Goal: Contribute content: Contribute content

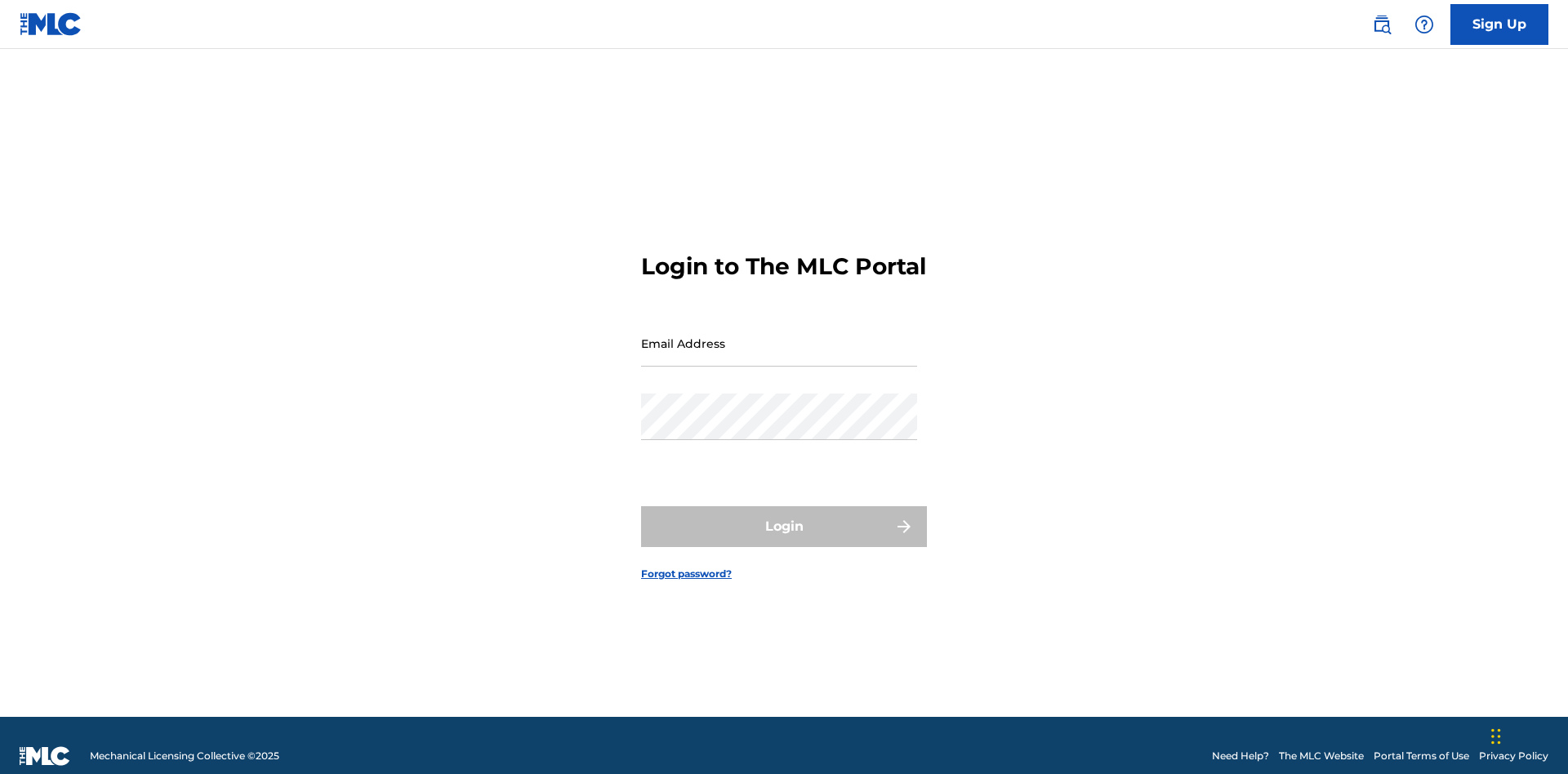
scroll to position [22, 0]
click at [779, 336] on input "Email Address" at bounding box center [779, 343] width 276 height 47
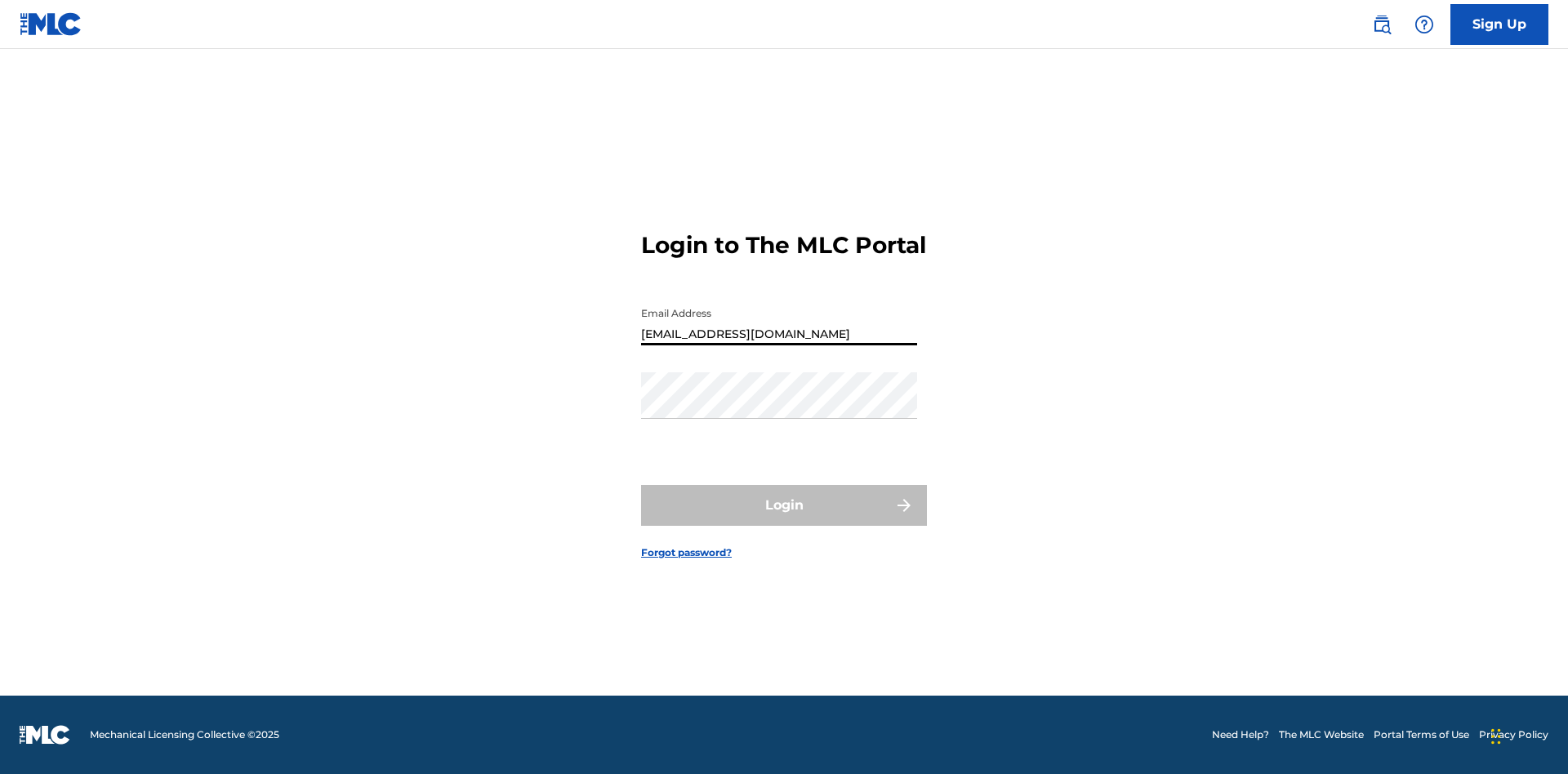
type input "Duke.McTesterson@gmail.com"
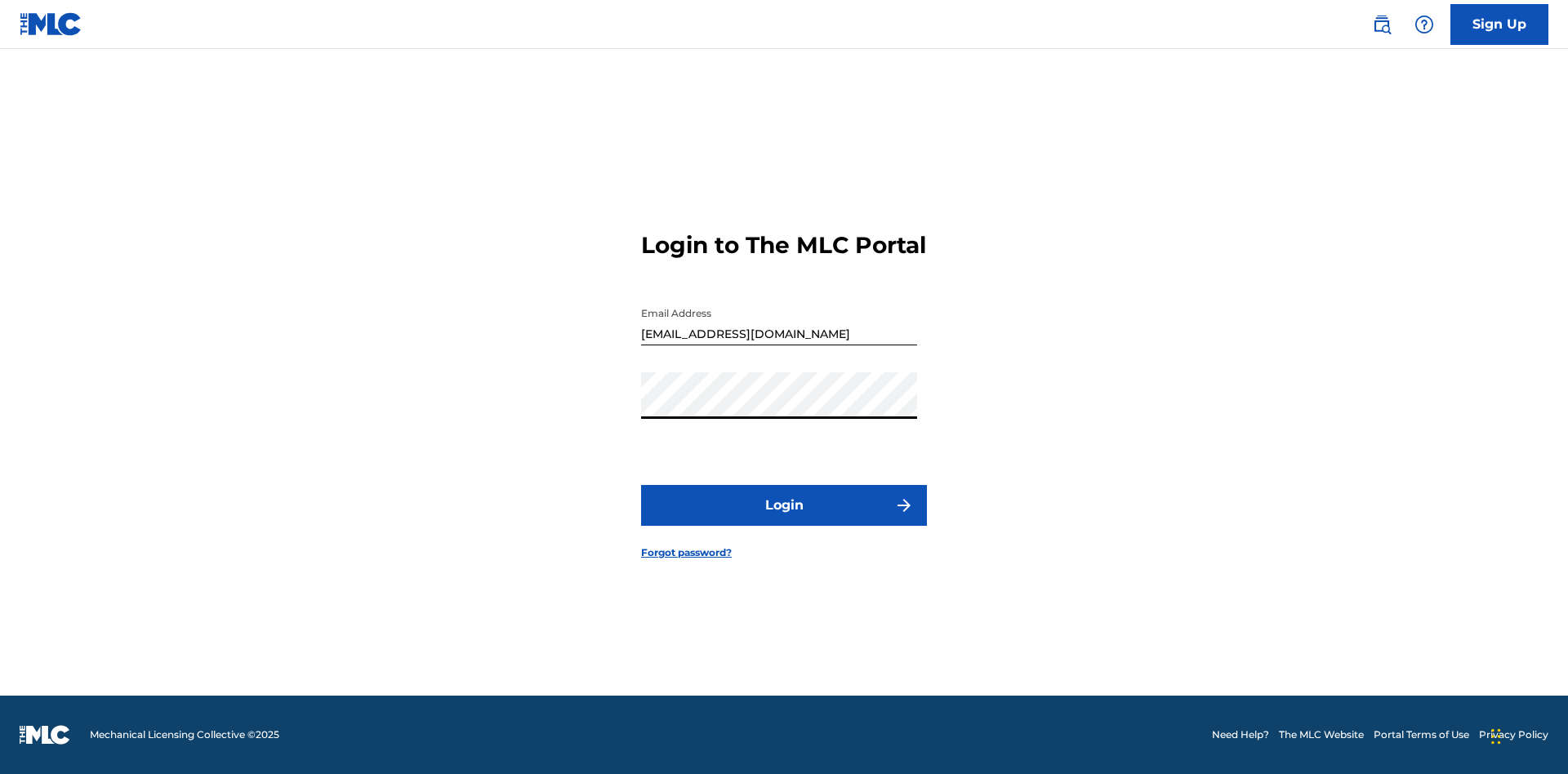
click at [784, 520] on button "Login" at bounding box center [783, 505] width 286 height 41
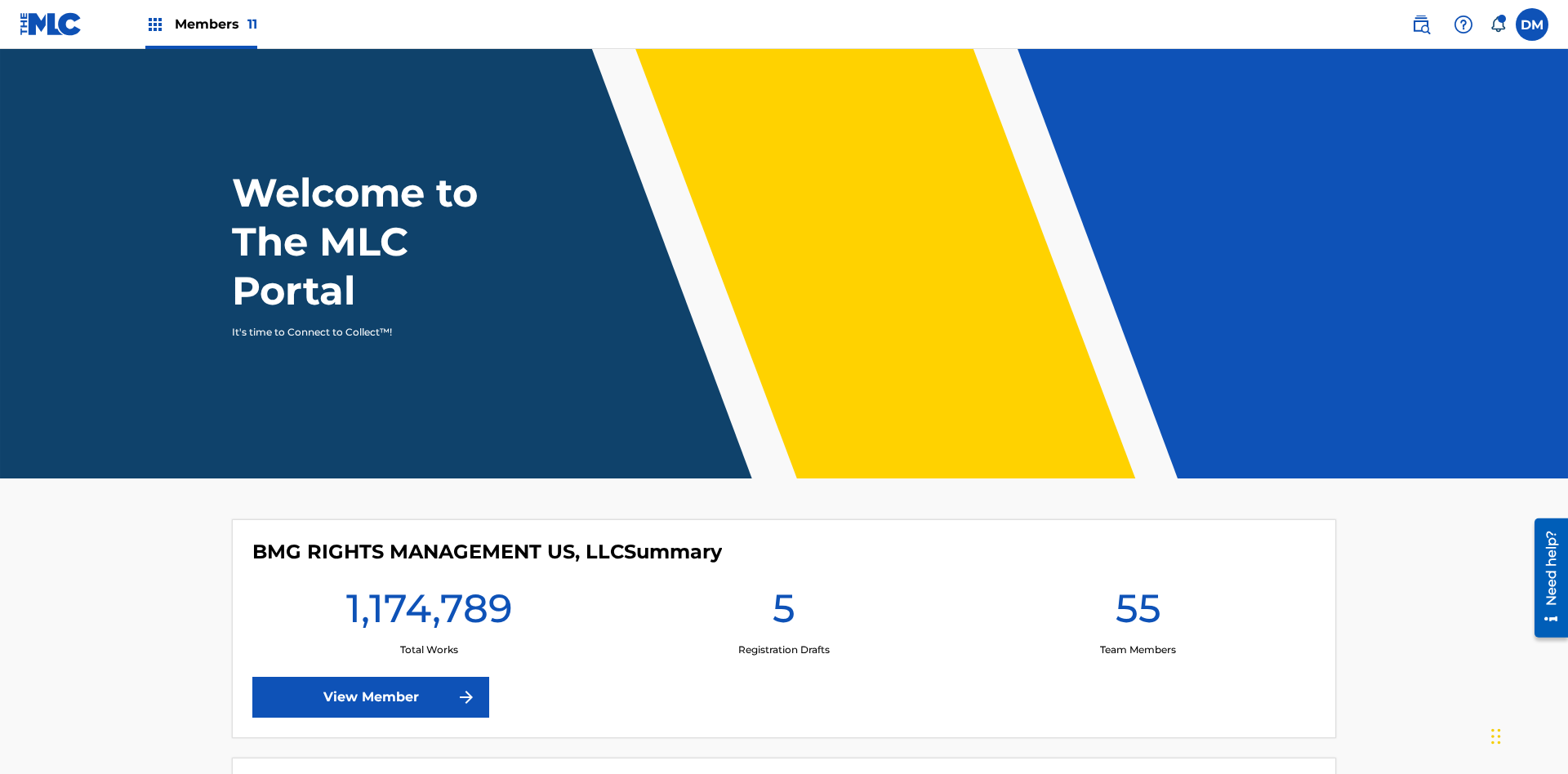
click at [201, 23] on span "Members 11" at bounding box center [216, 23] width 82 height 19
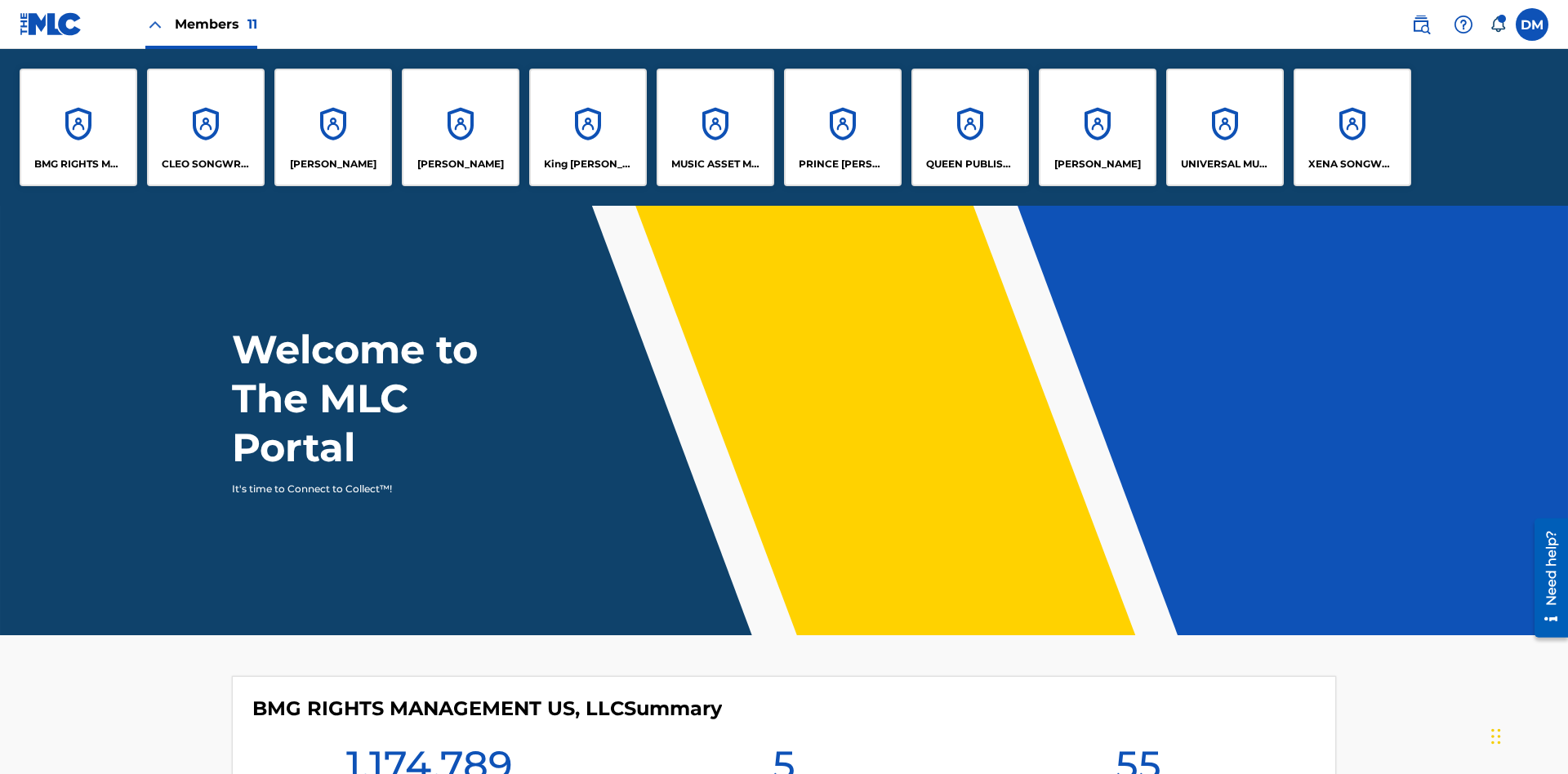
click at [1224, 164] on p "UNIVERSAL MUSIC PUB GROUP" at bounding box center [1225, 164] width 89 height 14
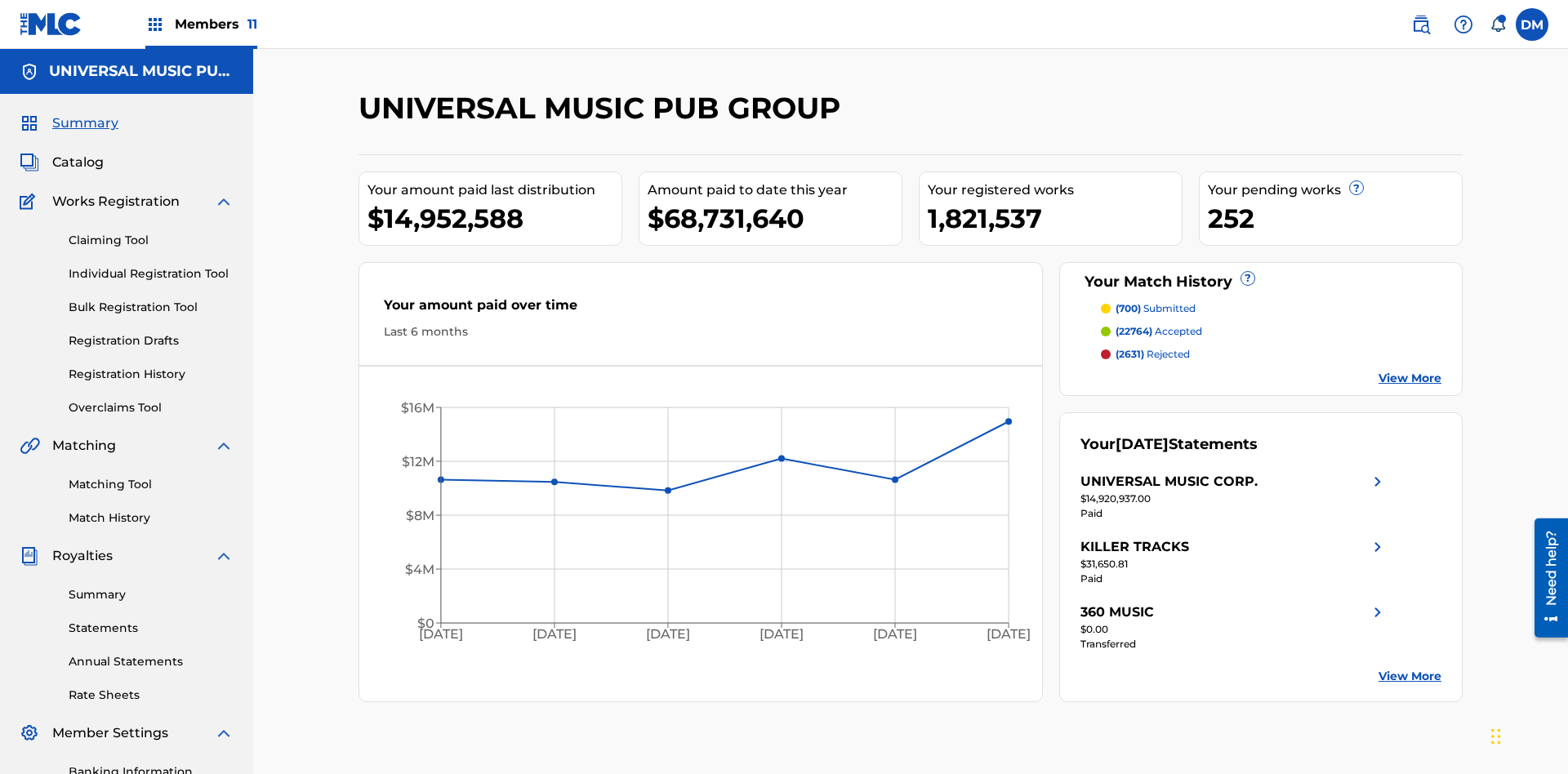
click at [151, 265] on link "Individual Registration Tool" at bounding box center [151, 273] width 165 height 17
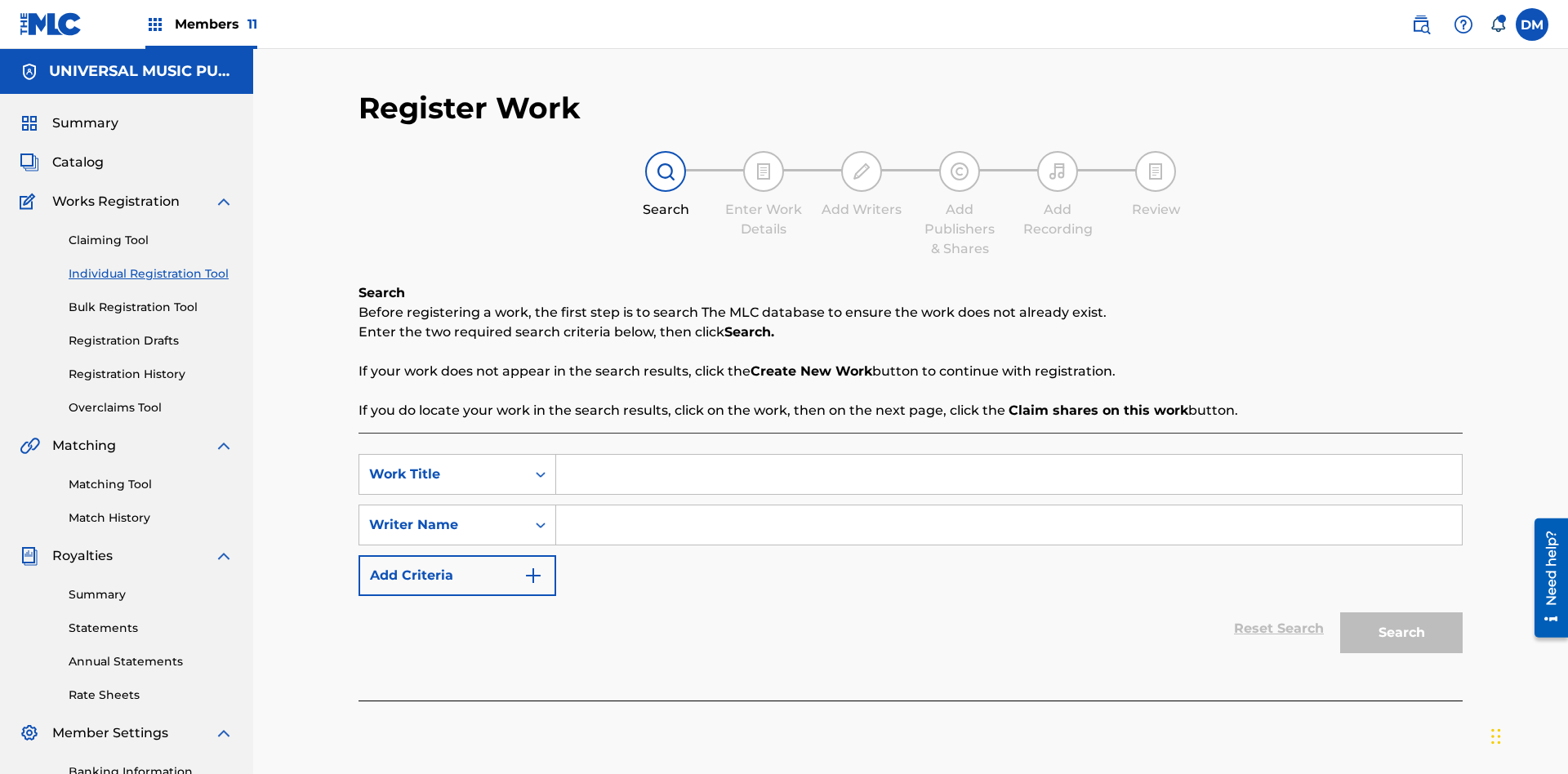
click at [1008, 455] on input "Search Form" at bounding box center [1009, 475] width 906 height 39
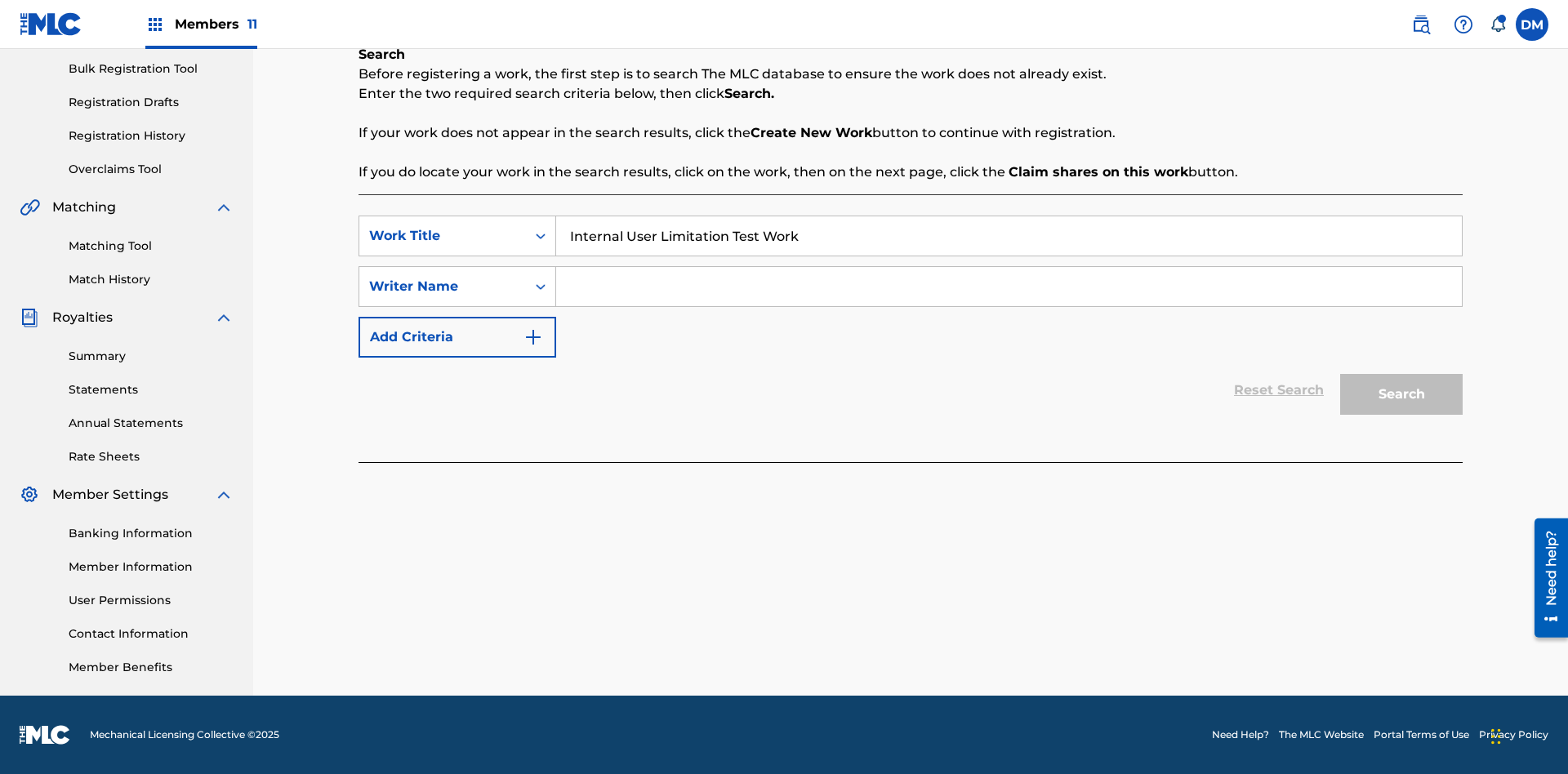
type input "Internal User Limitation Test Work"
click at [1008, 287] on input "Search Form" at bounding box center [1009, 287] width 906 height 39
type input "Test"
click at [1401, 394] on button "Search" at bounding box center [1400, 394] width 123 height 41
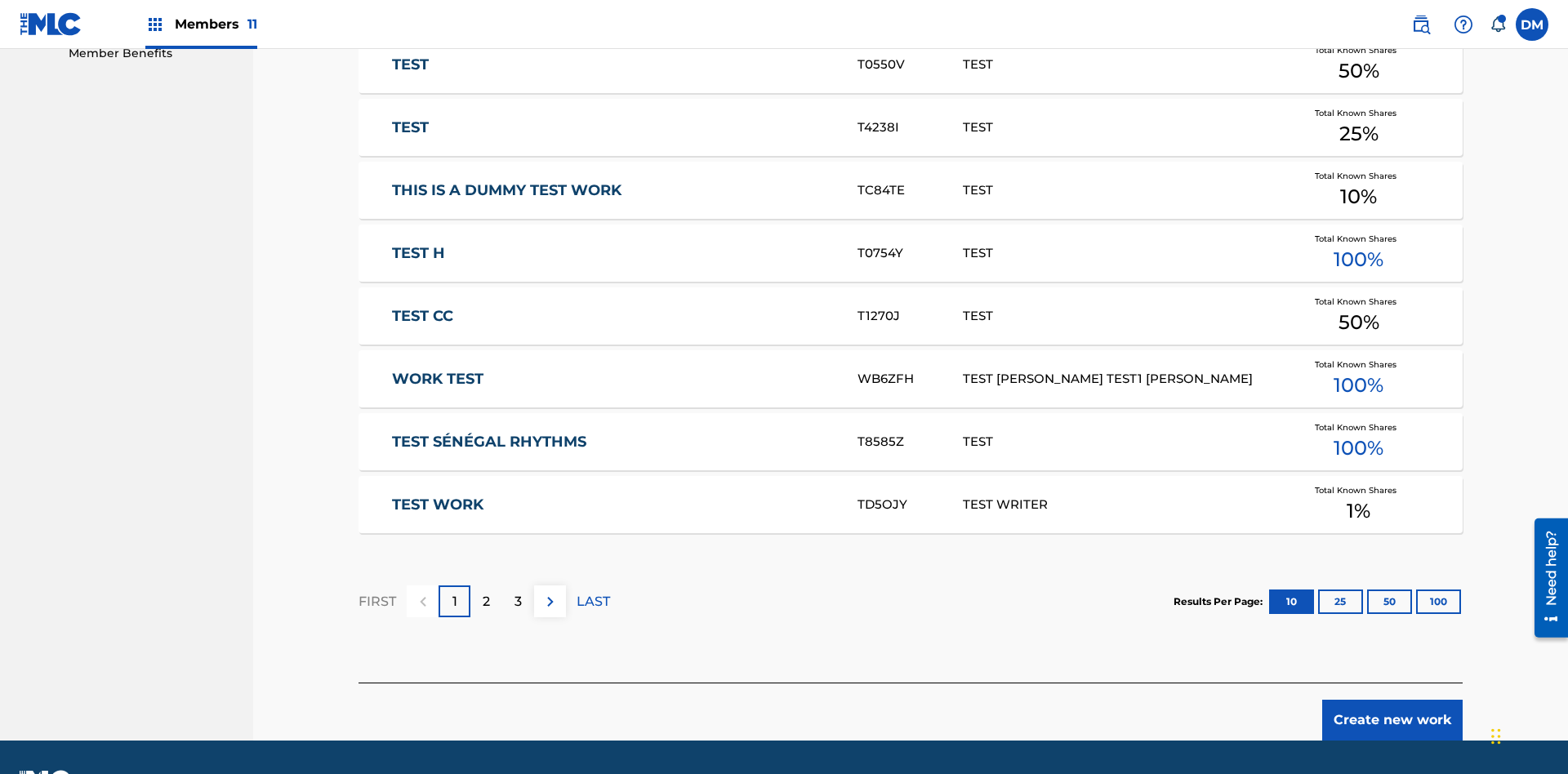
click at [1392, 700] on button "Create new work" at bounding box center [1391, 720] width 141 height 41
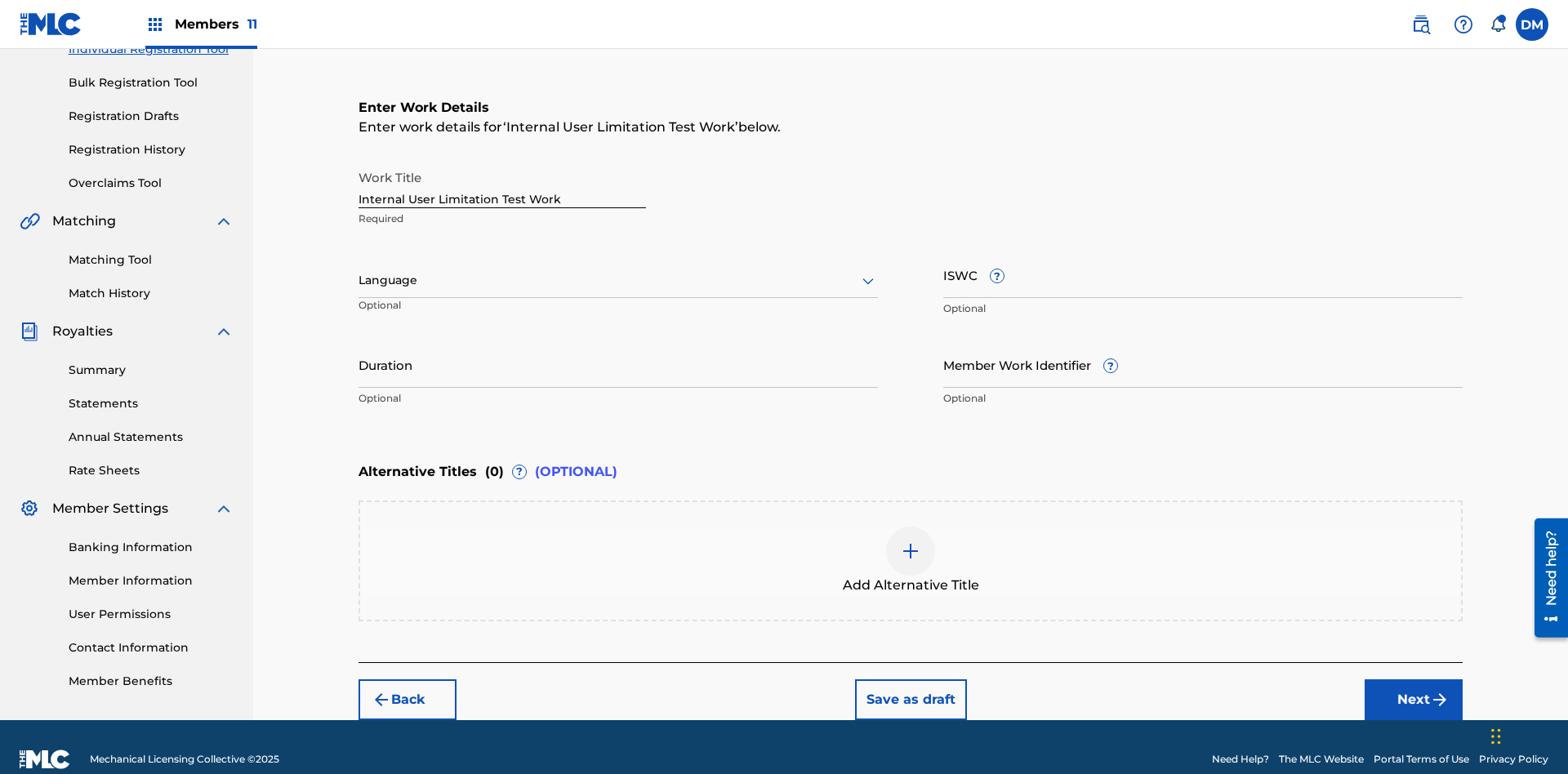
click at [502, 161] on input "Internal User Limitation Test Work" at bounding box center [502, 185] width 288 height 47
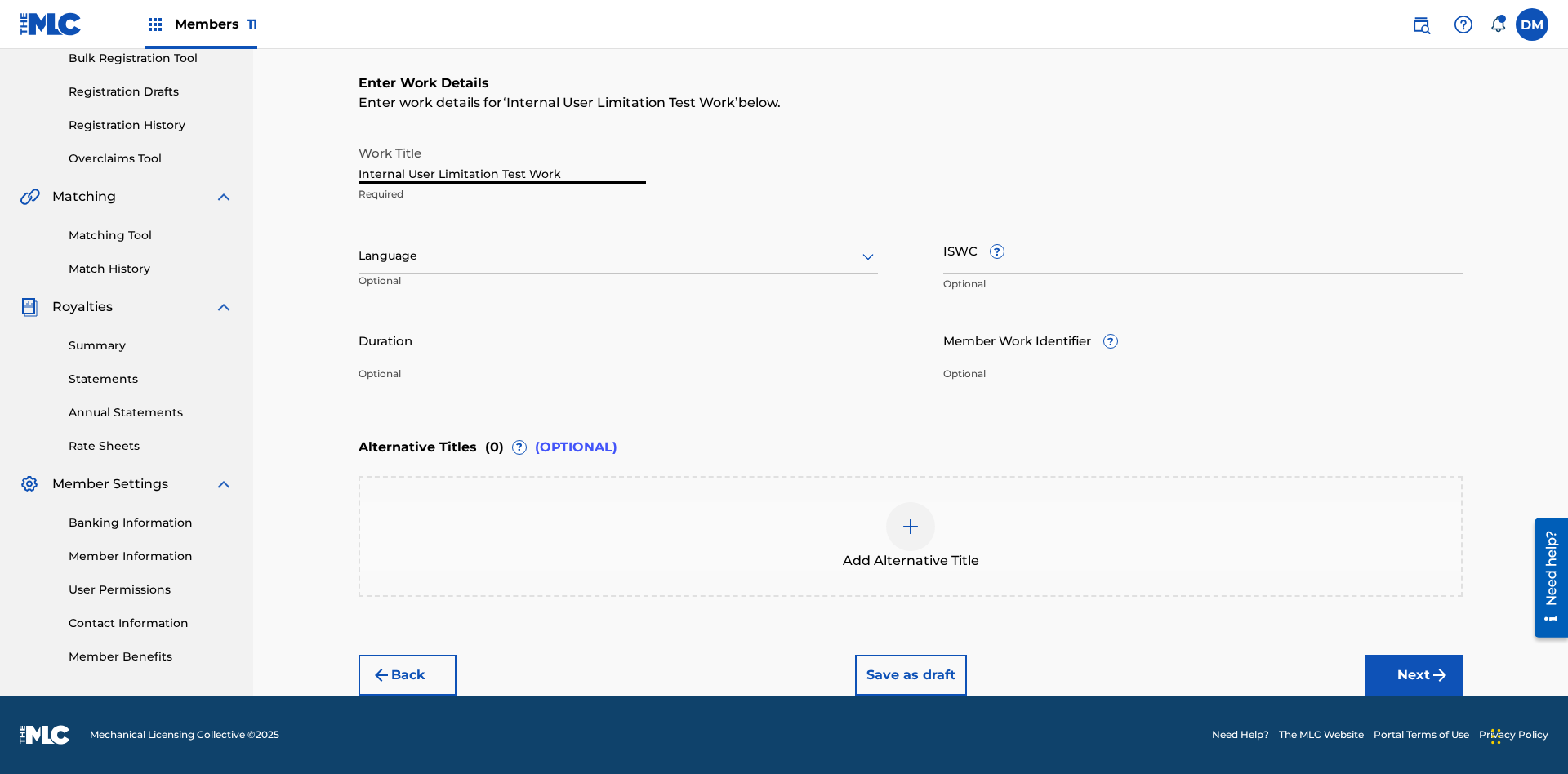
type input "Internal User Limitation Test Work"
click at [909, 675] on button "Save as draft" at bounding box center [910, 675] width 112 height 41
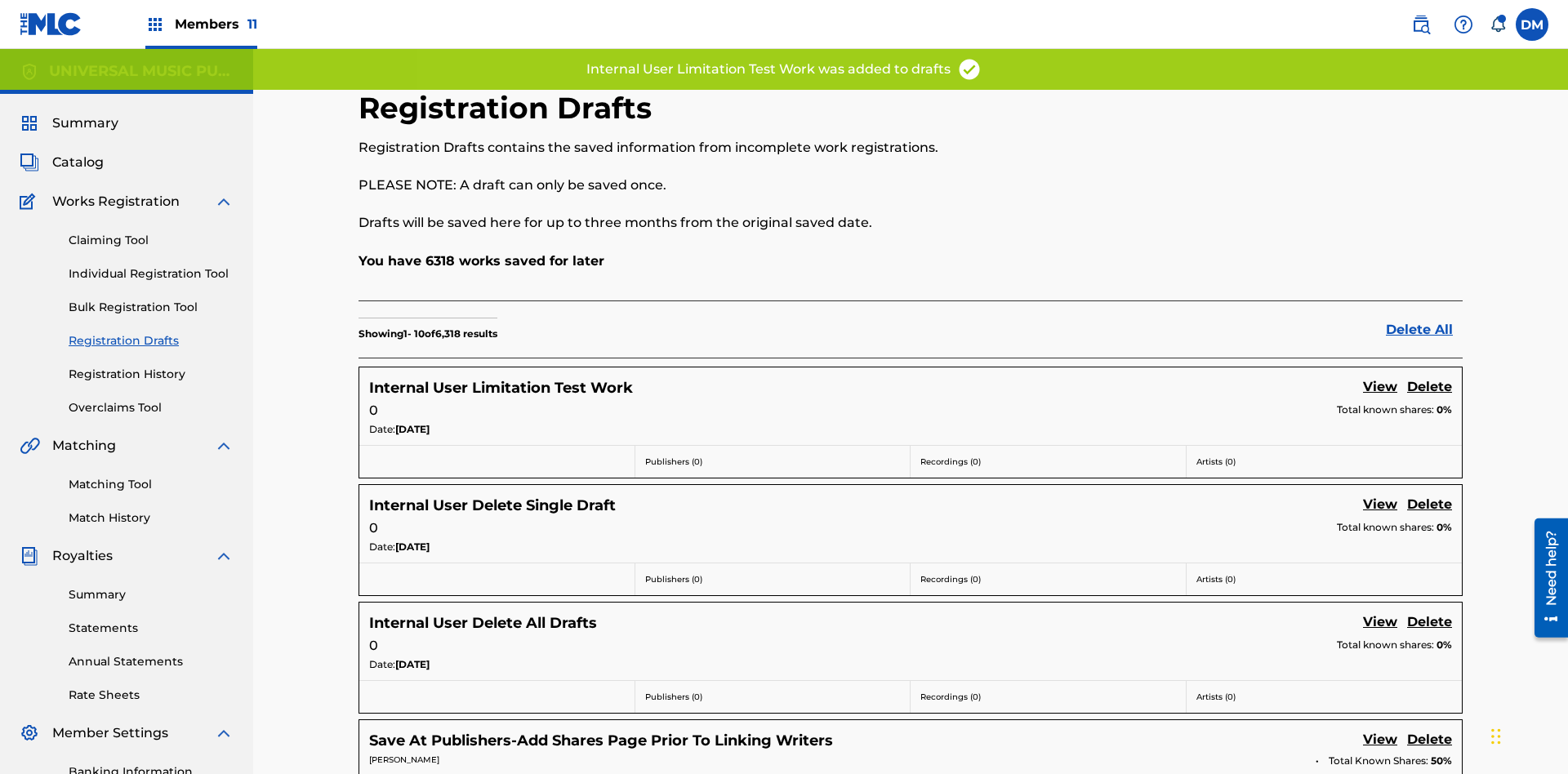
click at [1532, 23] on label at bounding box center [1531, 24] width 32 height 32
click at [1532, 24] on input "DM Duke McTesterson duke.mctesterson@gmail.com Notification Preferences Profile…" at bounding box center [1532, 24] width 0 height 0
click at [1374, 231] on p "Log out" at bounding box center [1374, 231] width 39 height 14
click at [1532, 24] on input "DM Duke McTesterson duke.mctesterson@gmail.com Notification Preferences Profile…" at bounding box center [1532, 24] width 0 height 0
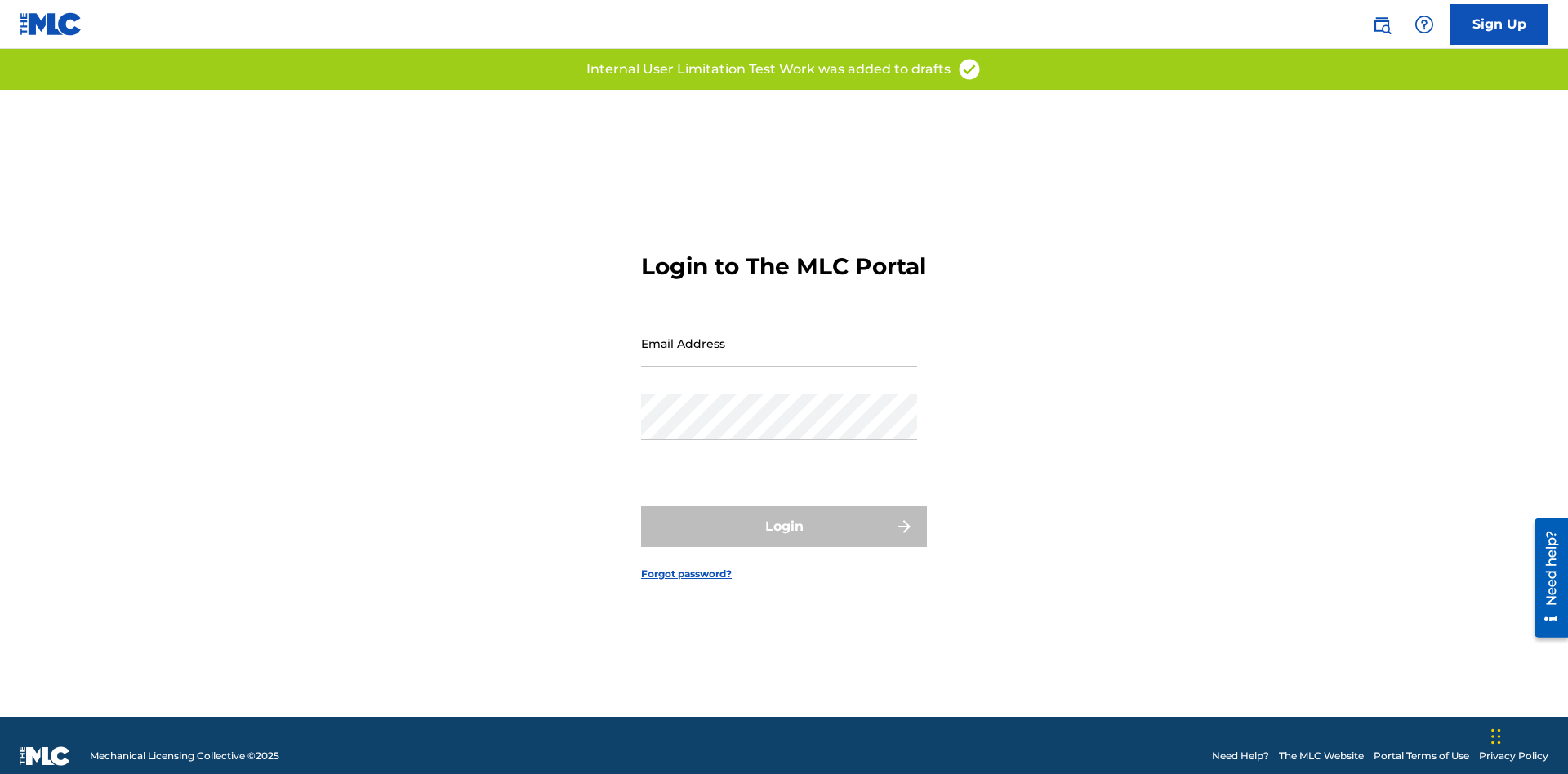
scroll to position [22, 0]
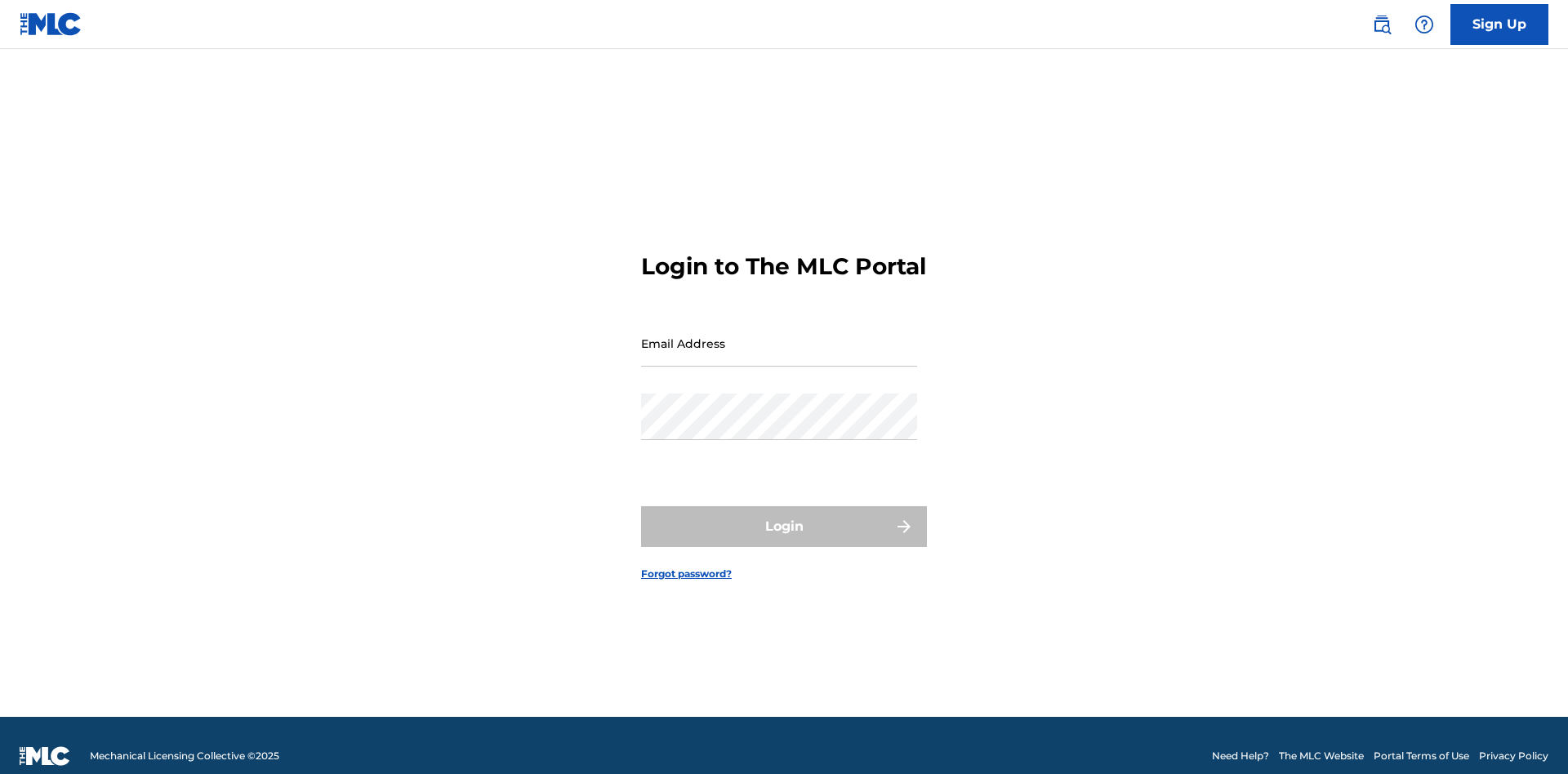
click at [779, 336] on input "Email Address" at bounding box center [779, 343] width 276 height 47
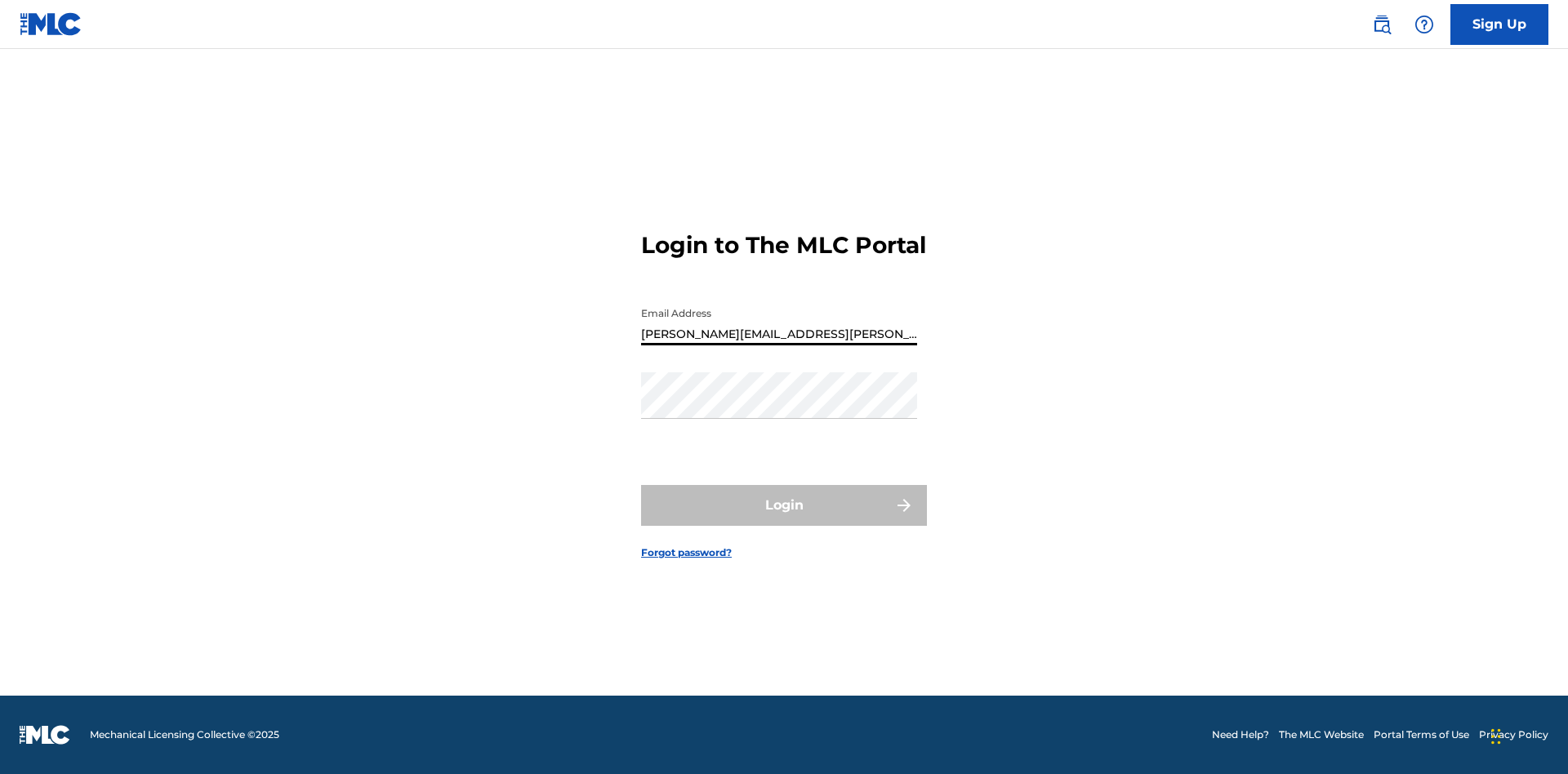
type input "[PERSON_NAME][EMAIL_ADDRESS][PERSON_NAME][DOMAIN_NAME]"
click at [784, 520] on button "Login" at bounding box center [783, 505] width 286 height 41
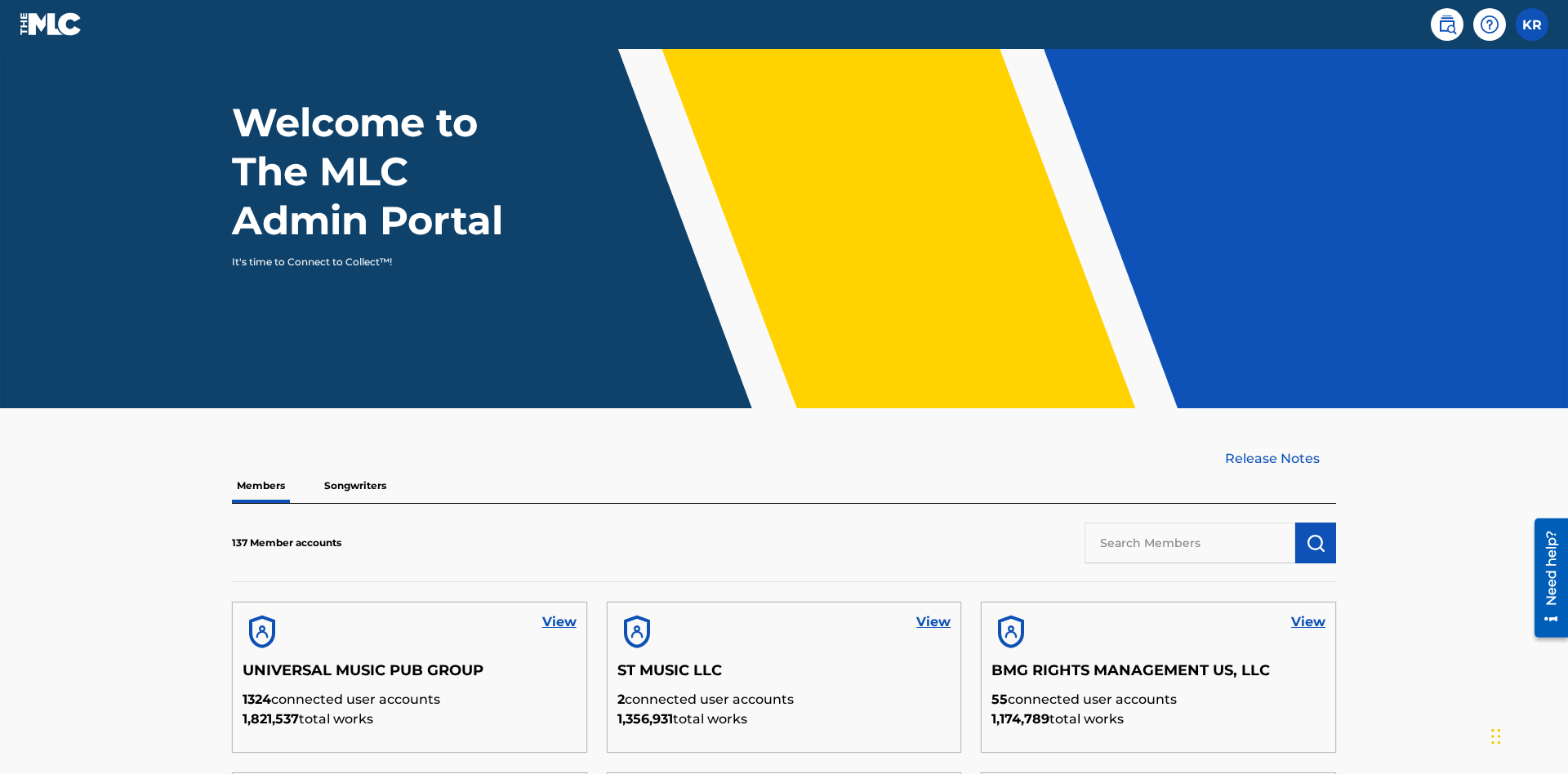
click at [1190, 522] on input "text" at bounding box center [1189, 543] width 211 height 41
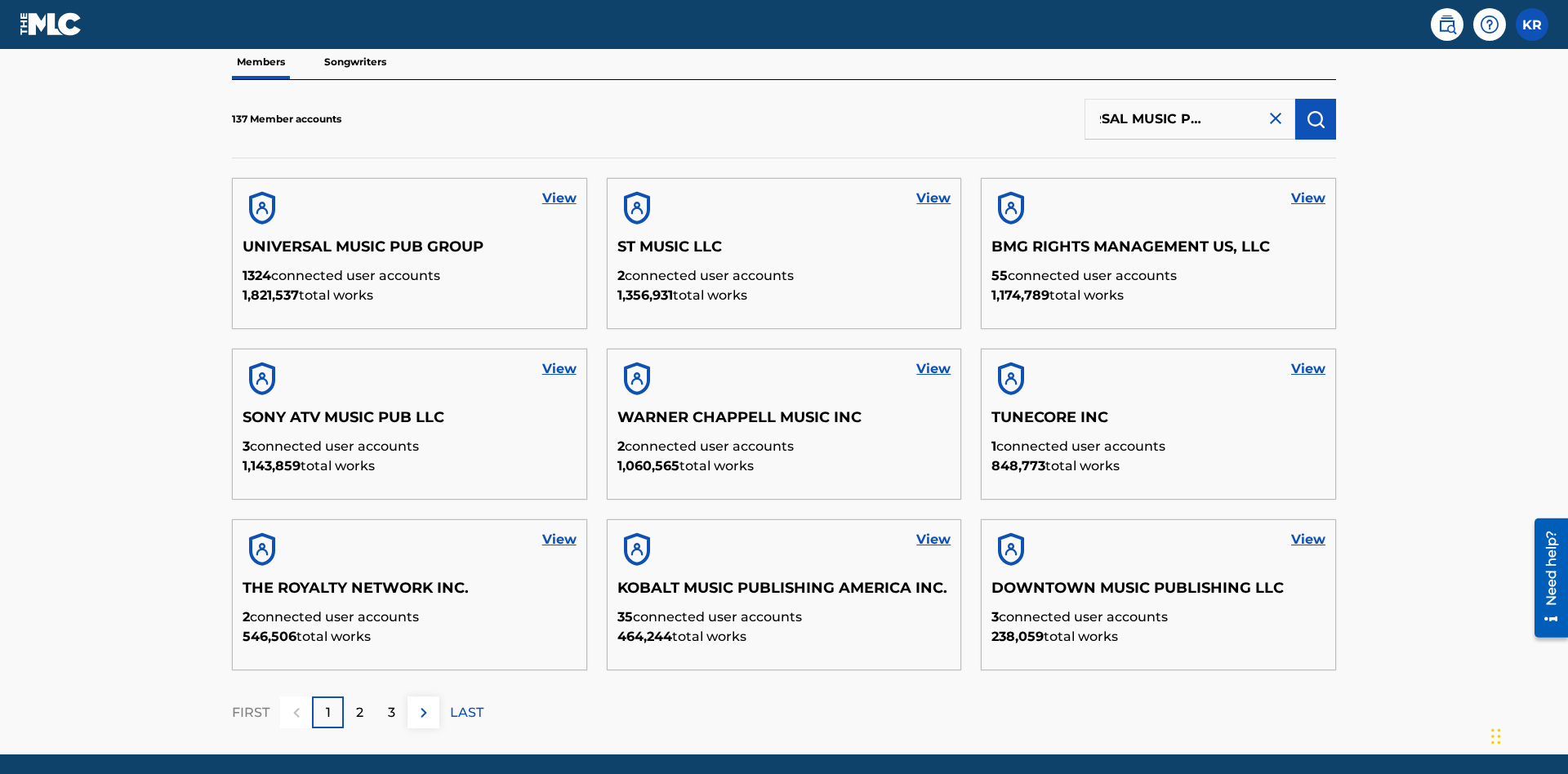
scroll to position [165, 0]
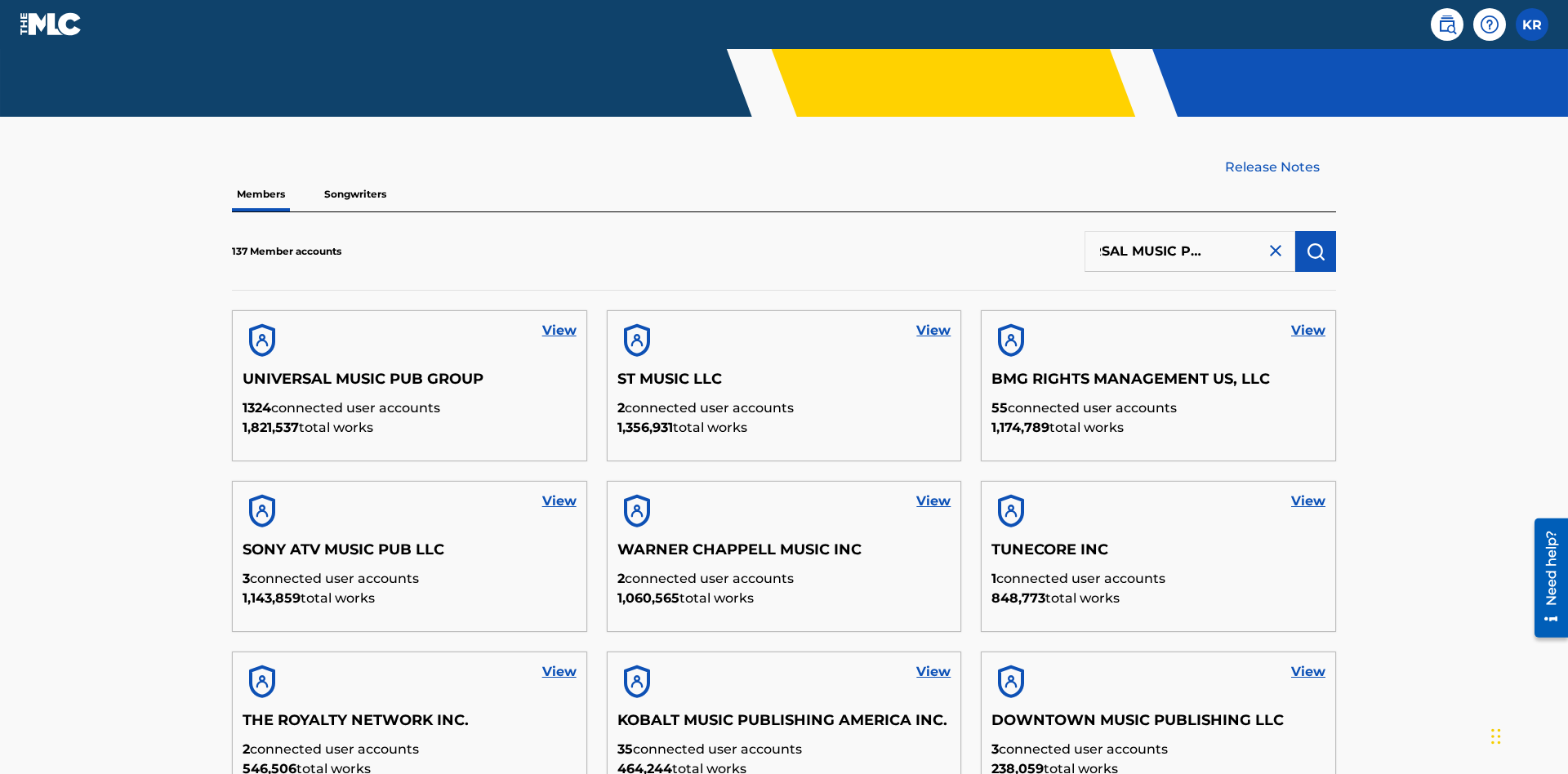
type input "UNIVERSAL MUSIC PUB GROUP"
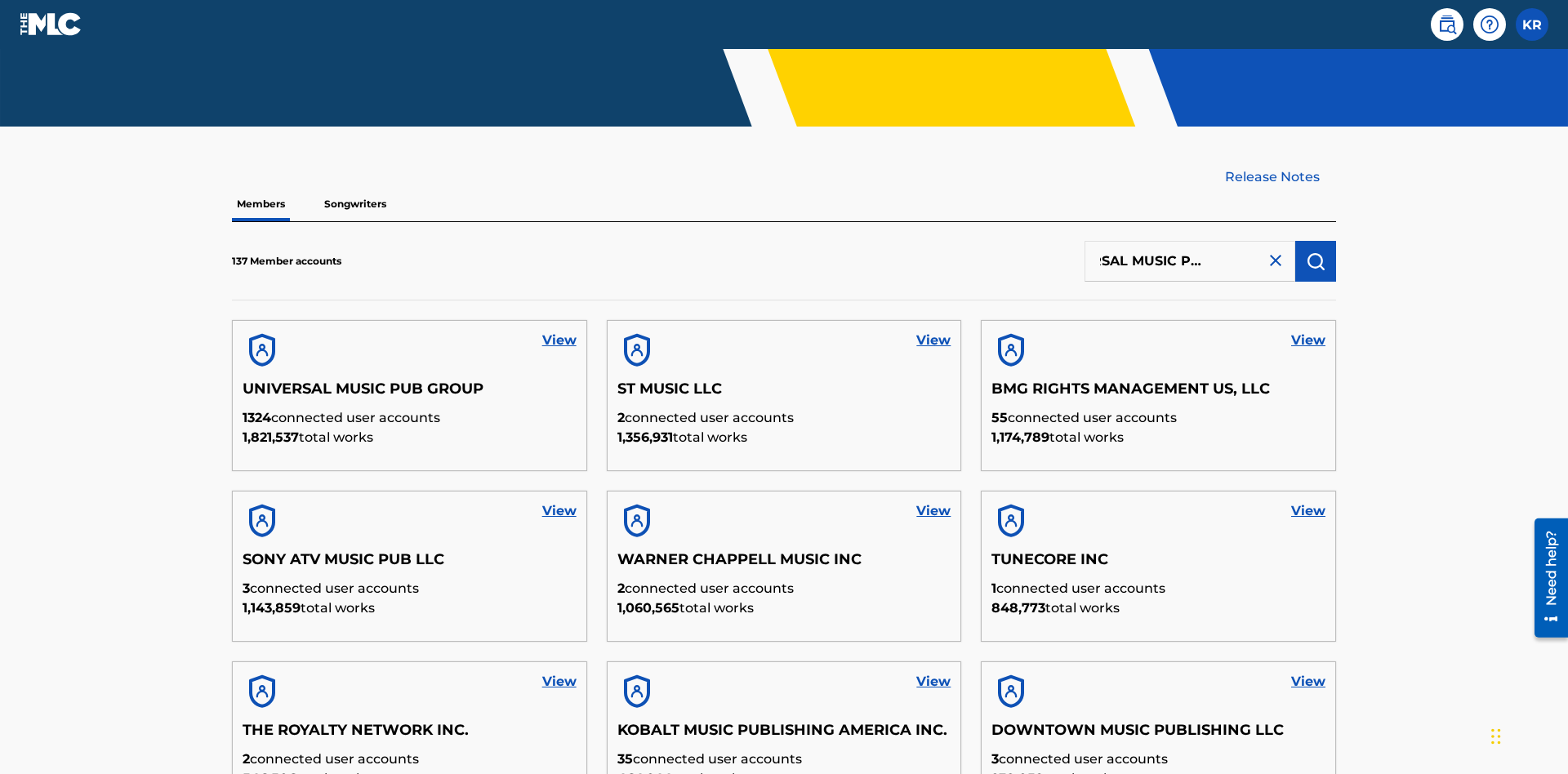
click at [1315, 252] on img "submit" at bounding box center [1315, 262] width 20 height 20
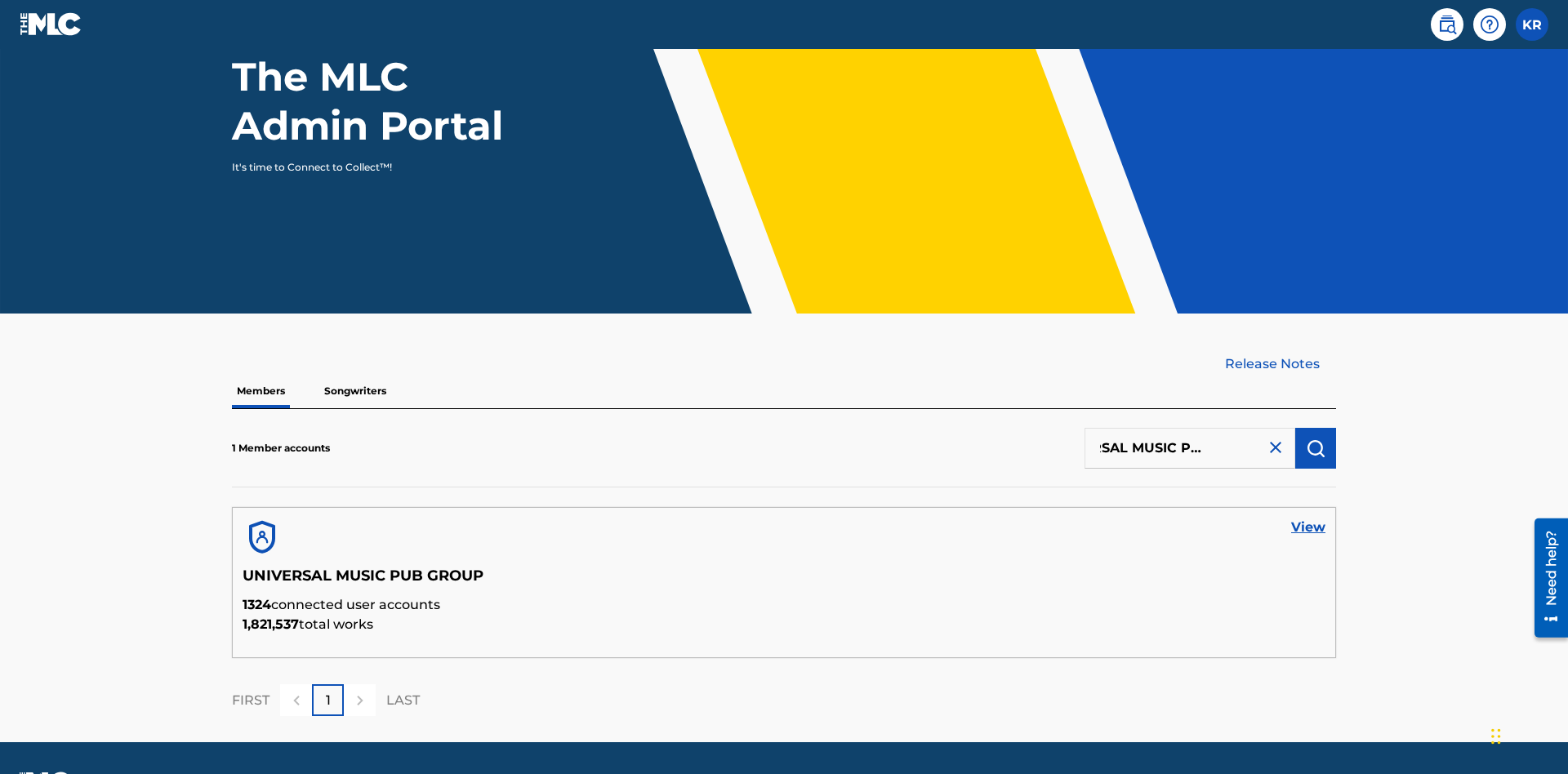
click at [1308, 518] on link "View" at bounding box center [1308, 528] width 34 height 20
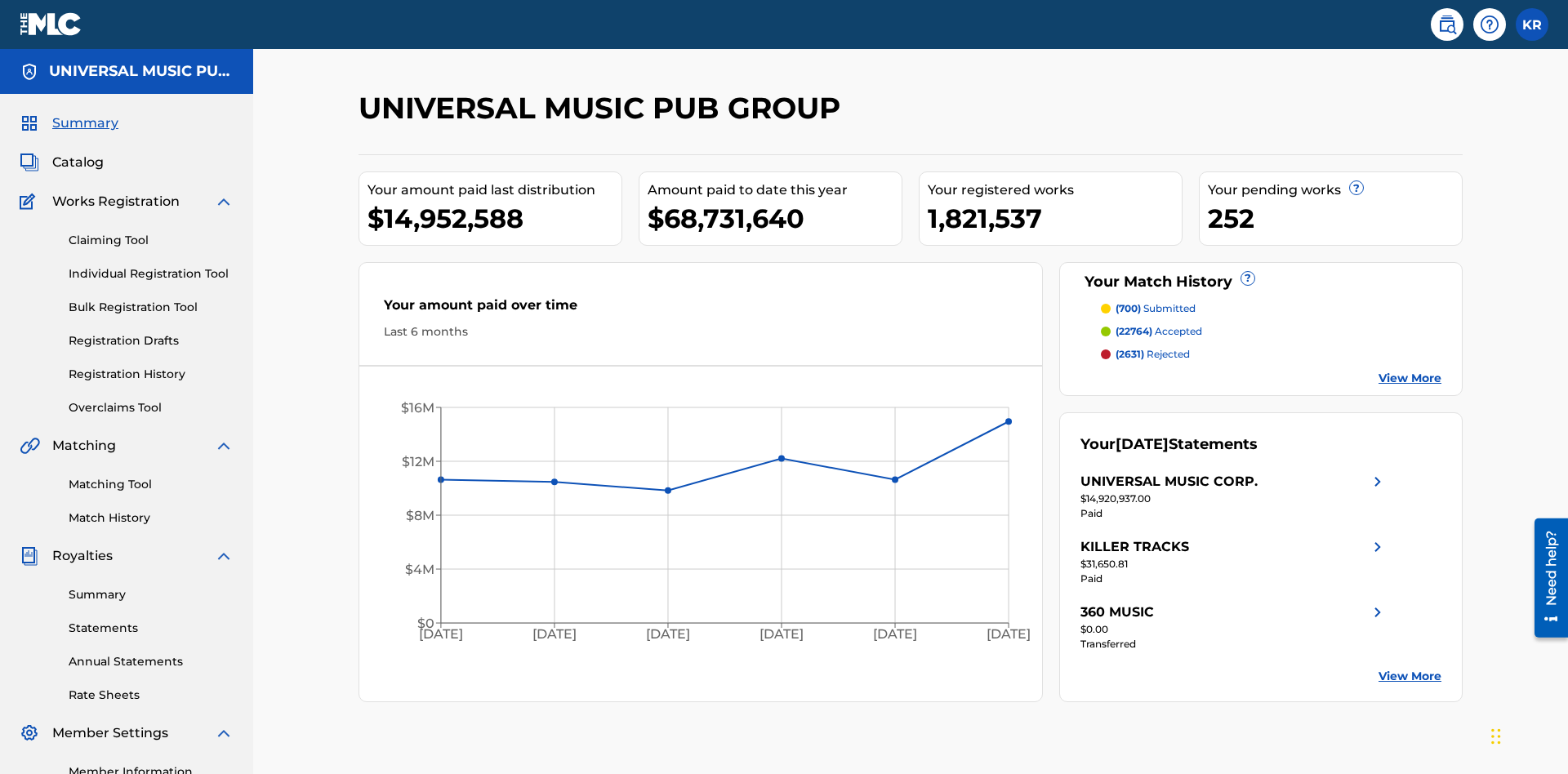
scroll to position [205, 0]
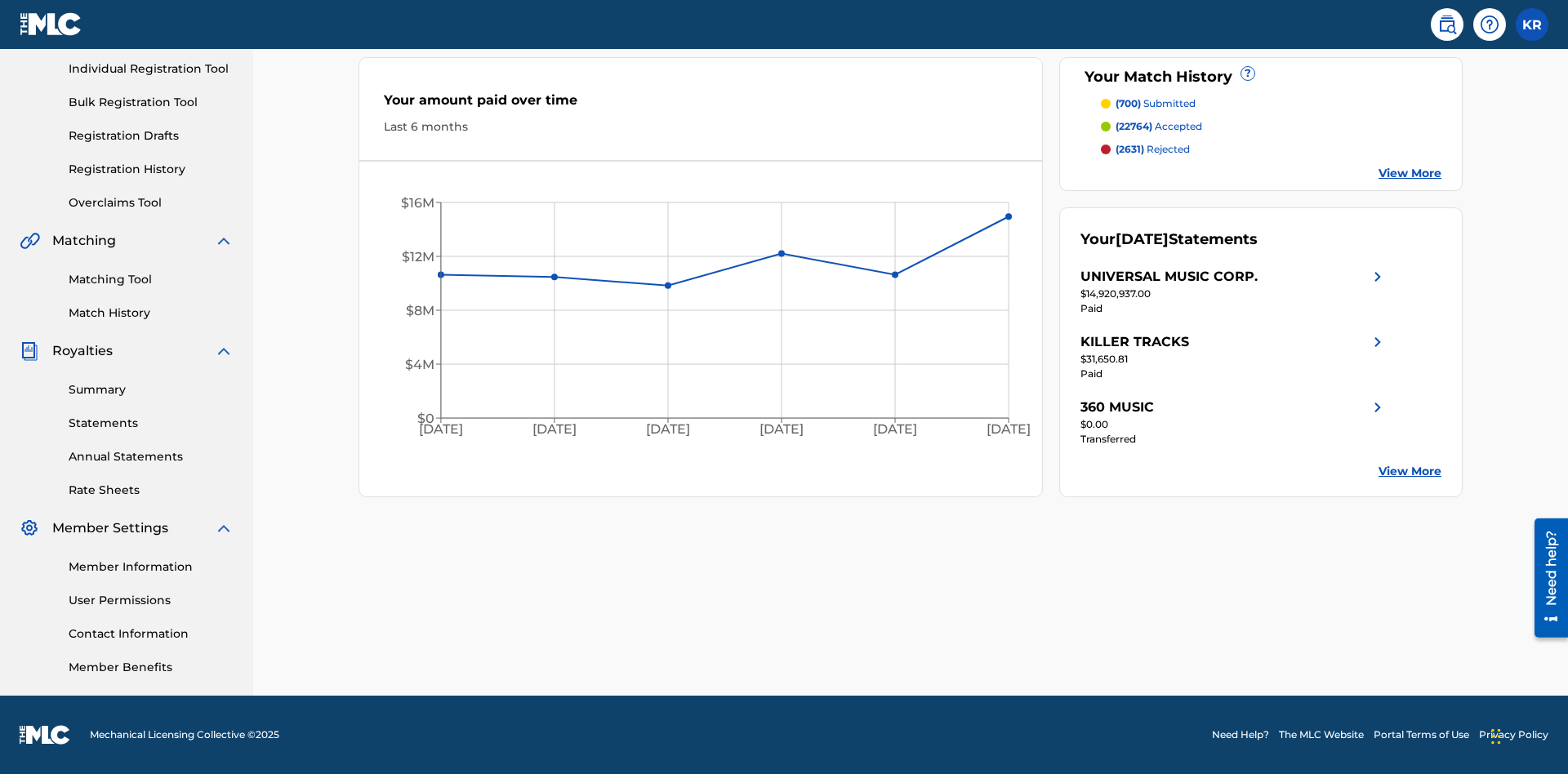
click at [151, 135] on link "Registration Drafts" at bounding box center [151, 135] width 165 height 17
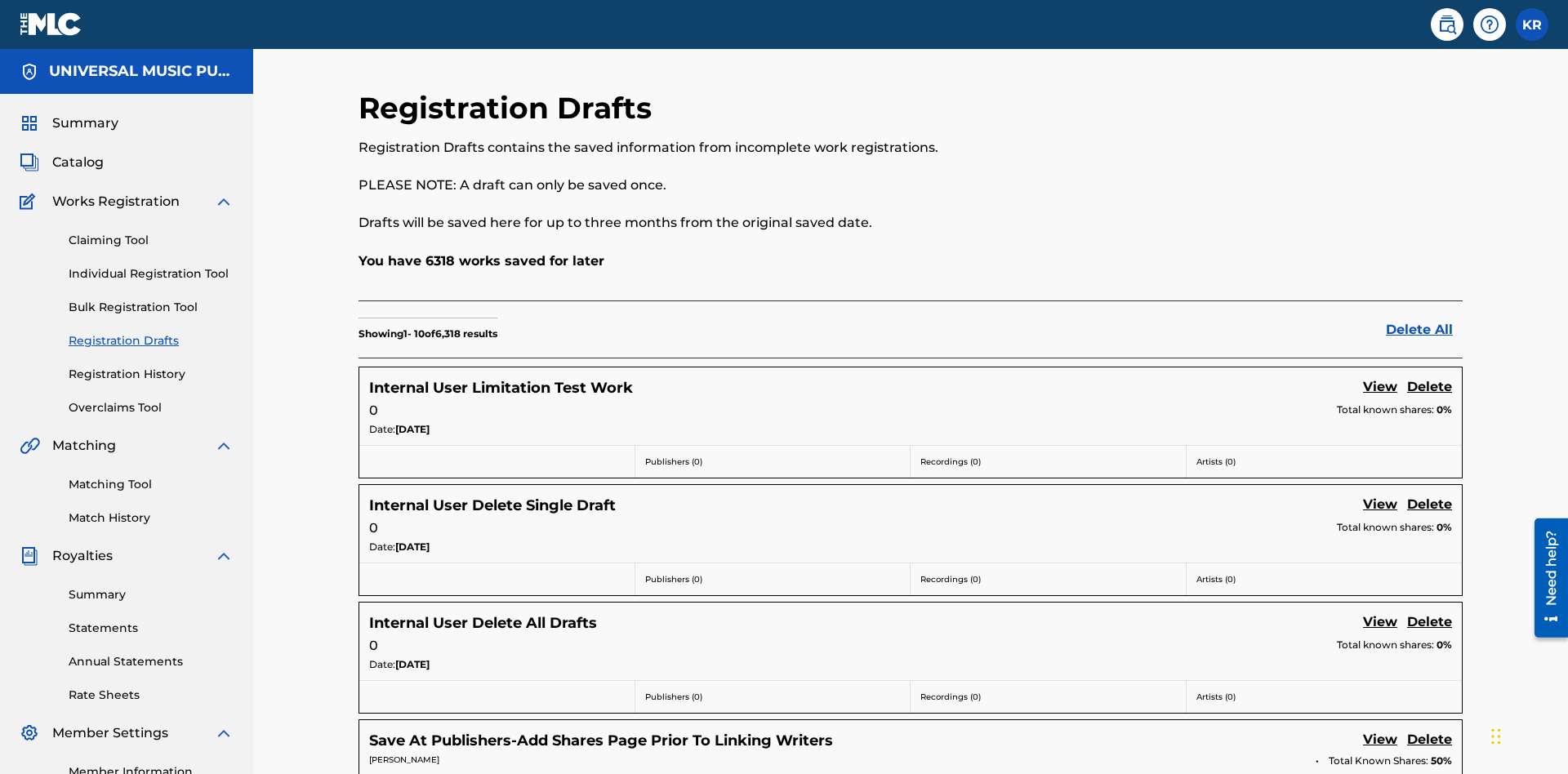
click at [1380, 377] on link "View" at bounding box center [1380, 388] width 34 height 22
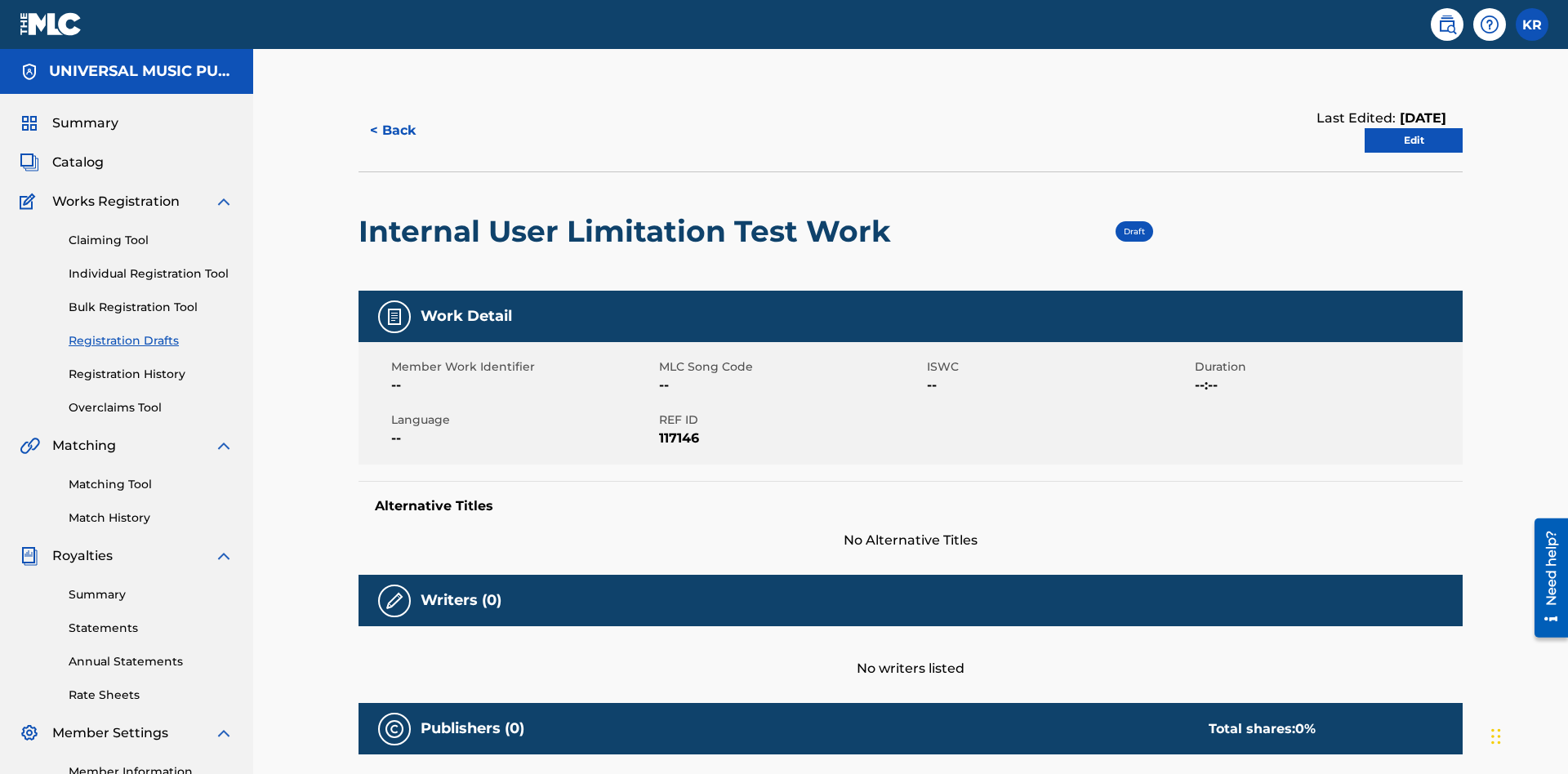
click at [1413, 128] on link "Edit" at bounding box center [1413, 140] width 98 height 24
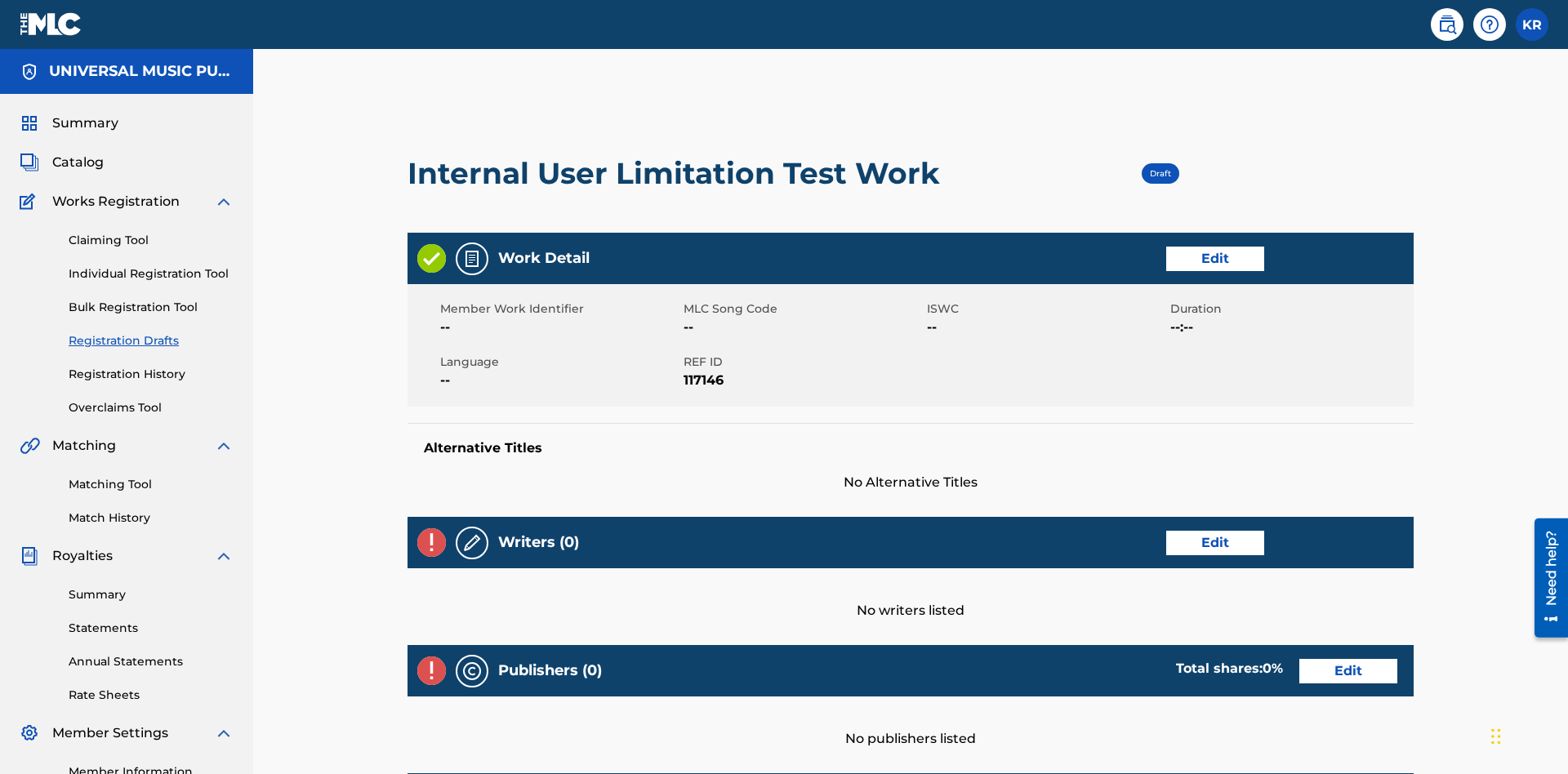
click at [1166, 246] on link "Edit" at bounding box center [1214, 258] width 98 height 24
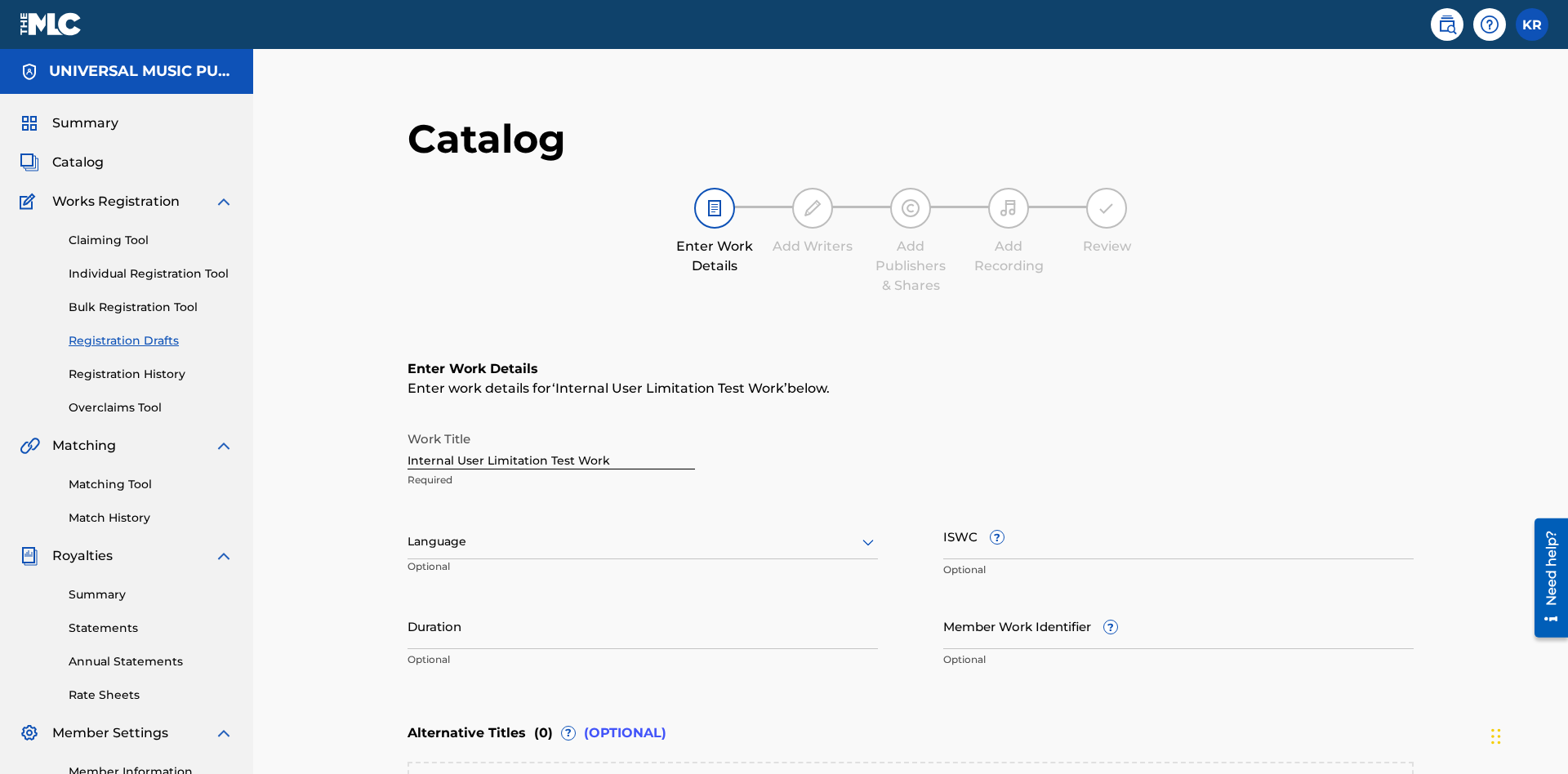
scroll to position [309, 408]
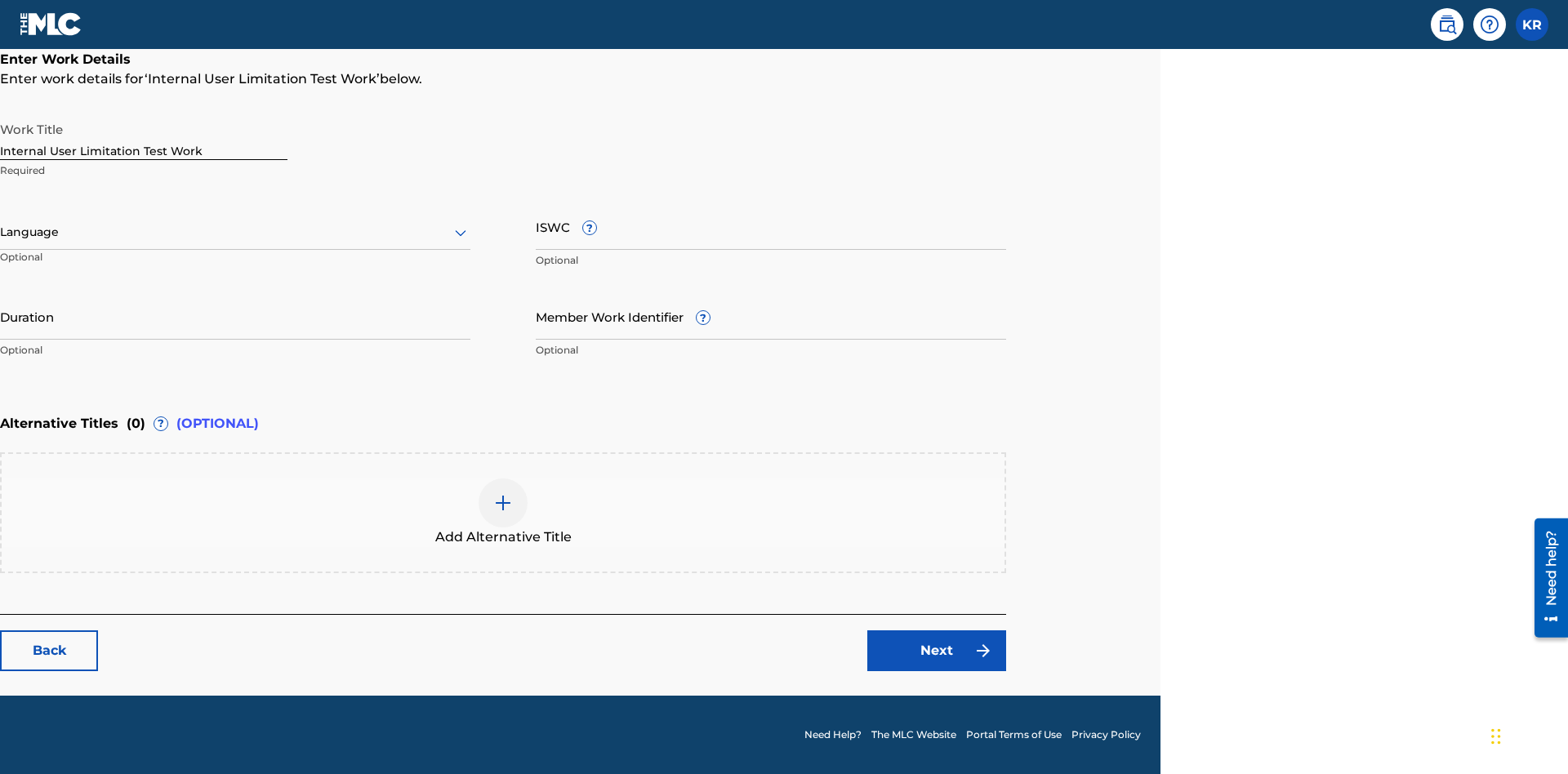
click at [235, 316] on input "Duration" at bounding box center [235, 316] width 470 height 47
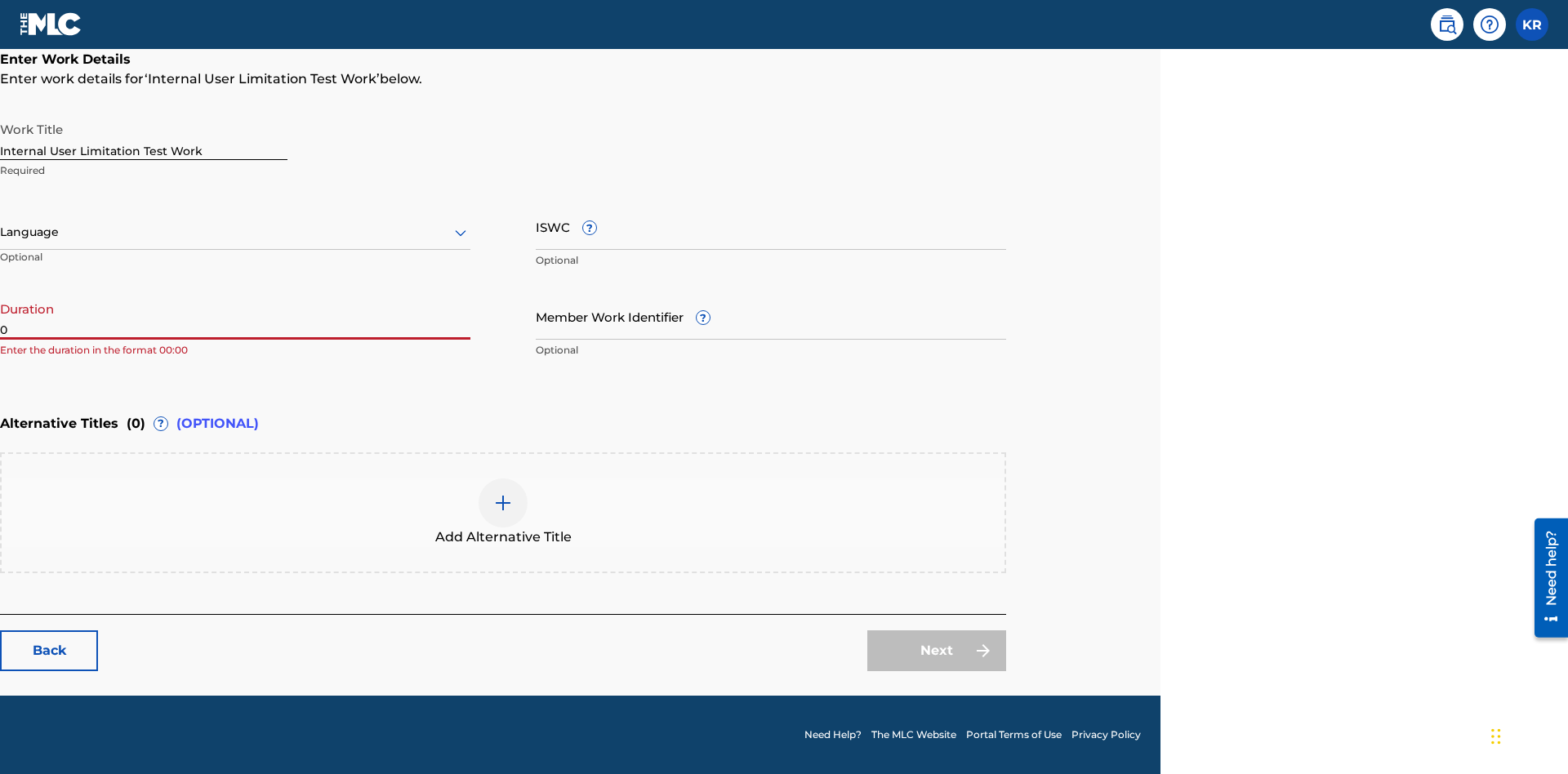
click at [235, 316] on input "0" at bounding box center [235, 316] width 470 height 47
type input "00:00"
click at [461, 233] on icon at bounding box center [461, 233] width 20 height 20
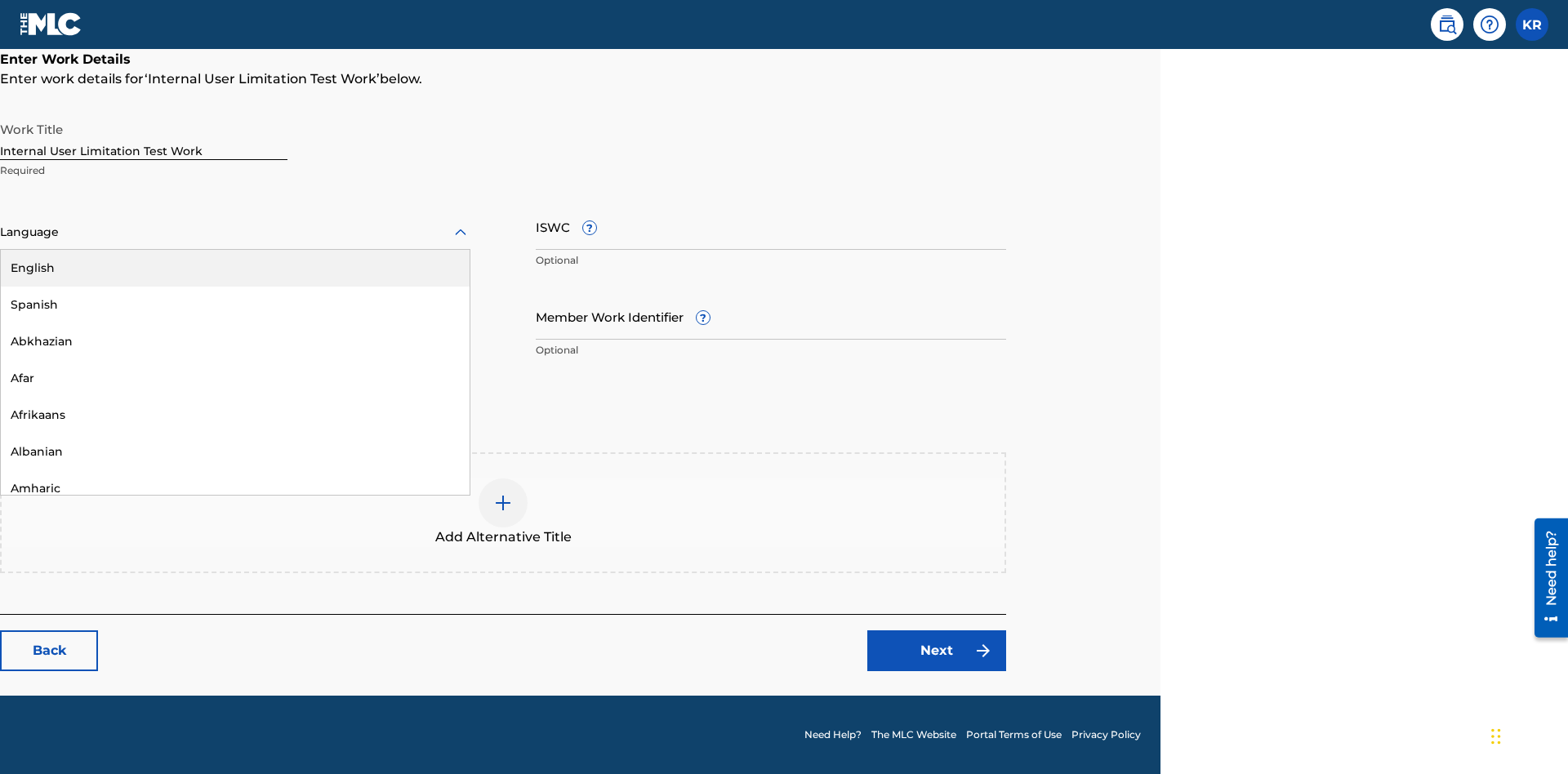
click at [235, 305] on div "Spanish" at bounding box center [235, 305] width 469 height 37
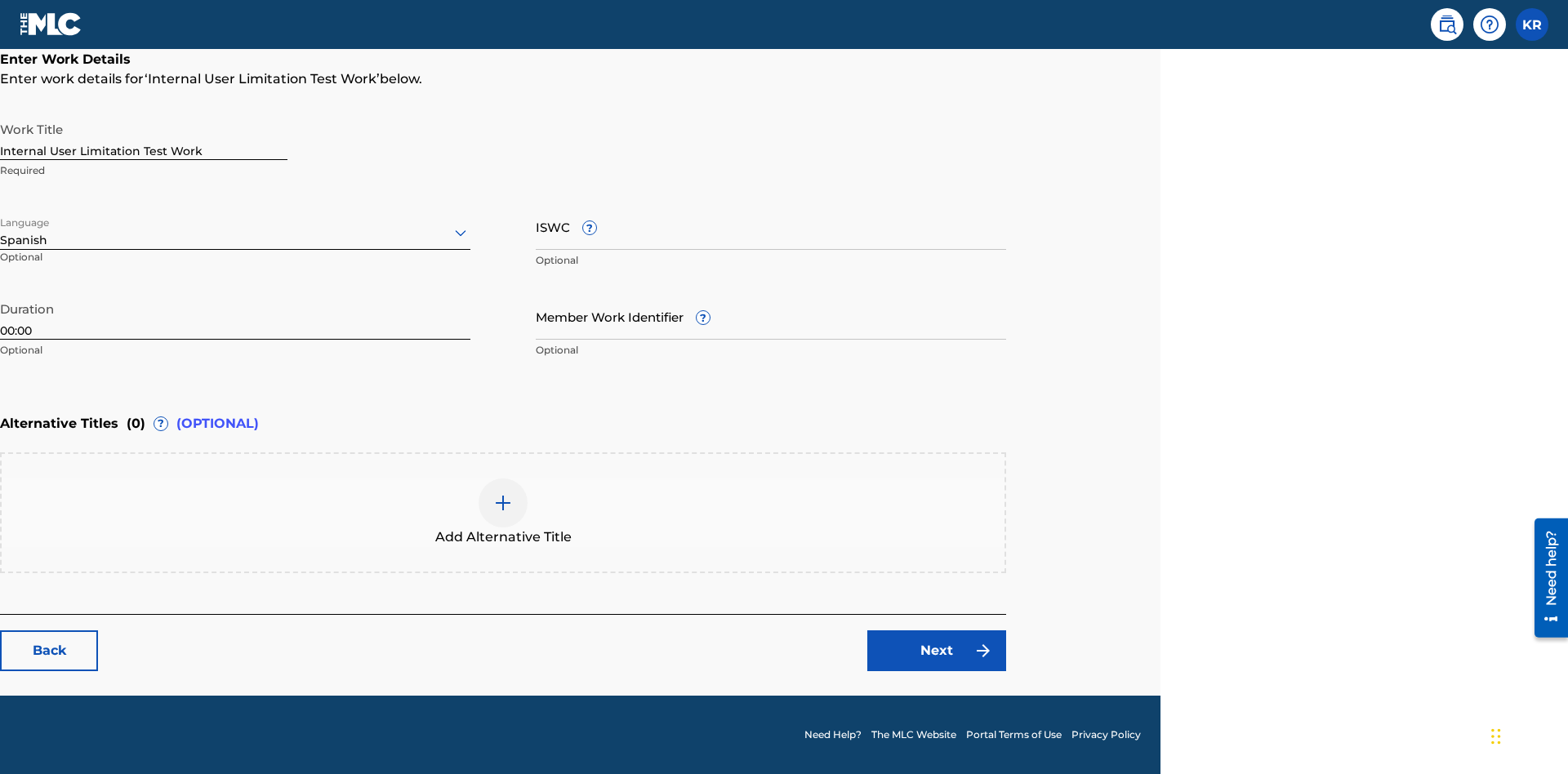
click at [771, 316] on input "Member Work Identifier ?" at bounding box center [771, 316] width 470 height 47
type input "[PHONE_NUMBER]"
click at [771, 226] on input "ISWC ?" at bounding box center [771, 227] width 470 height 47
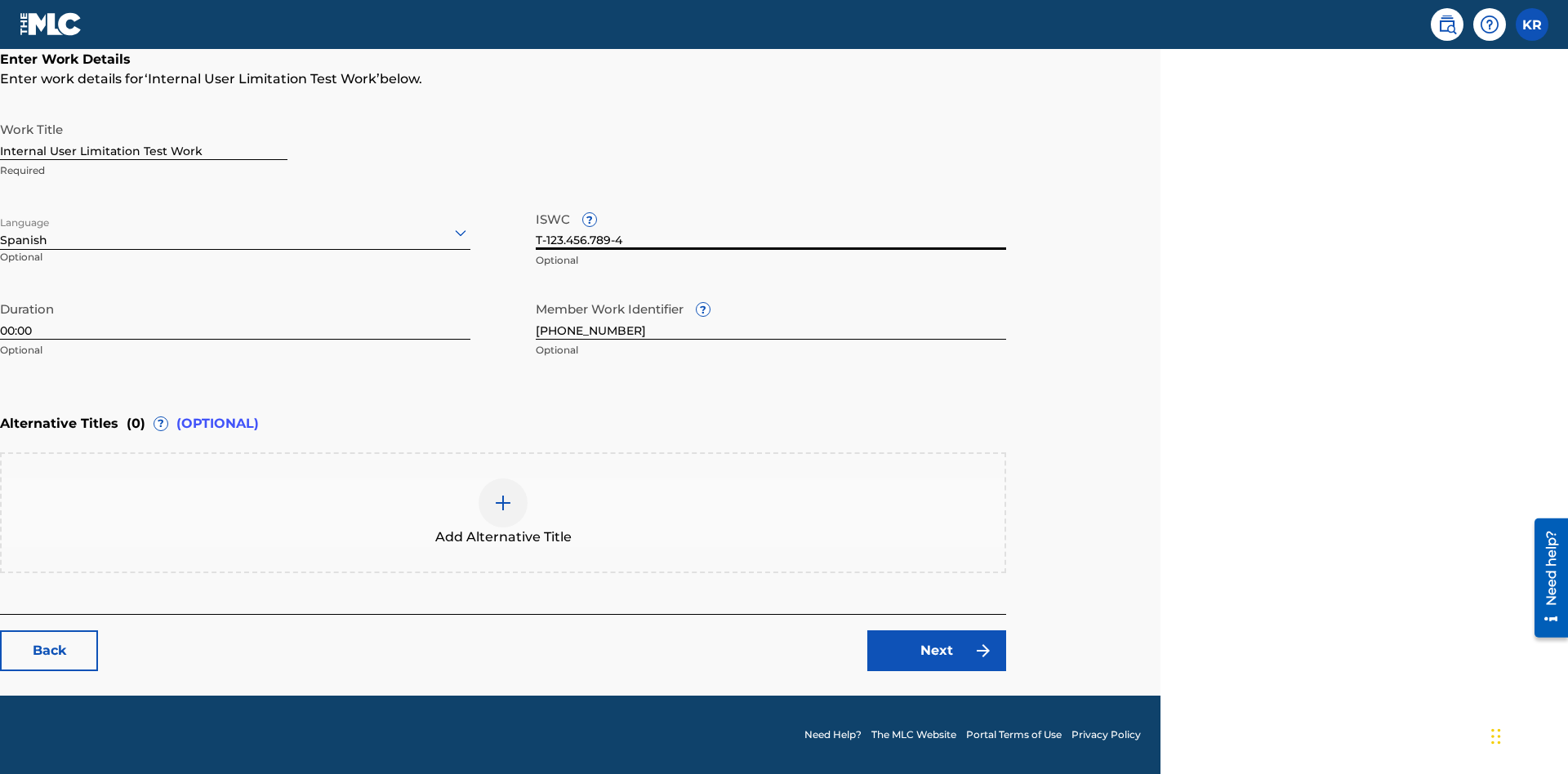
type input "T-123.456.789-4"
click at [503, 512] on img at bounding box center [503, 503] width 20 height 20
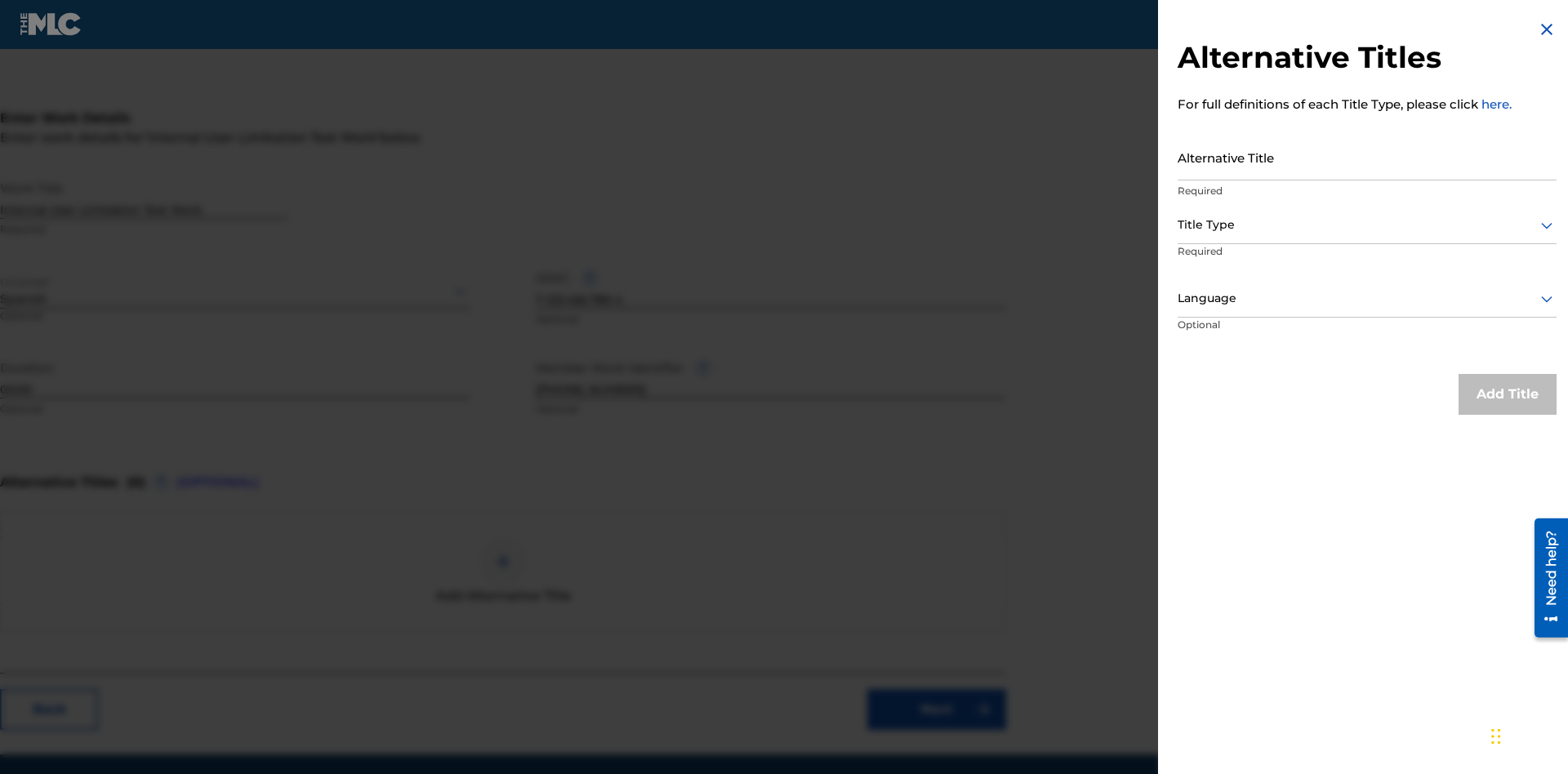
click at [1367, 157] on input "Alternative Title" at bounding box center [1366, 157] width 379 height 47
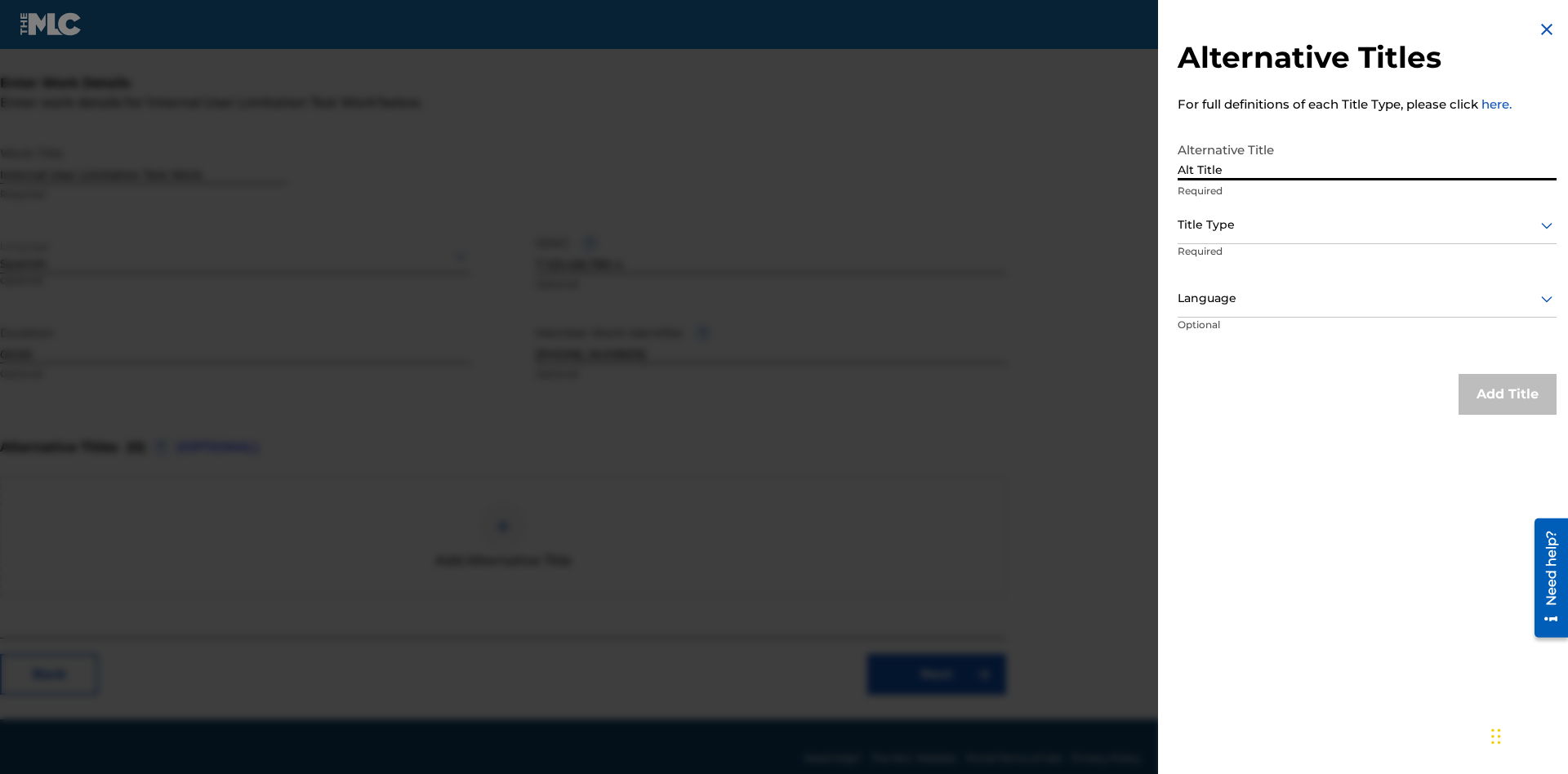
type input "Alt Title"
click at [1367, 225] on div at bounding box center [1366, 225] width 379 height 21
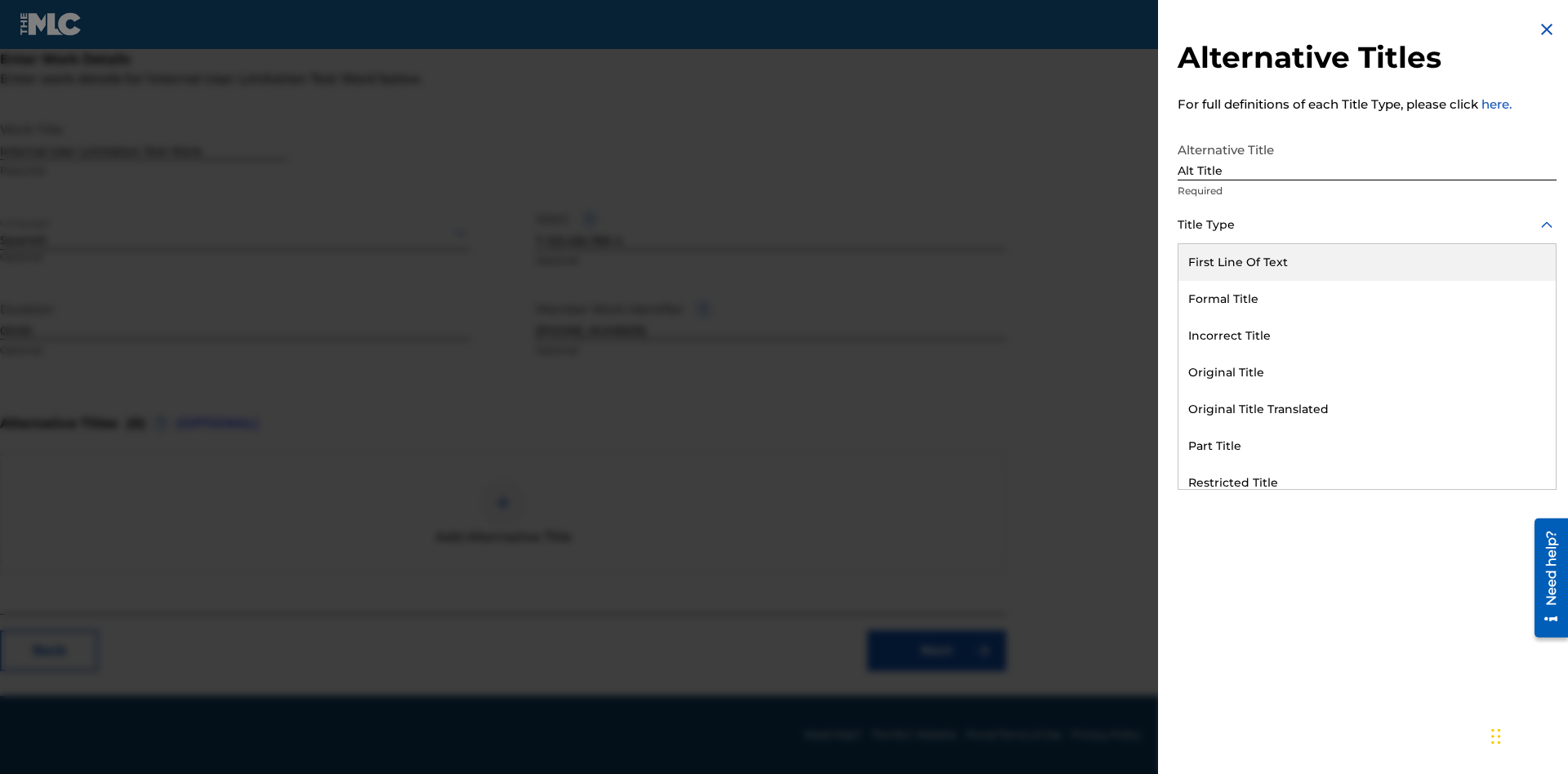
click at [1367, 373] on div "Original Title" at bounding box center [1366, 373] width 377 height 37
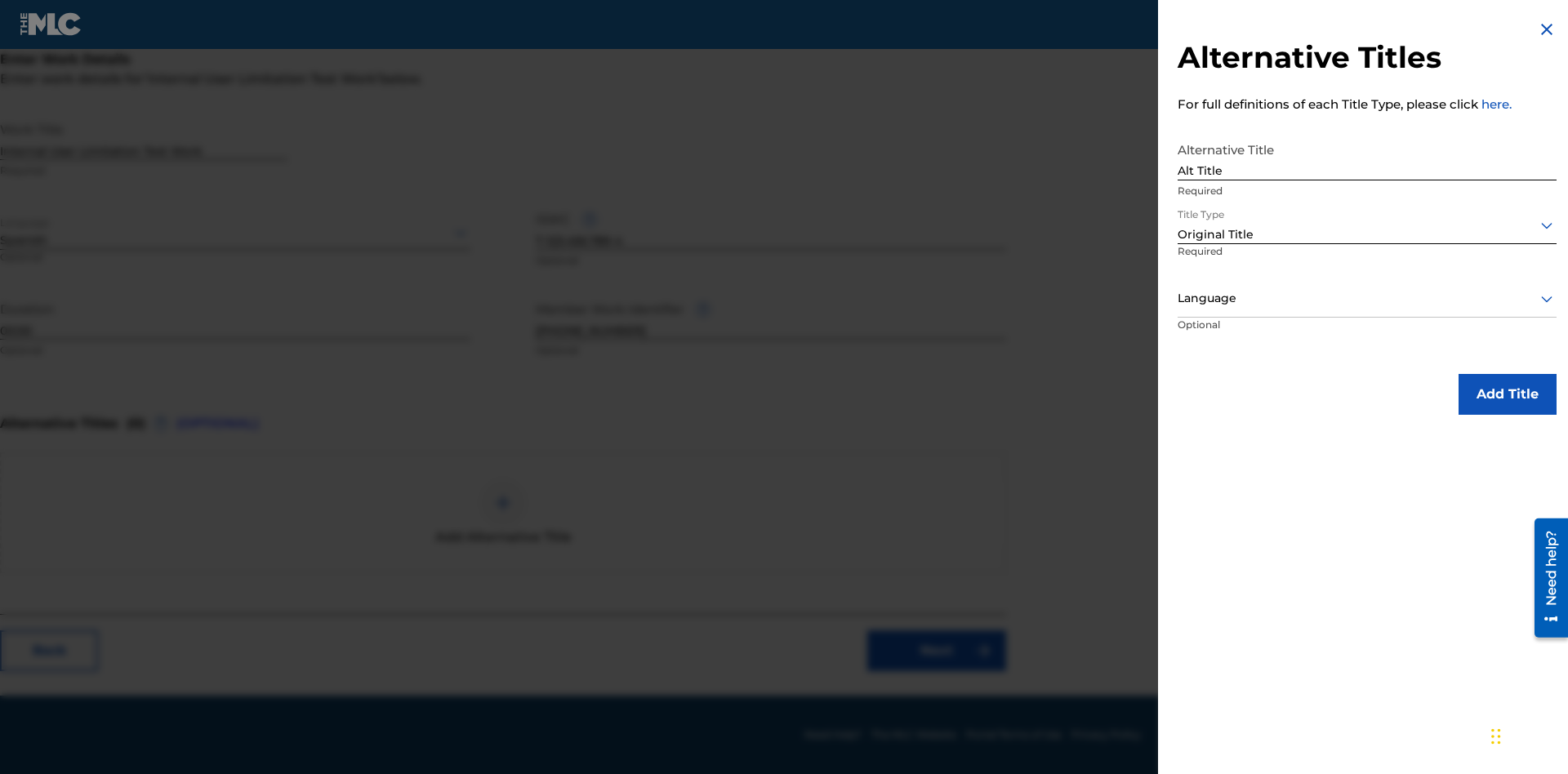
click at [1367, 298] on div at bounding box center [1366, 298] width 379 height 21
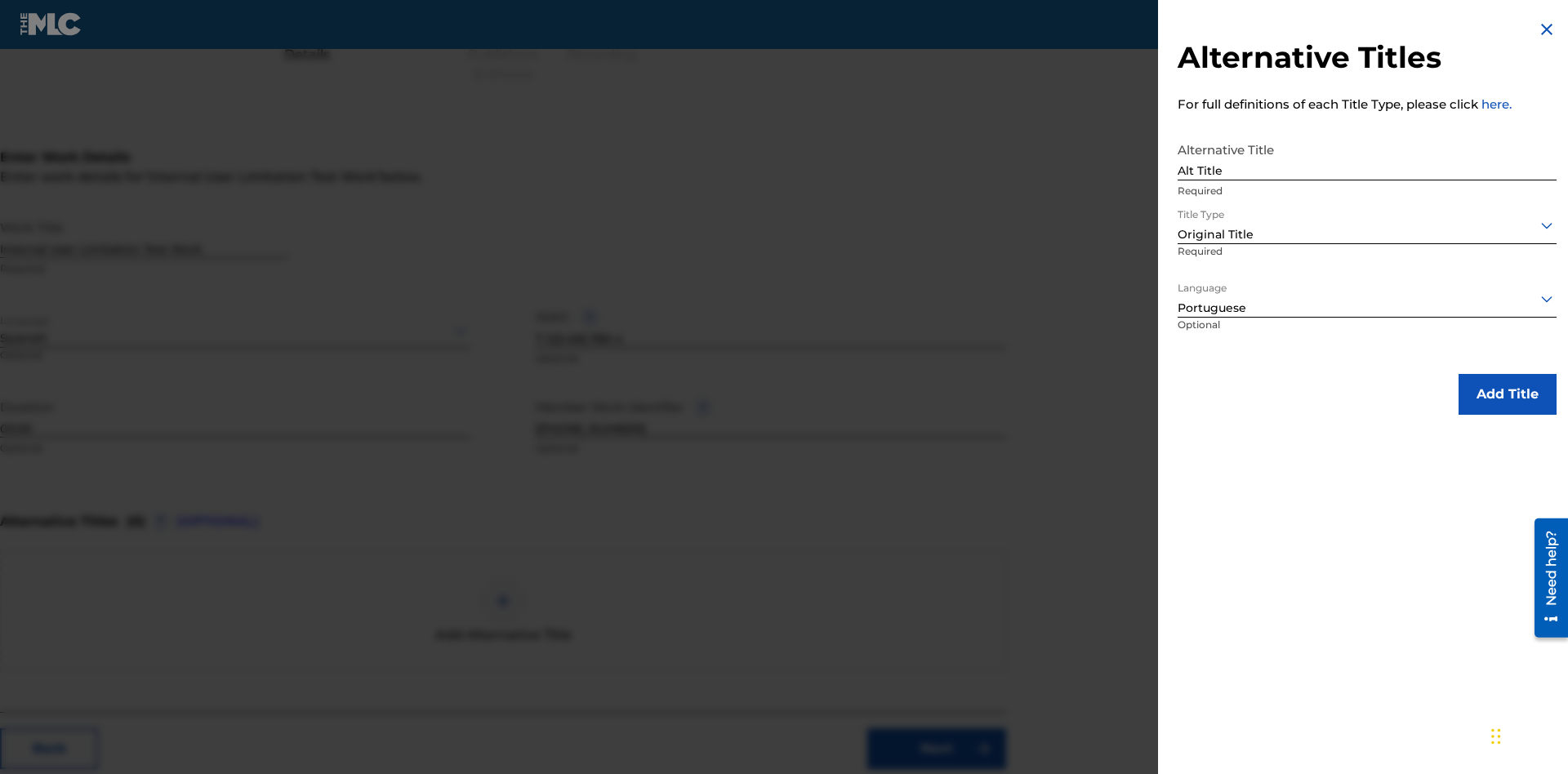
click at [1507, 393] on button "Add Title" at bounding box center [1507, 394] width 98 height 41
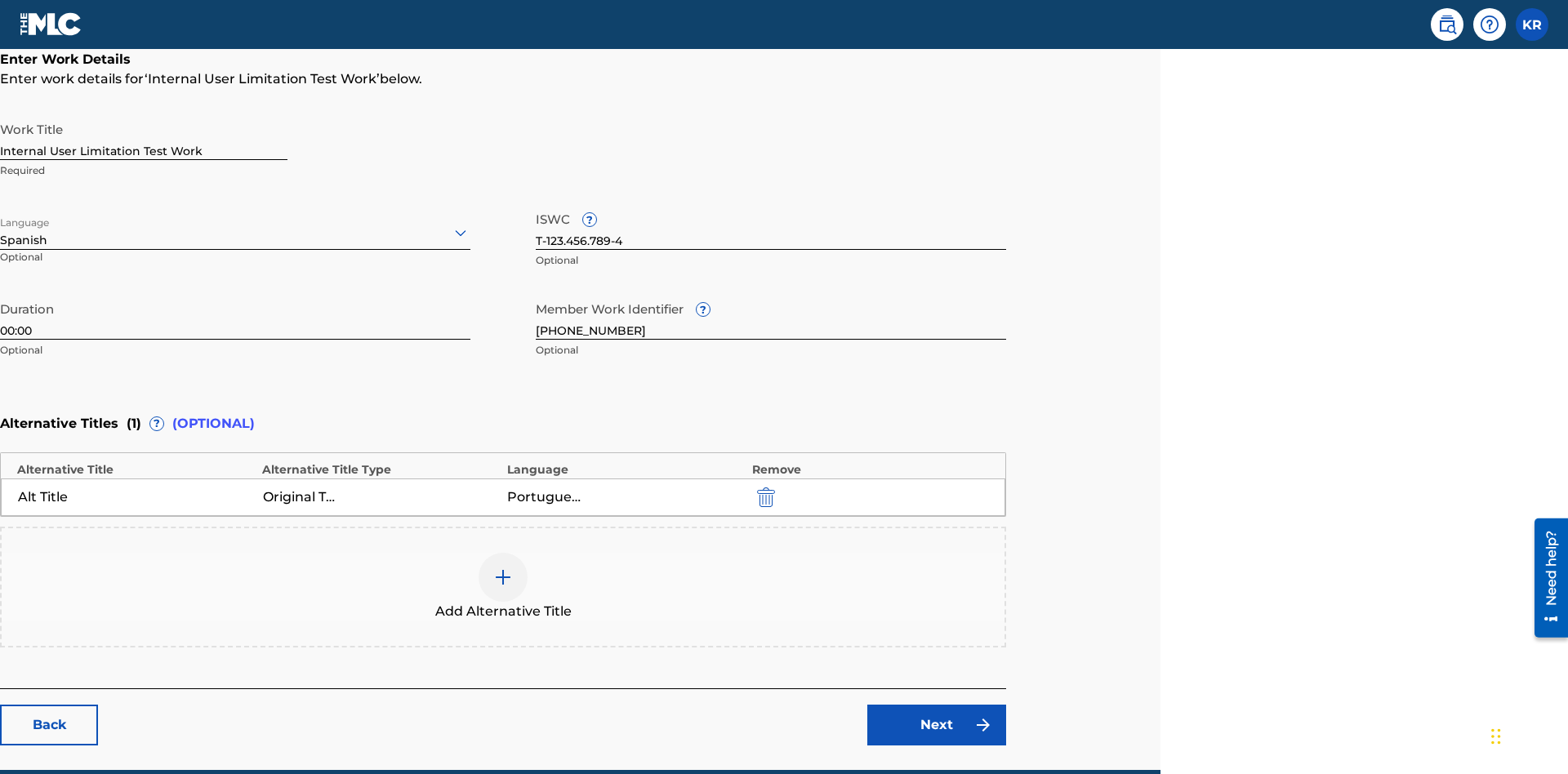
click at [503, 553] on div at bounding box center [503, 577] width 49 height 49
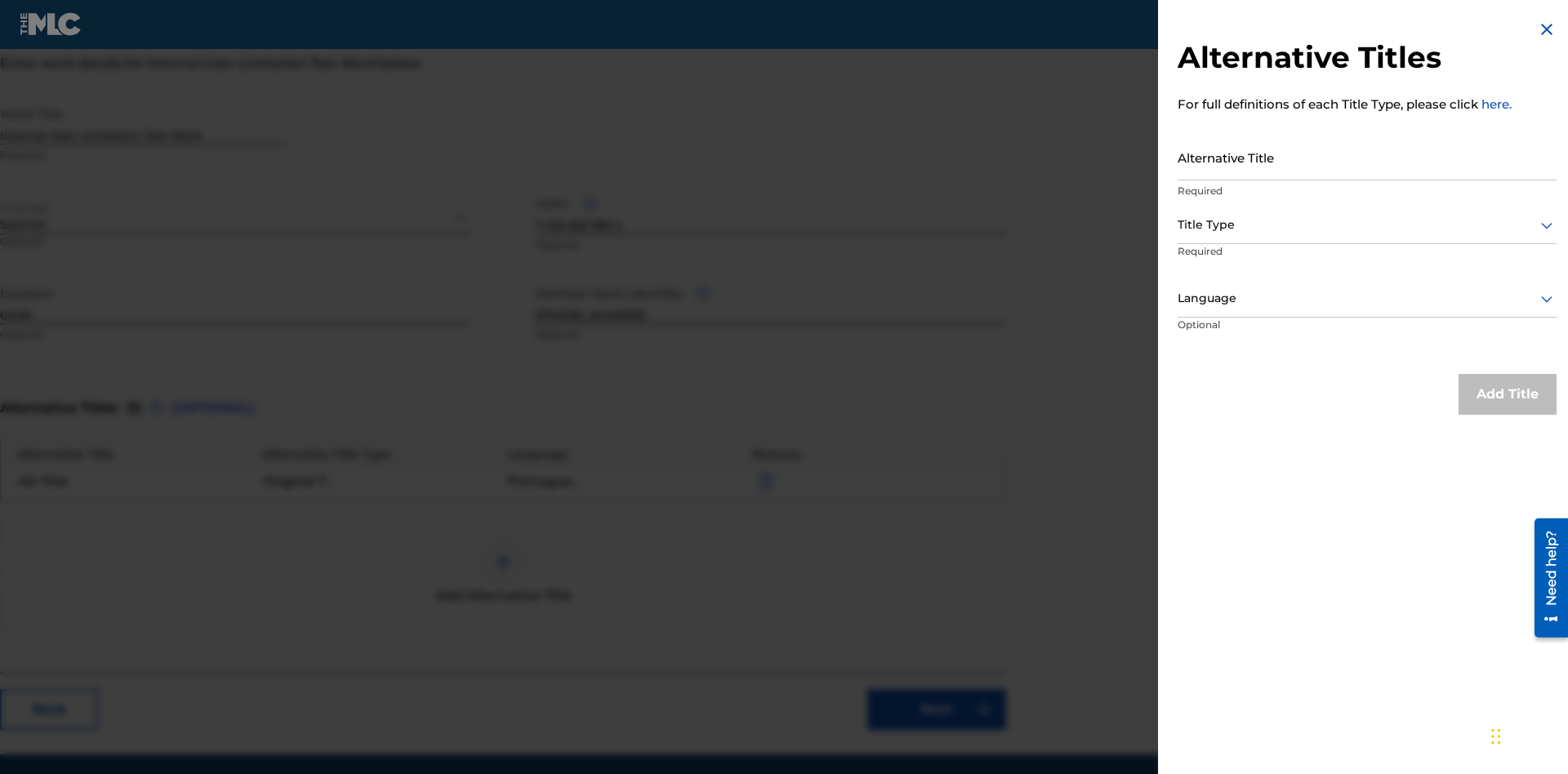
click at [1367, 157] on input "Alternative Title" at bounding box center [1366, 157] width 379 height 47
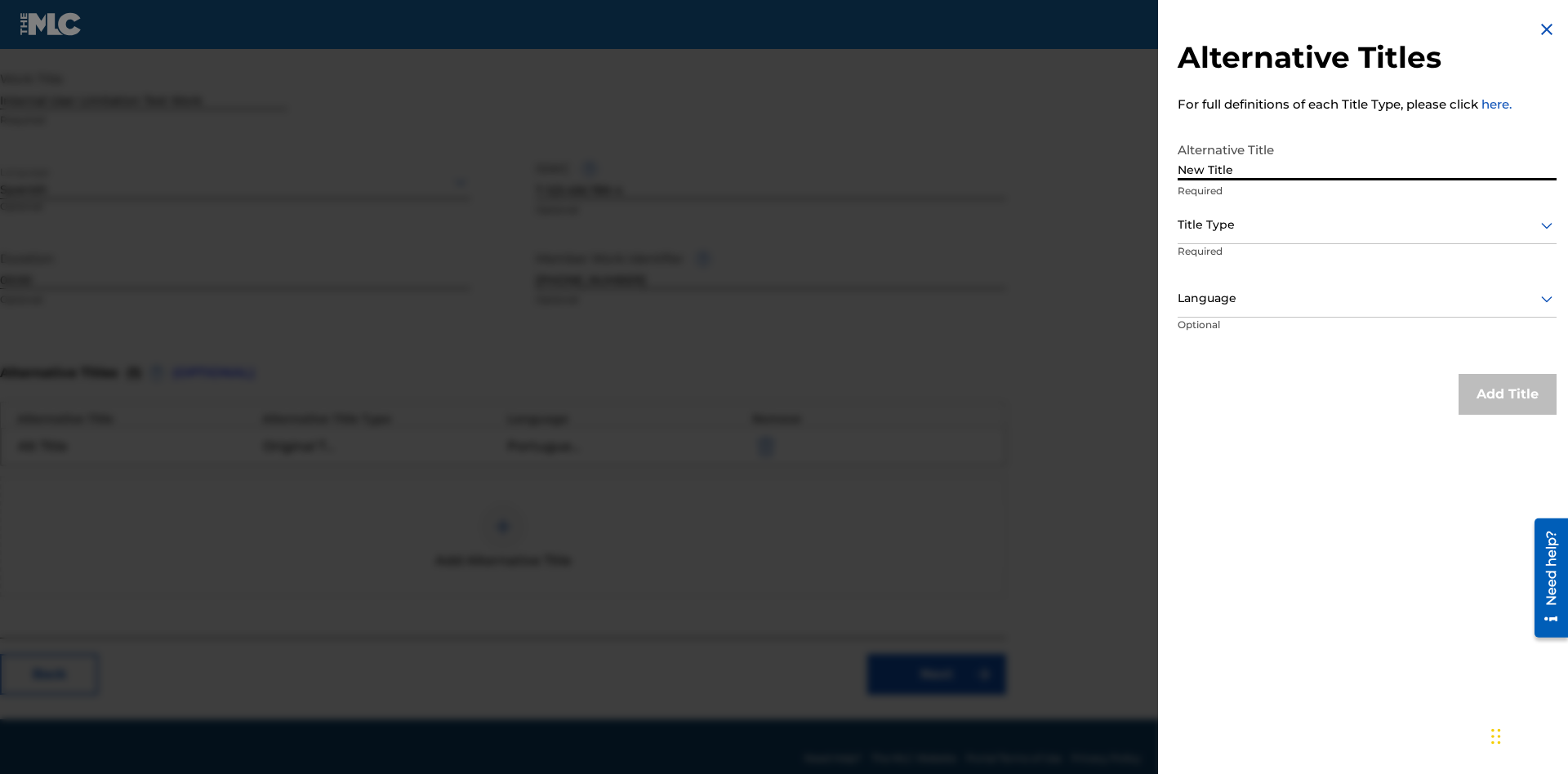
type input "New Title"
click at [1367, 225] on div at bounding box center [1366, 225] width 379 height 21
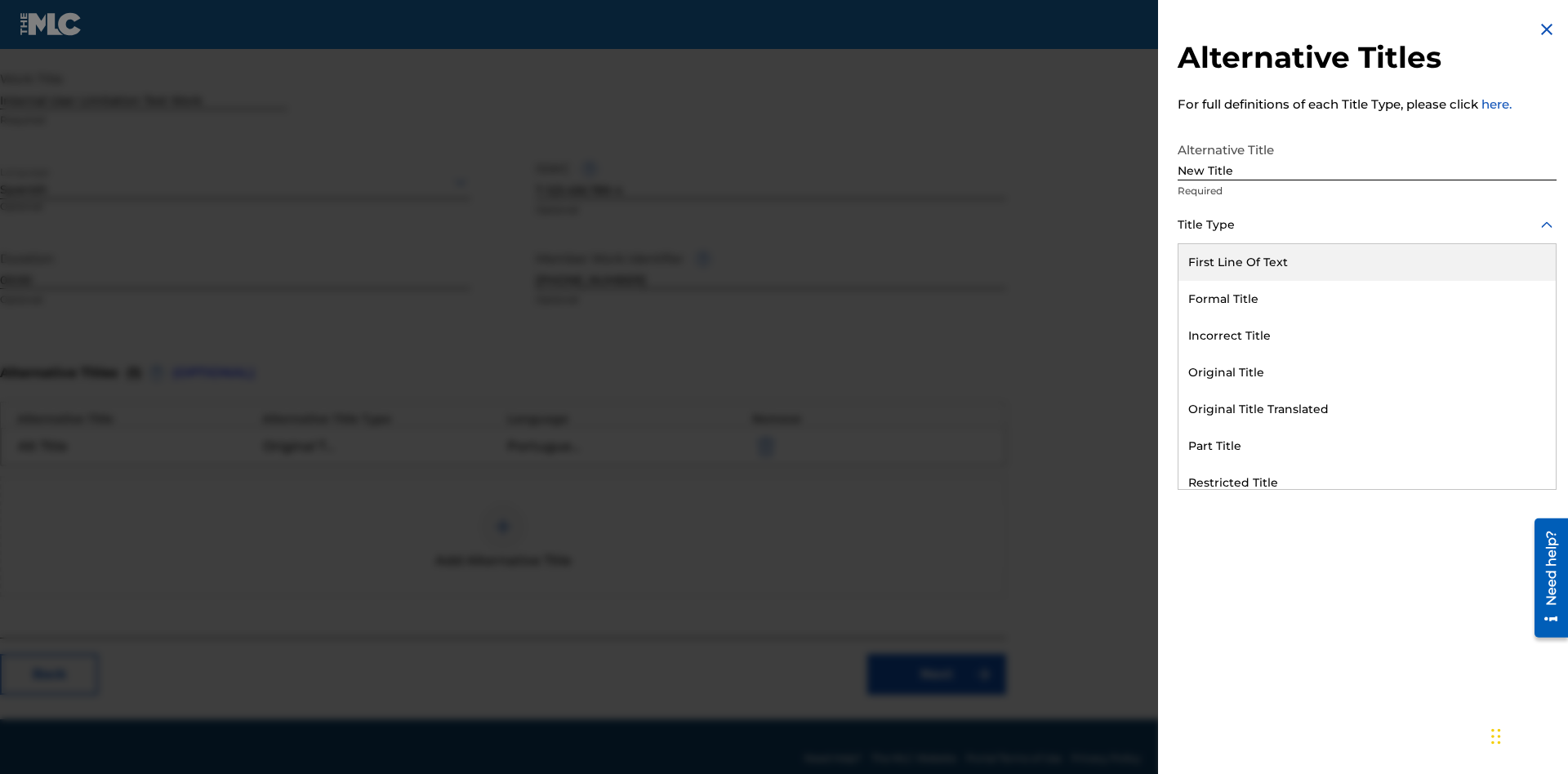
scroll to position [383, 408]
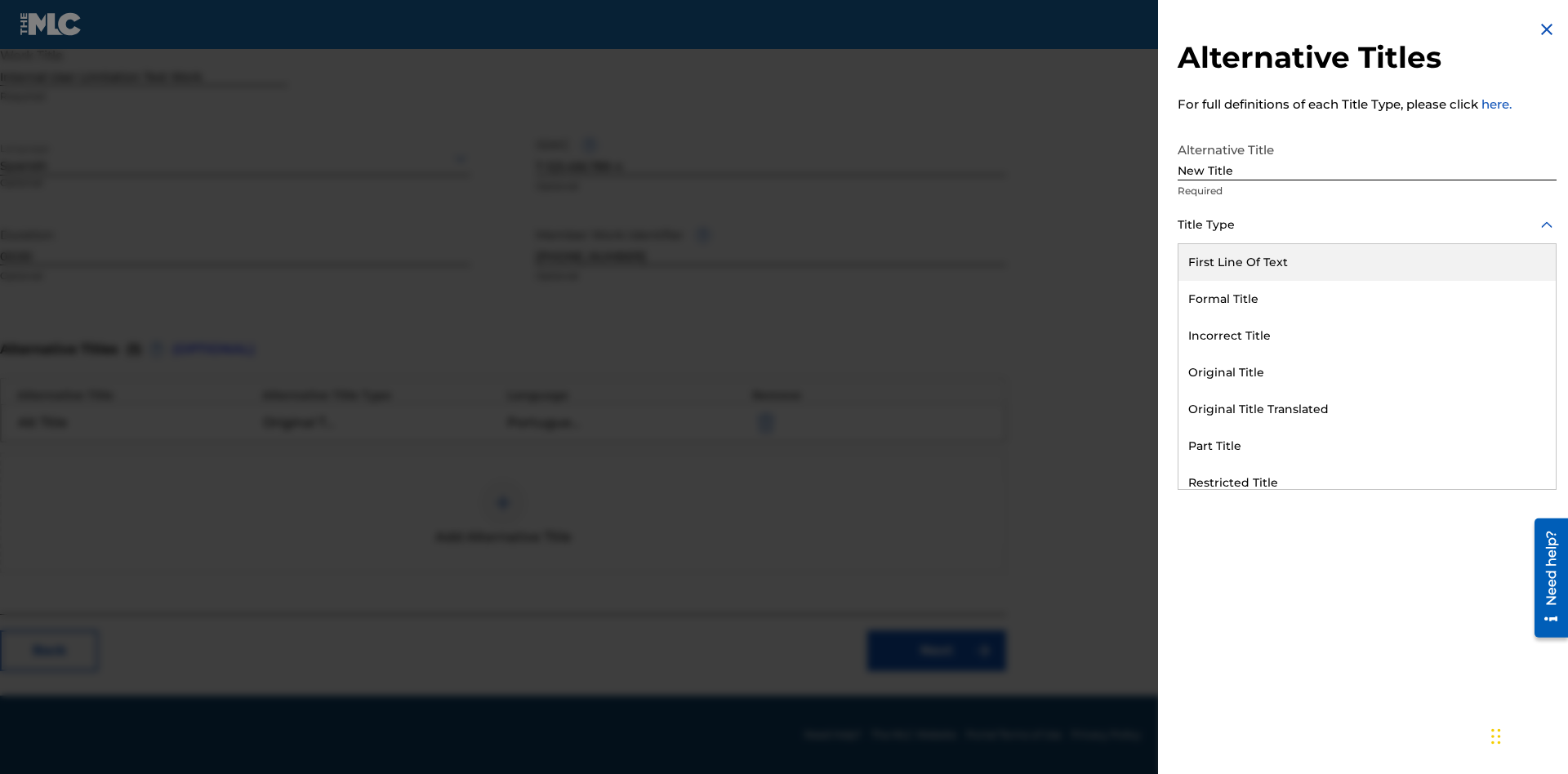
click at [1367, 336] on div "Incorrect Title" at bounding box center [1366, 336] width 377 height 37
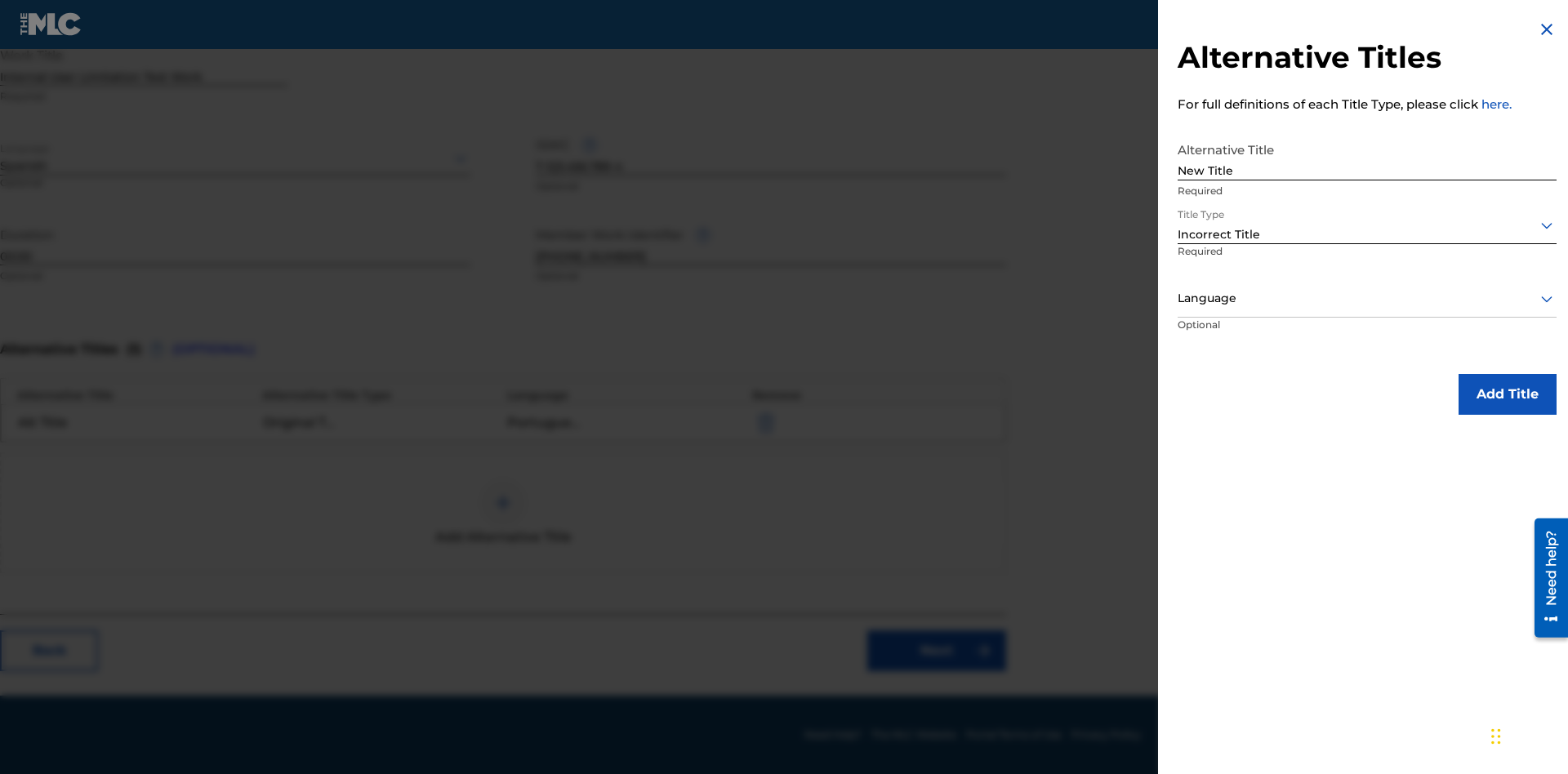
click at [1367, 298] on div at bounding box center [1366, 298] width 379 height 21
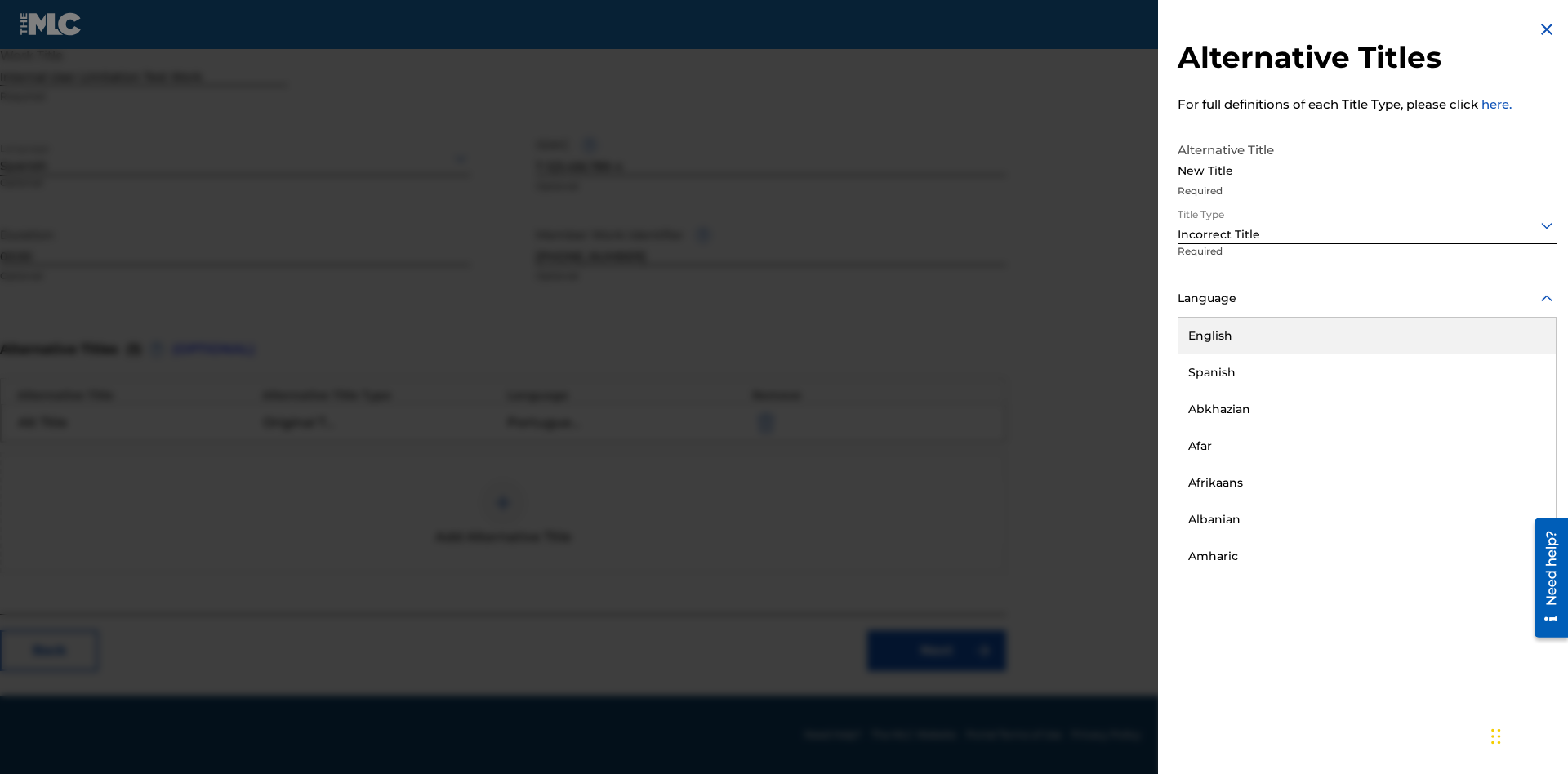
click at [1367, 336] on div "English" at bounding box center [1366, 336] width 377 height 37
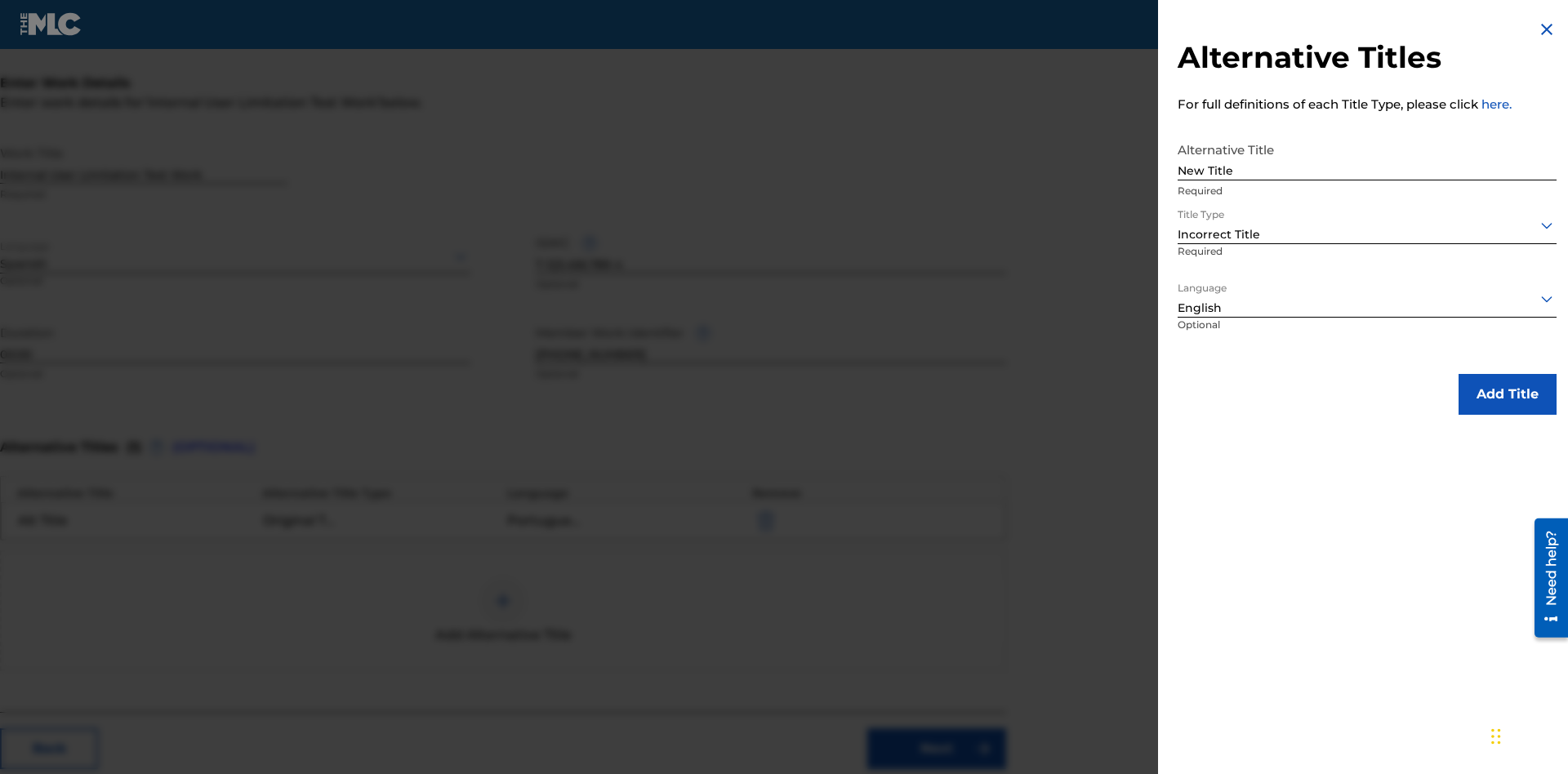
click at [1507, 393] on button "Add Title" at bounding box center [1507, 394] width 98 height 41
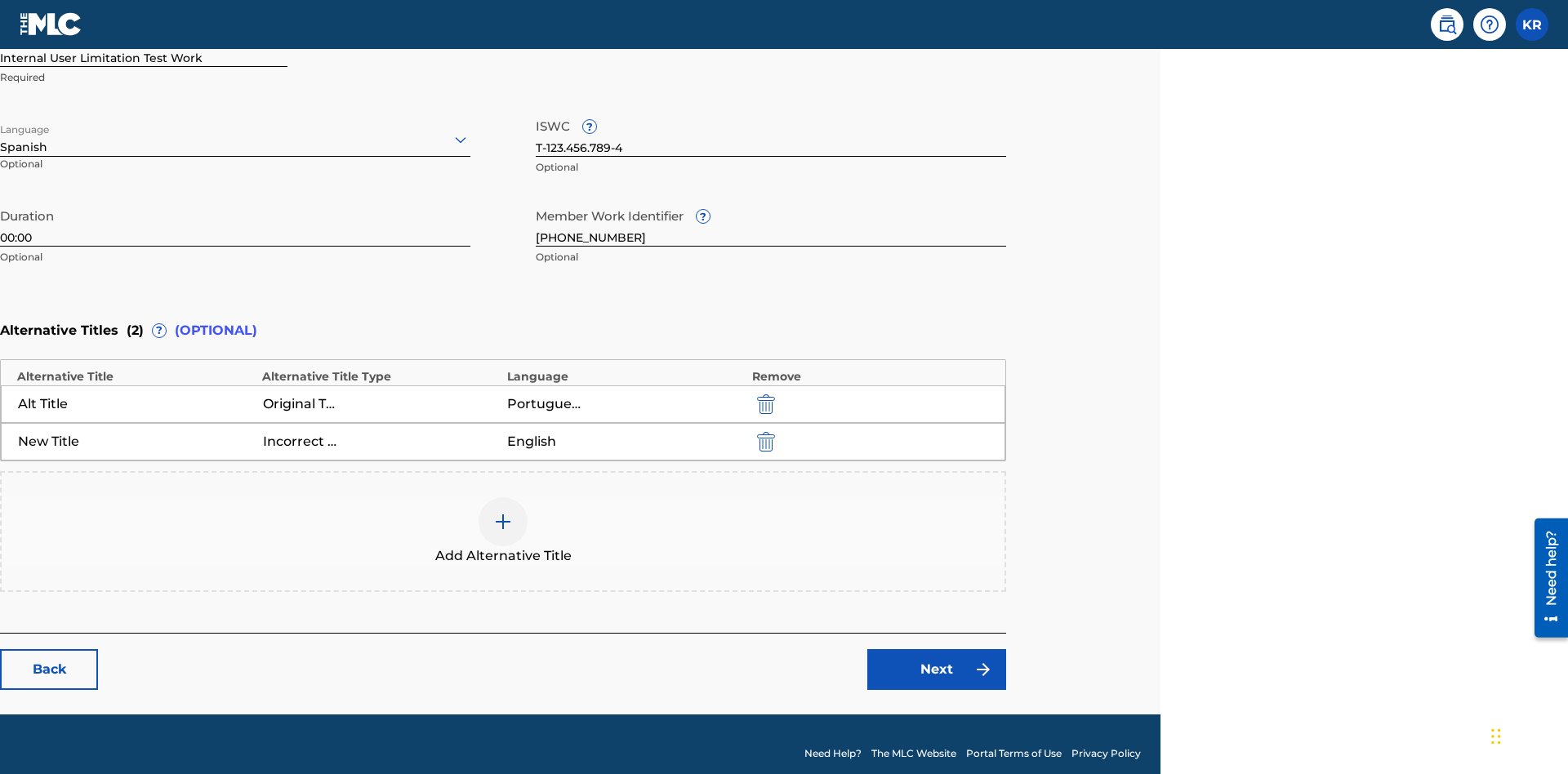
click at [763, 432] on img "submit" at bounding box center [766, 442] width 18 height 20
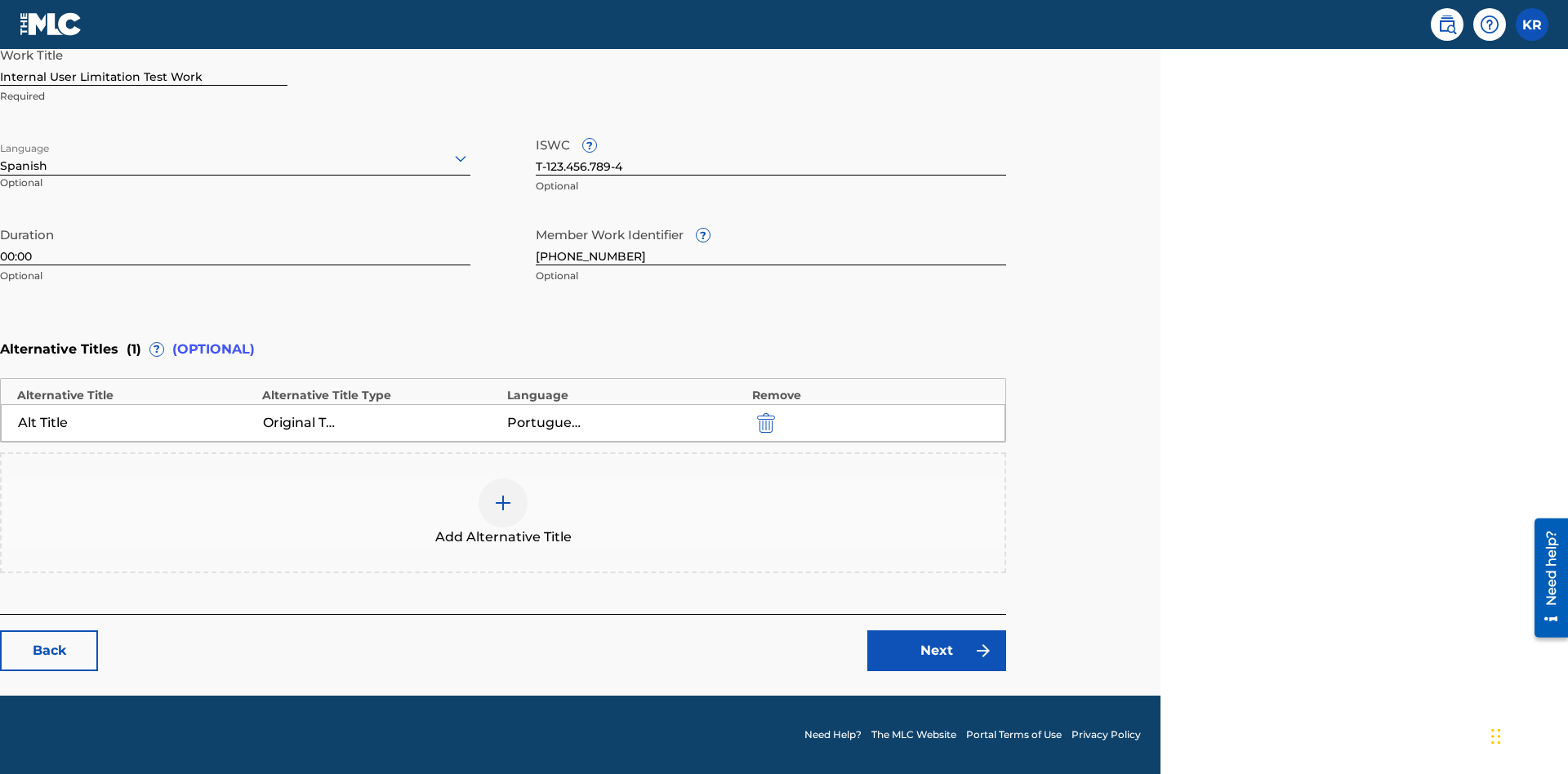
click at [503, 512] on div at bounding box center [503, 503] width 49 height 49
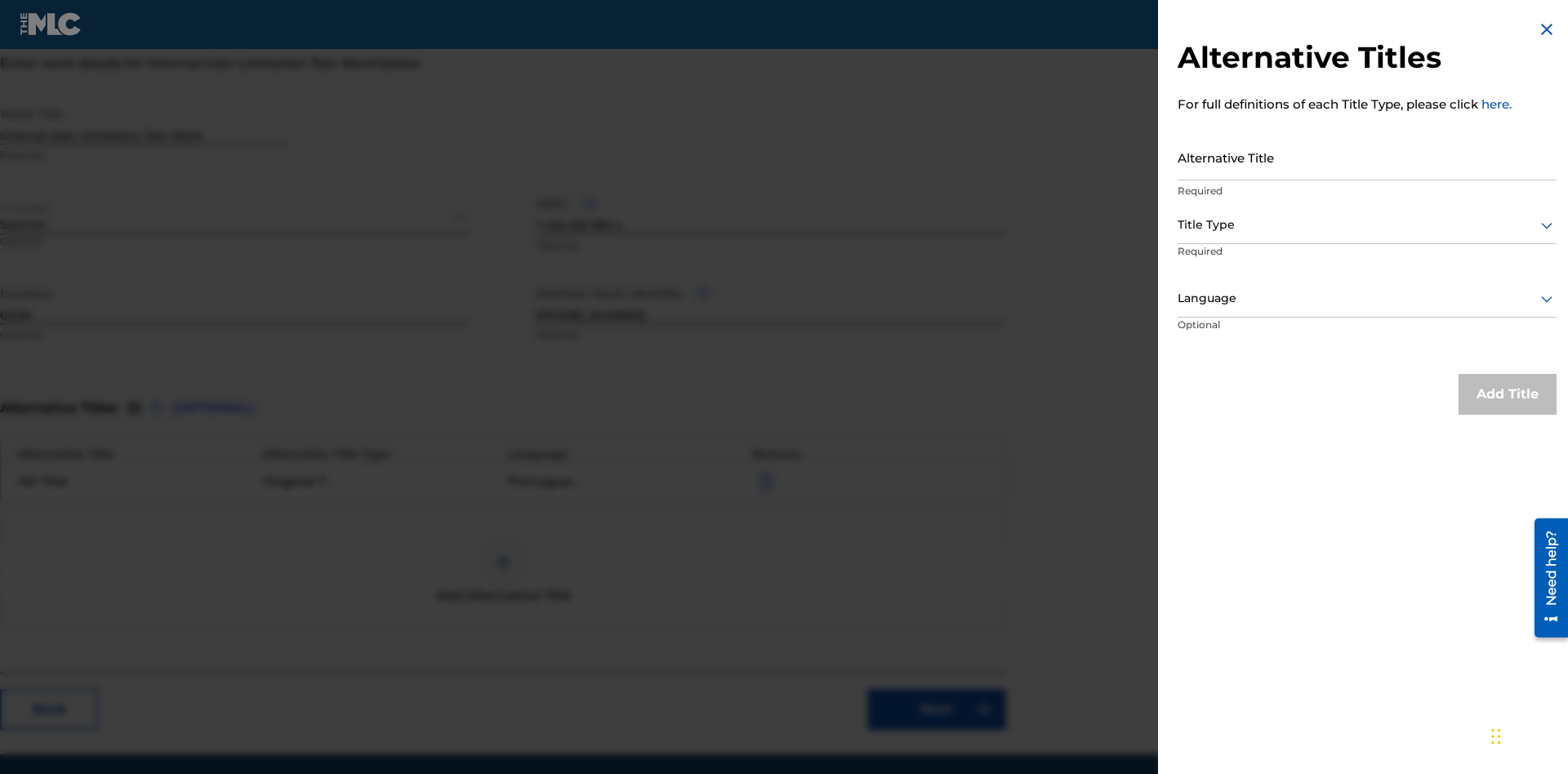
click at [1367, 157] on input "Alternative Title" at bounding box center [1366, 157] width 379 height 47
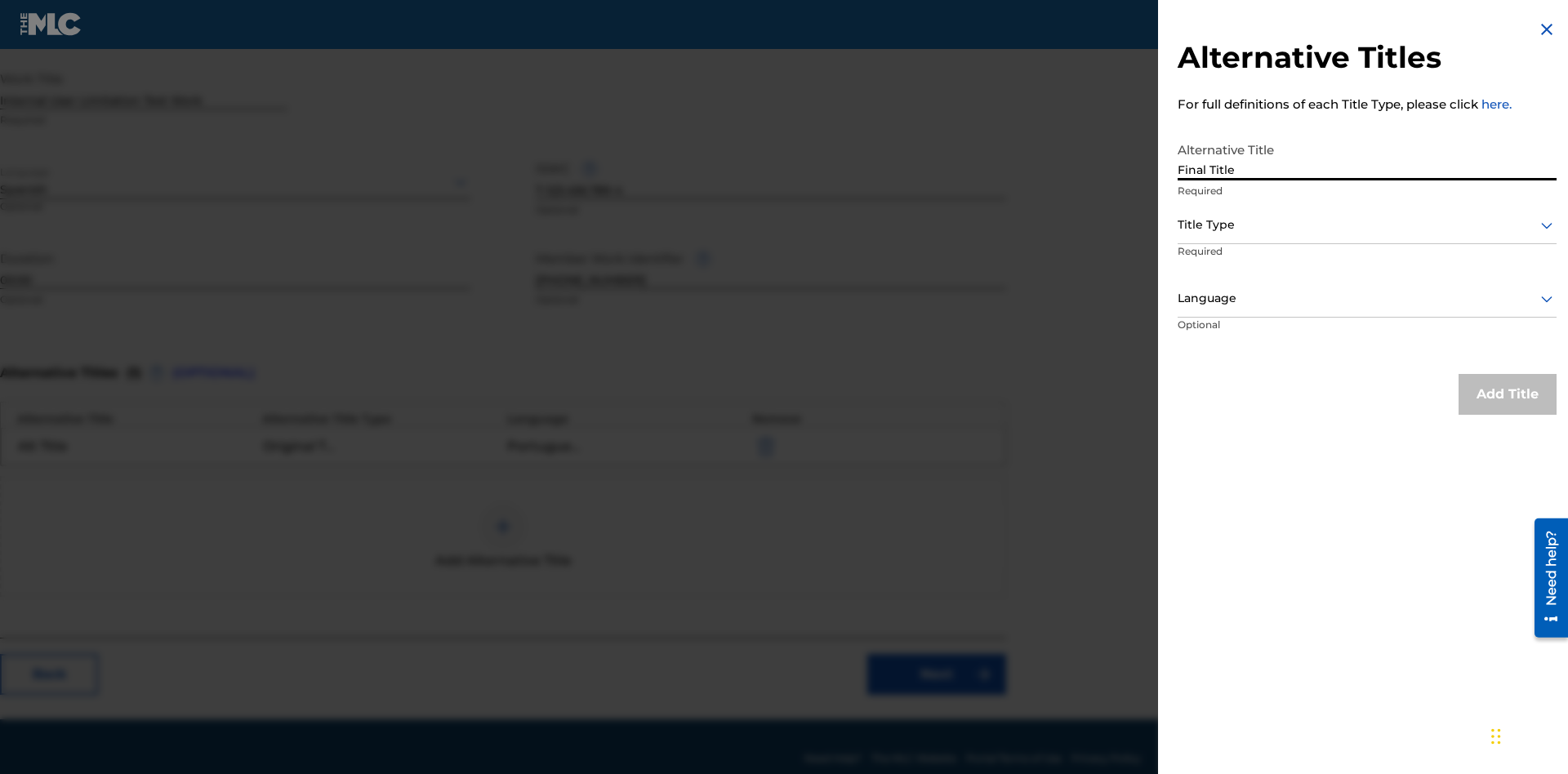
type input "Final Title"
click at [1367, 225] on div at bounding box center [1366, 225] width 379 height 21
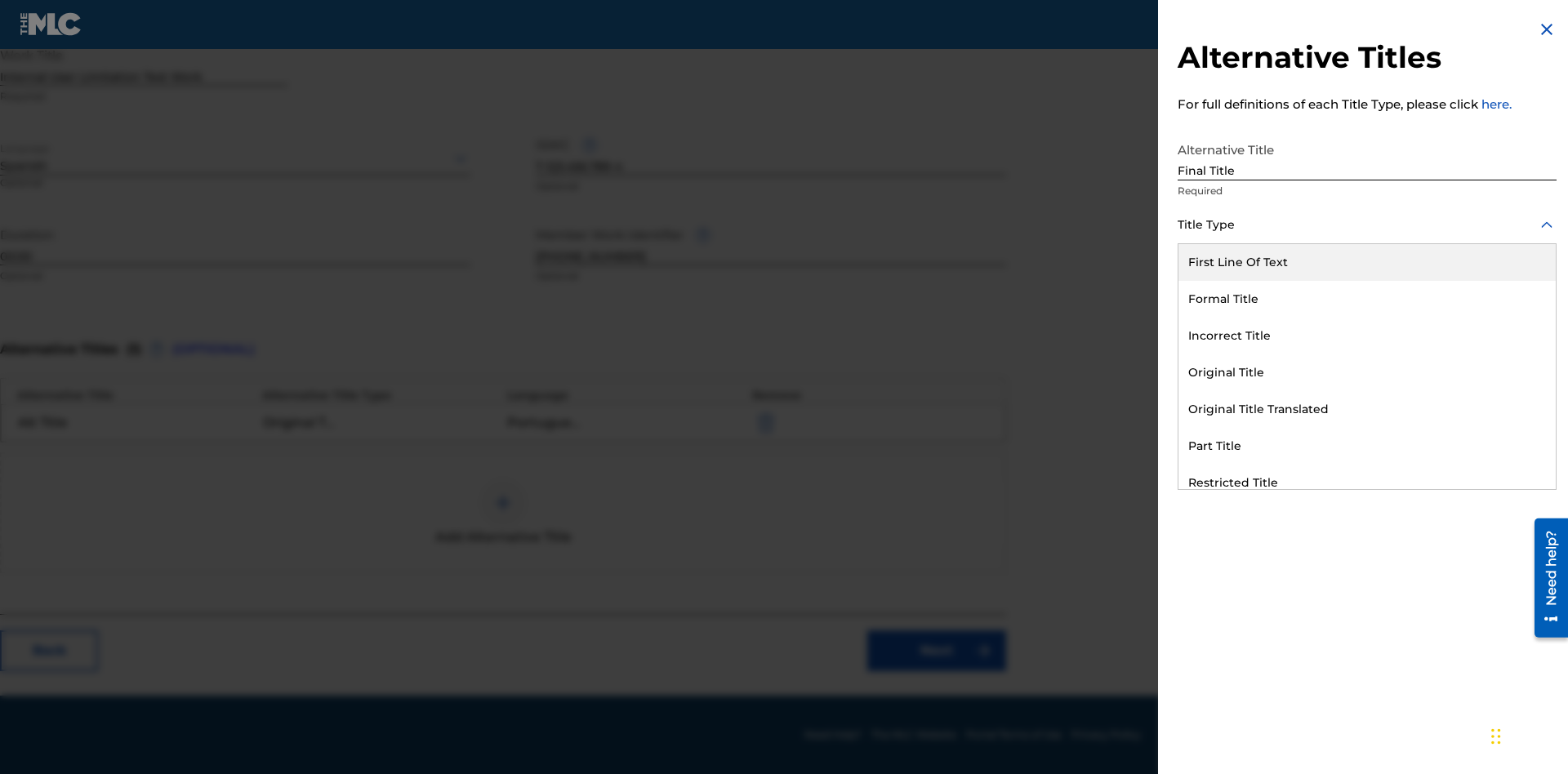
click at [1367, 446] on div "Part Title" at bounding box center [1366, 446] width 377 height 37
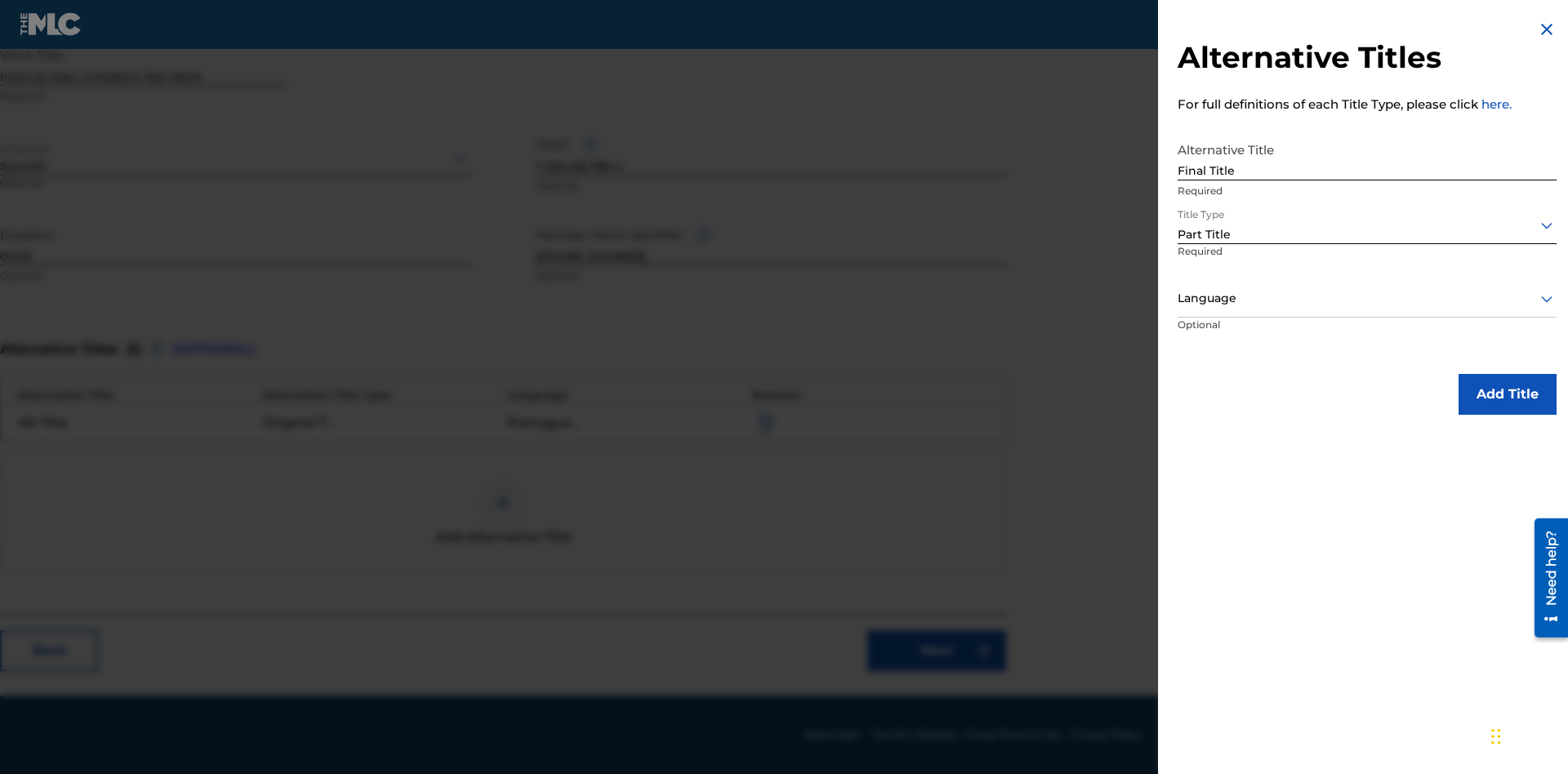
click at [1367, 298] on div at bounding box center [1366, 298] width 379 height 21
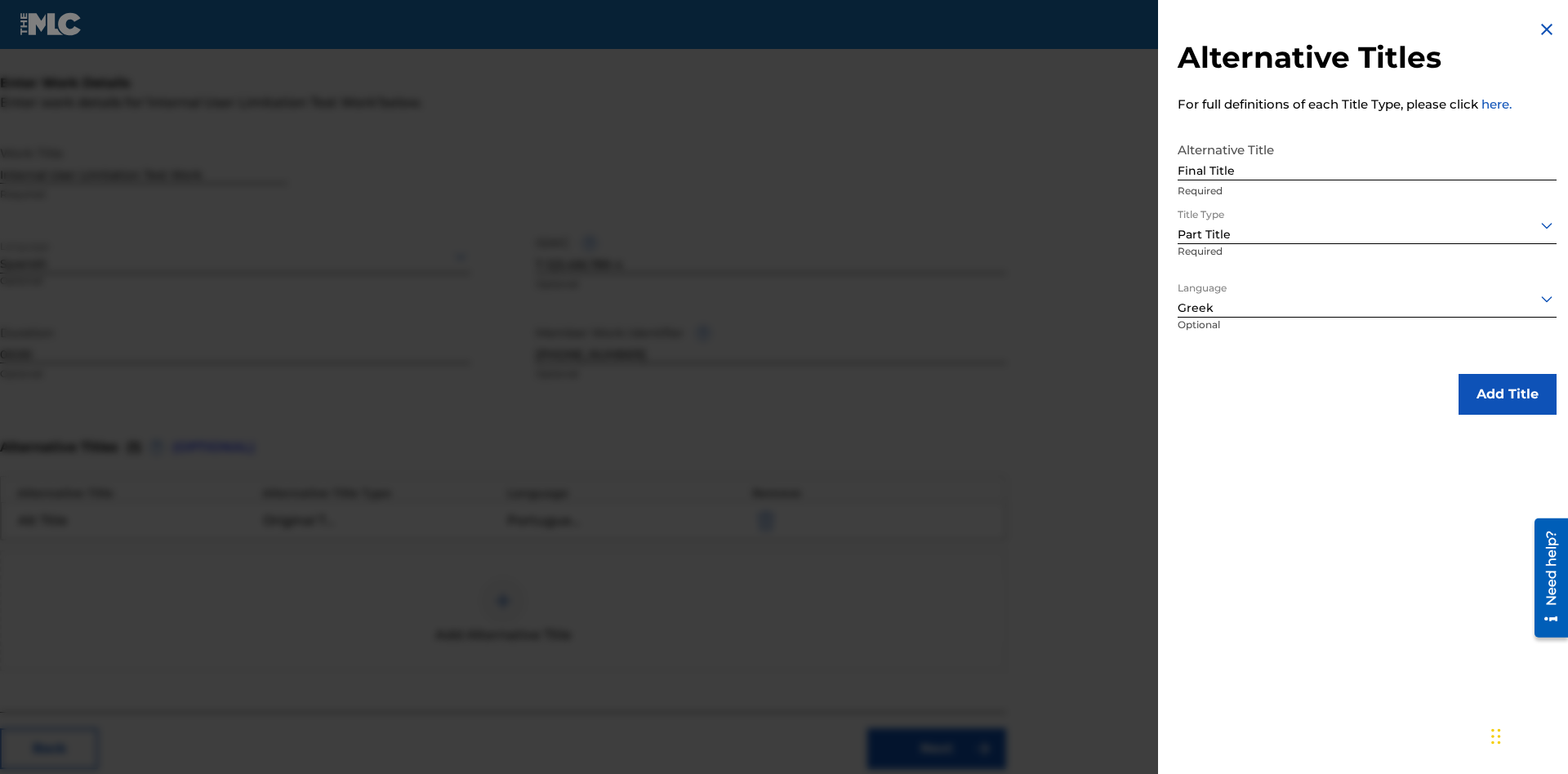
click at [1507, 393] on button "Add Title" at bounding box center [1507, 394] width 98 height 41
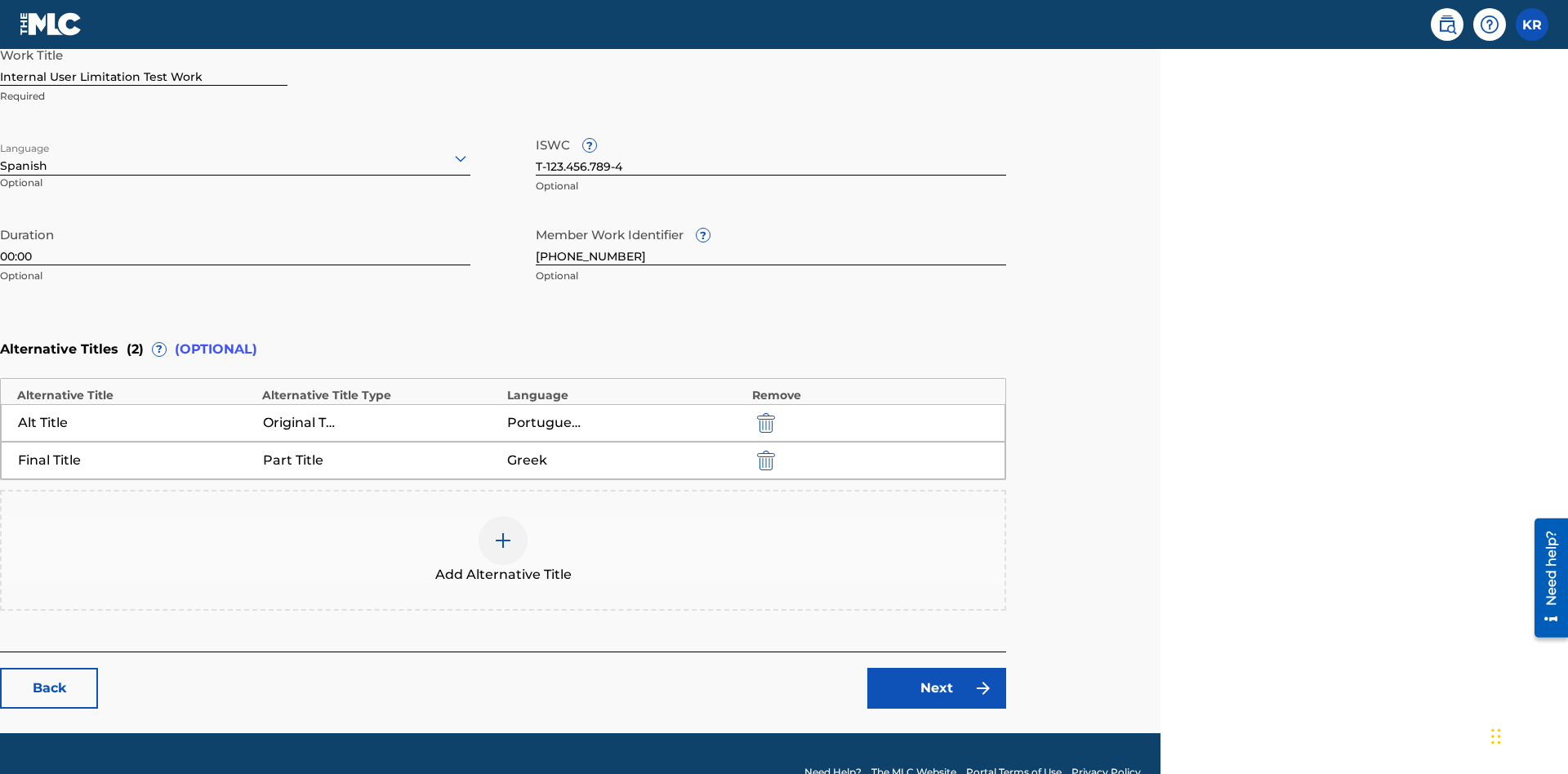
scroll to position [421, 408]
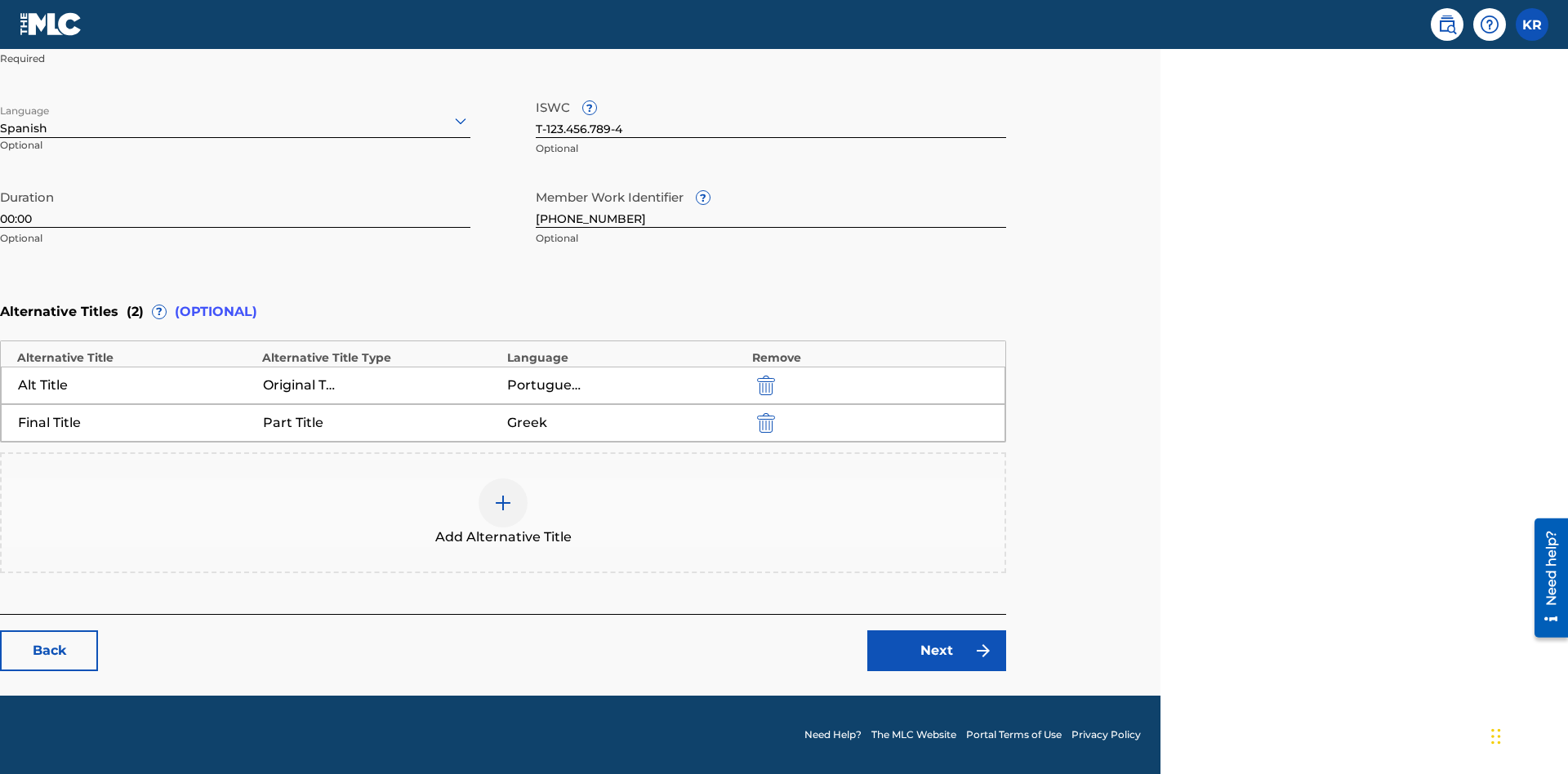
click at [936, 650] on link "Next" at bounding box center [936, 651] width 139 height 41
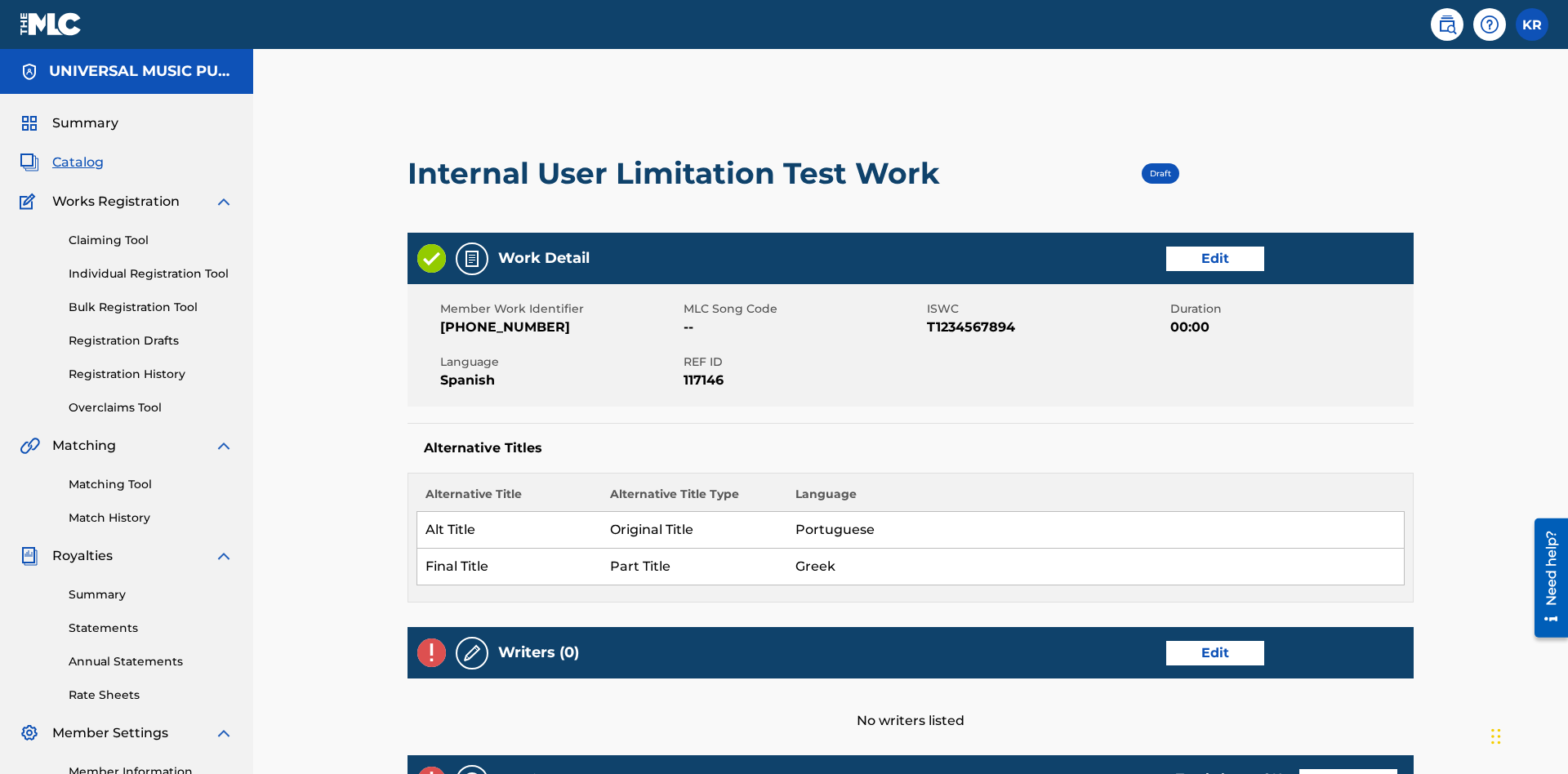
click at [1166, 641] on link "Edit" at bounding box center [1214, 652] width 98 height 24
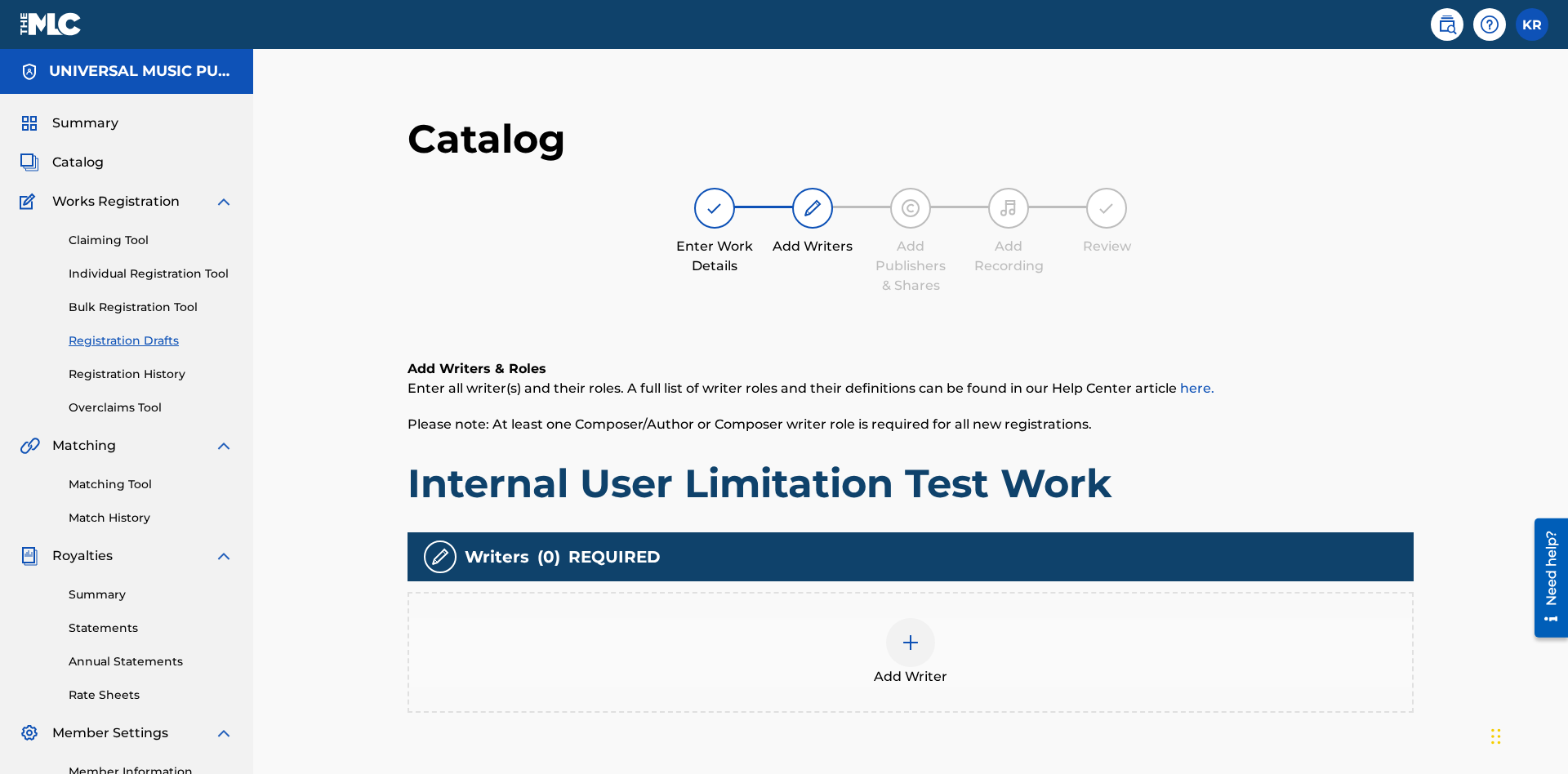
scroll to position [205, 408]
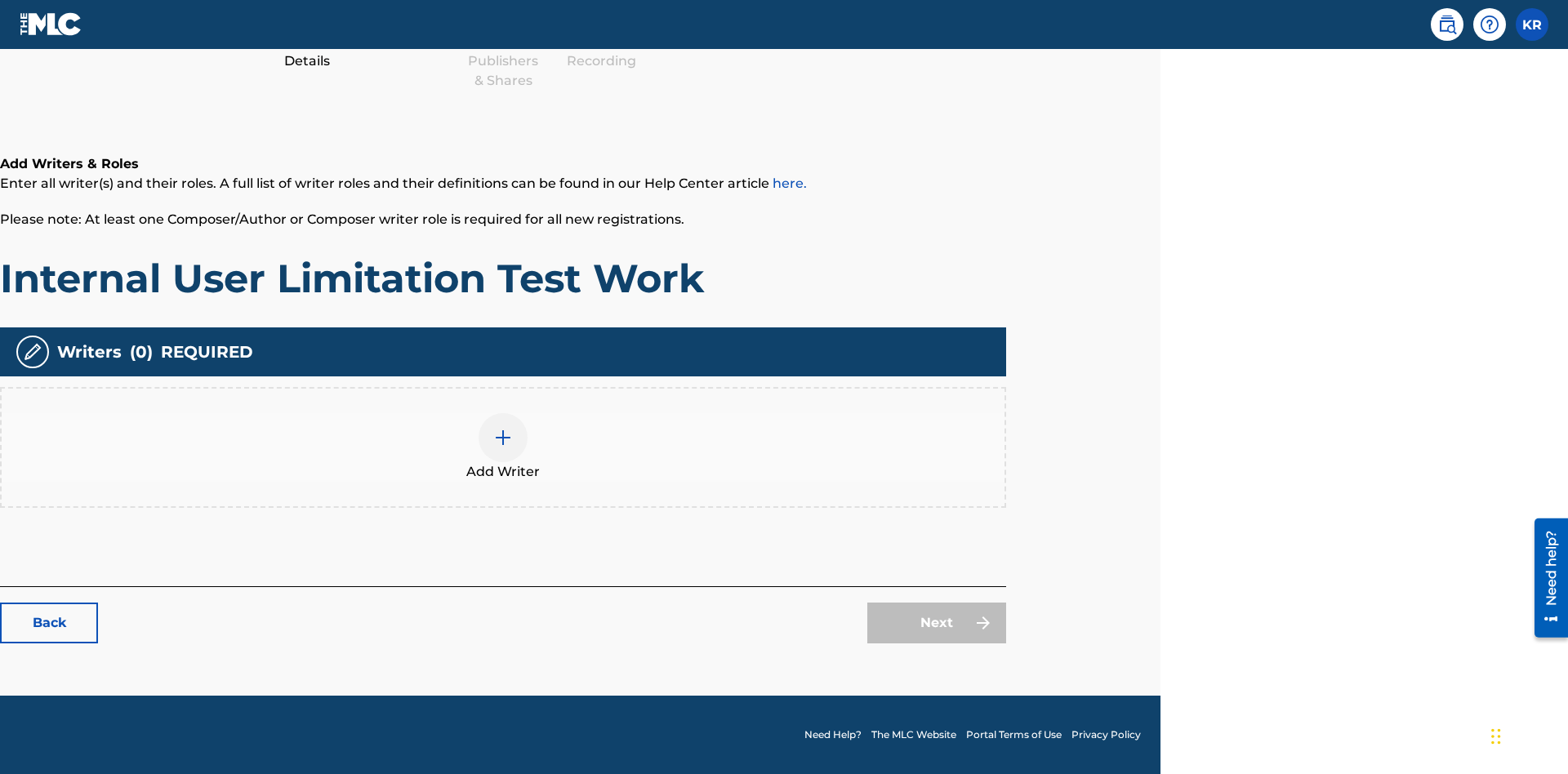
click at [503, 446] on img at bounding box center [503, 438] width 20 height 20
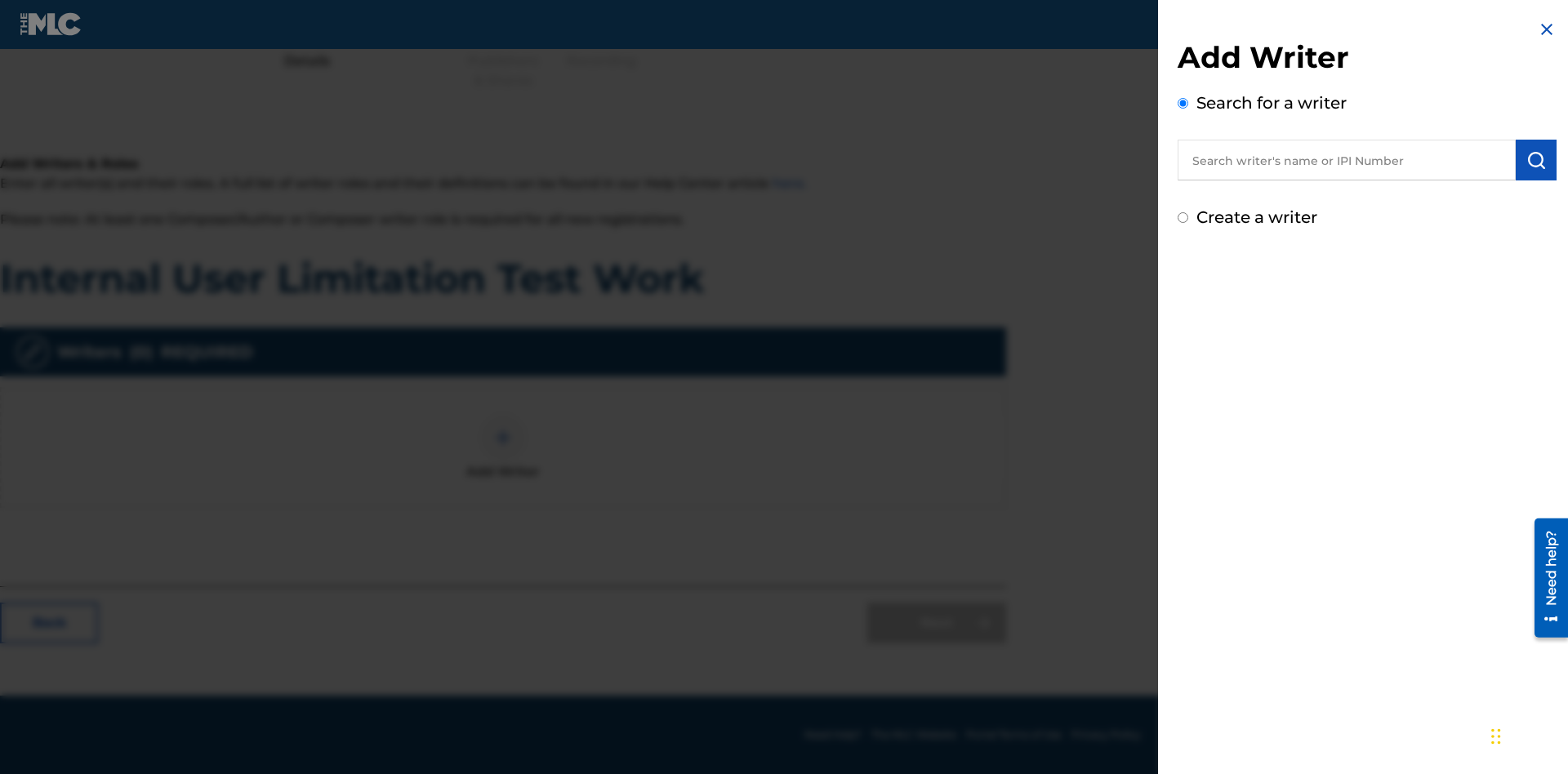
click at [1347, 160] on input "text" at bounding box center [1346, 160] width 338 height 41
type input "[PERSON_NAME]"
click at [1536, 160] on img "submit" at bounding box center [1536, 160] width 20 height 20
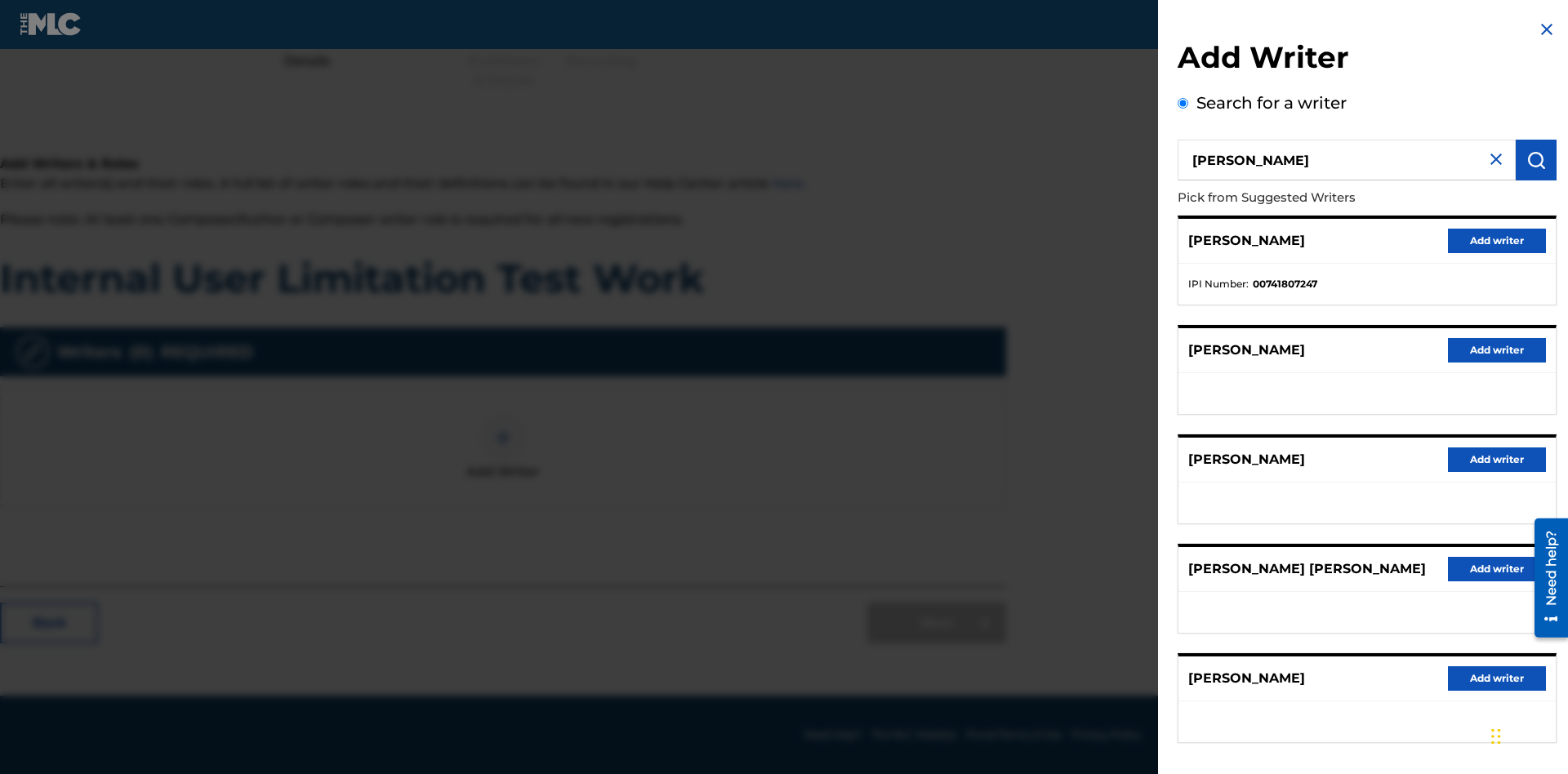
click at [1496, 240] on button "Add writer" at bounding box center [1496, 240] width 98 height 24
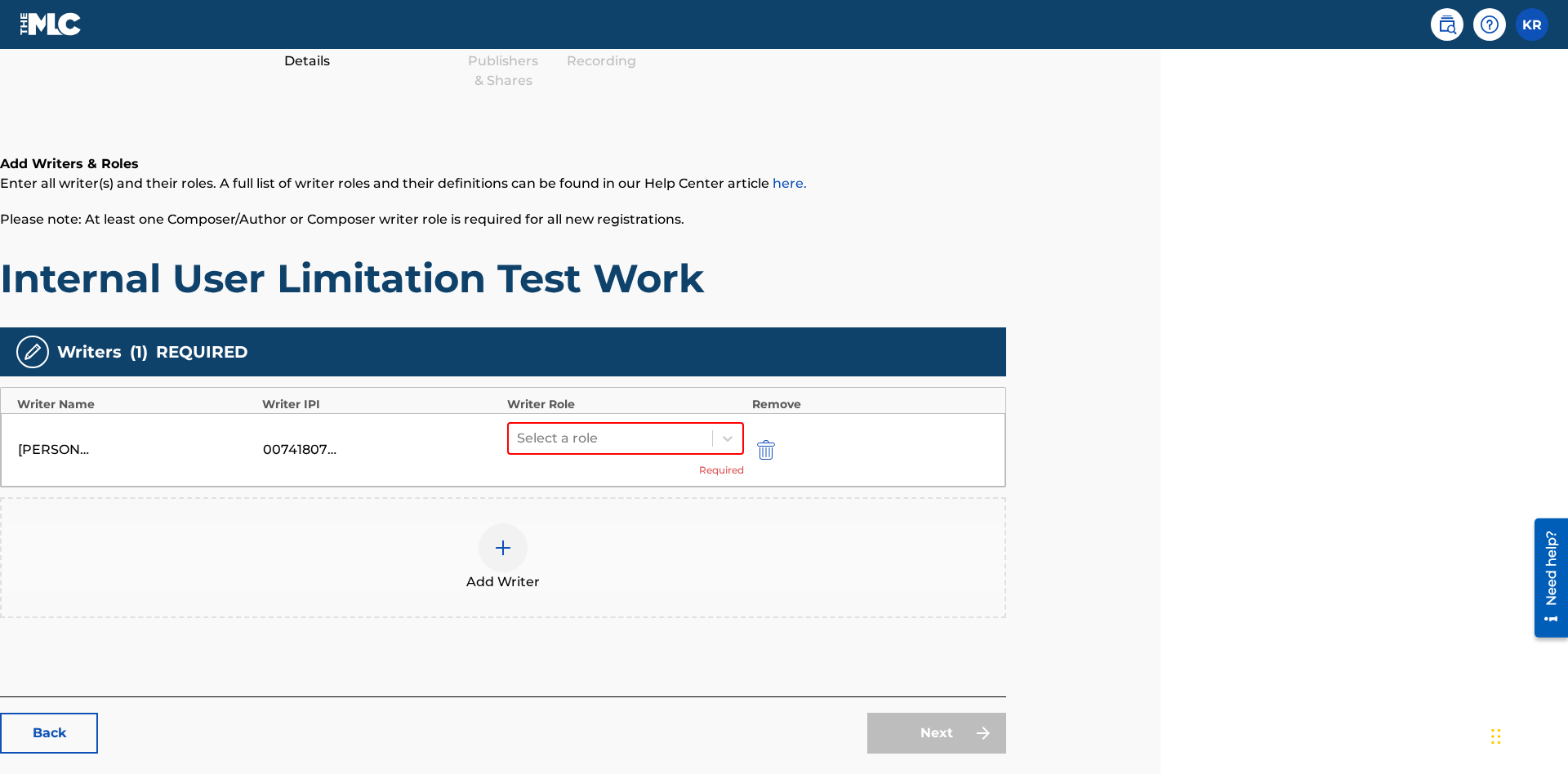
scroll to position [288, 408]
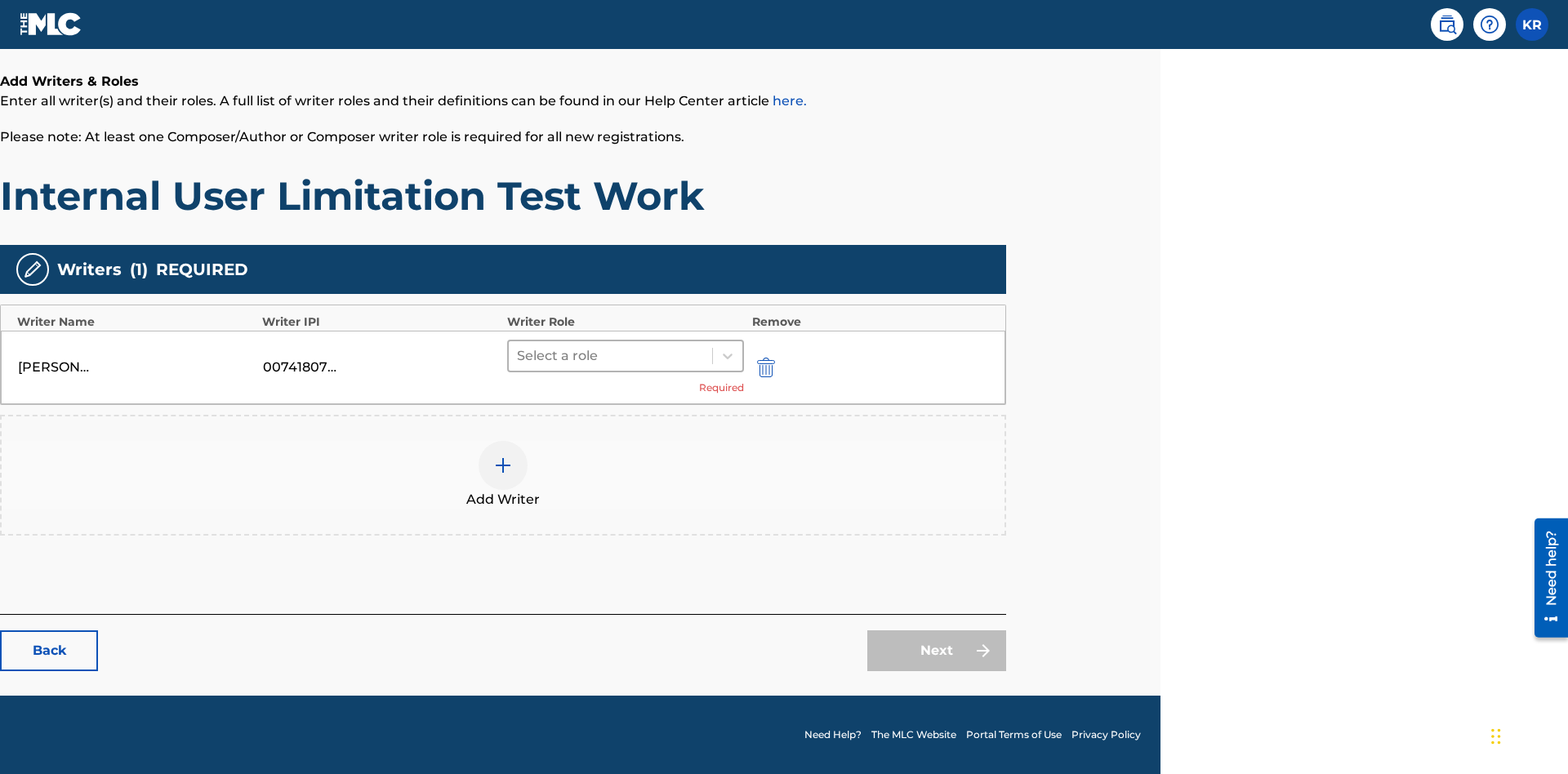
click at [519, 355] on input "text" at bounding box center [519, 356] width 4 height 20
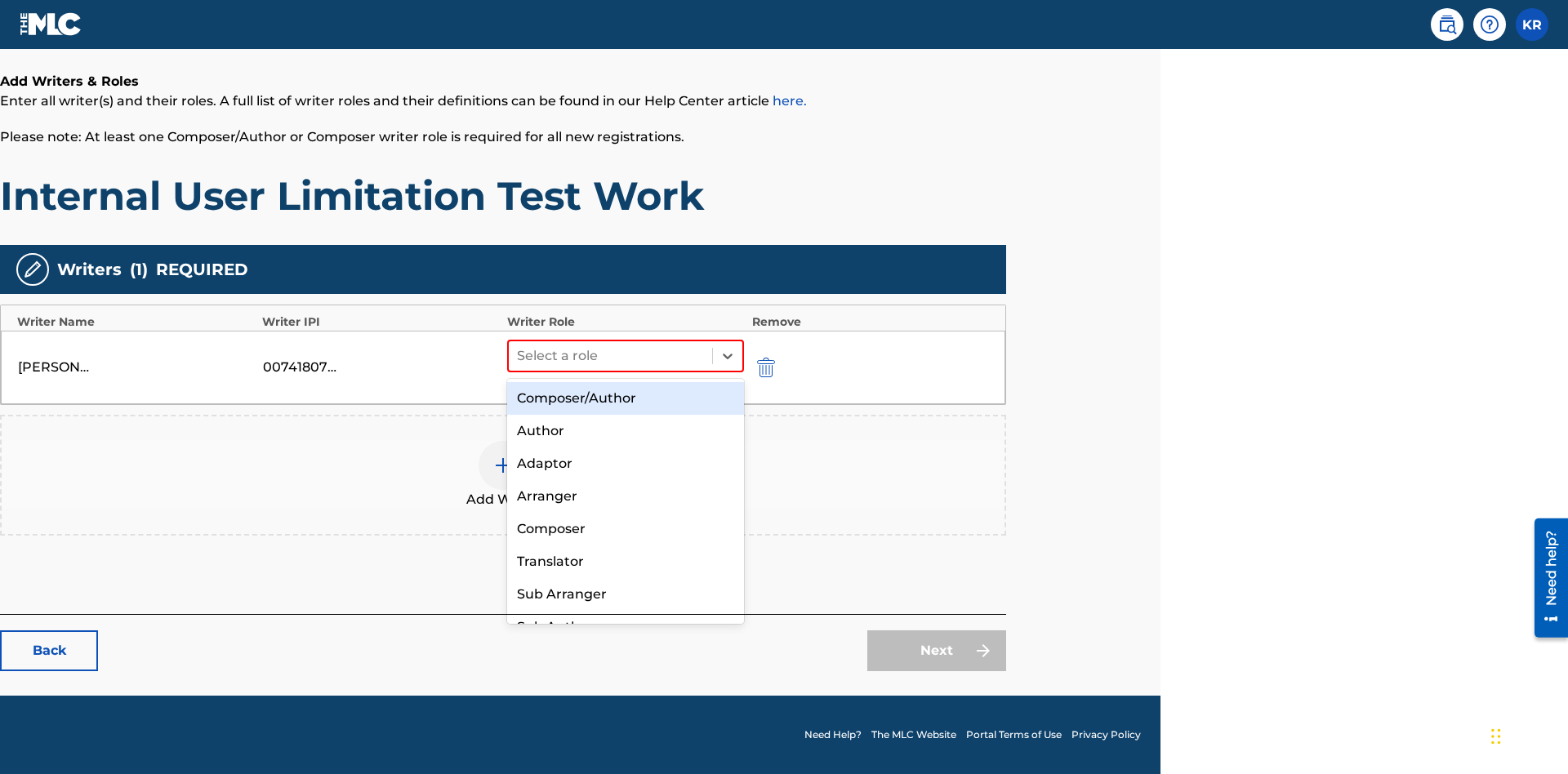
click at [625, 529] on div "Composer" at bounding box center [625, 529] width 237 height 32
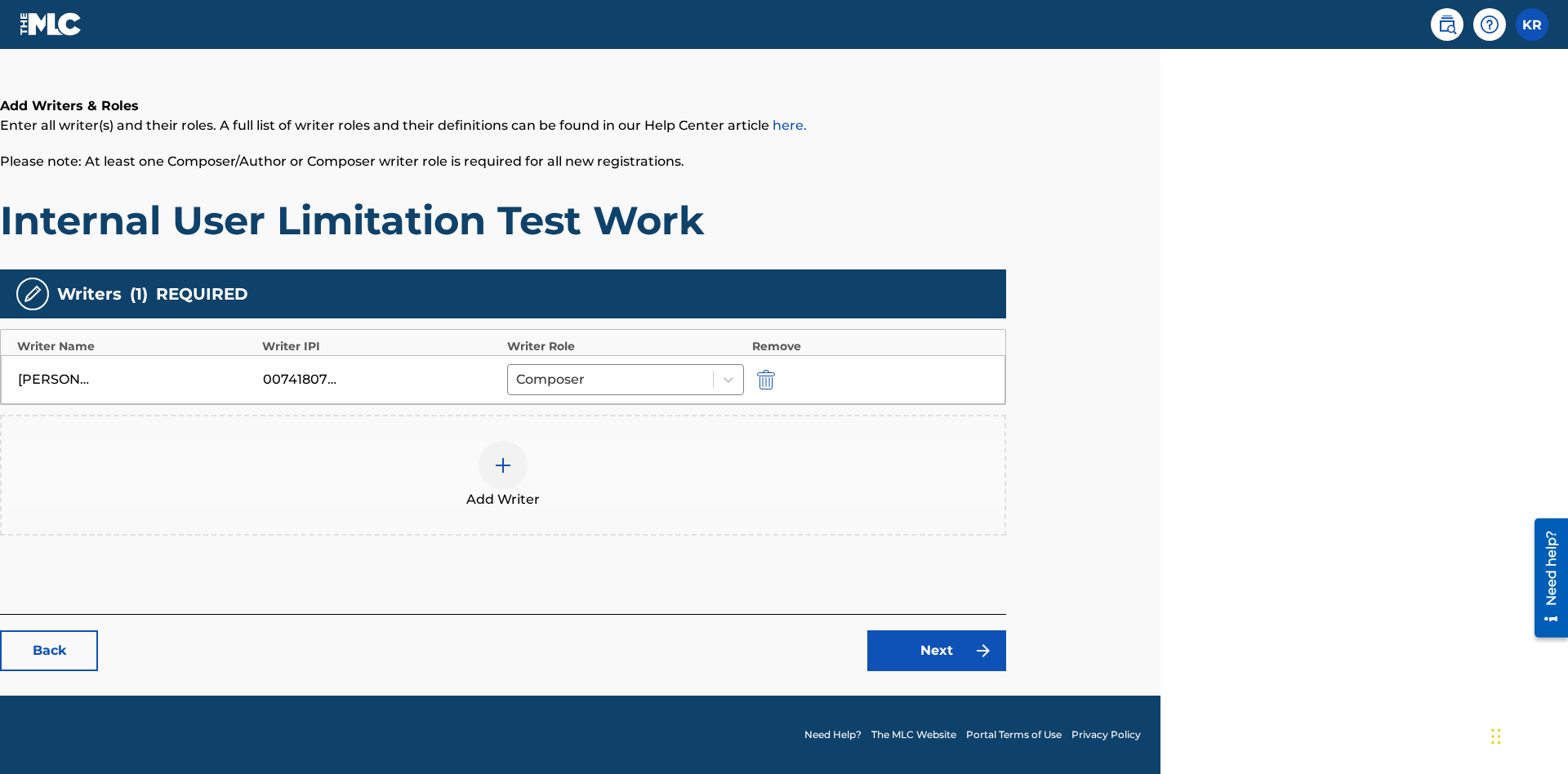
scroll to position [262, 408]
click at [936, 650] on link "Next" at bounding box center [936, 651] width 139 height 41
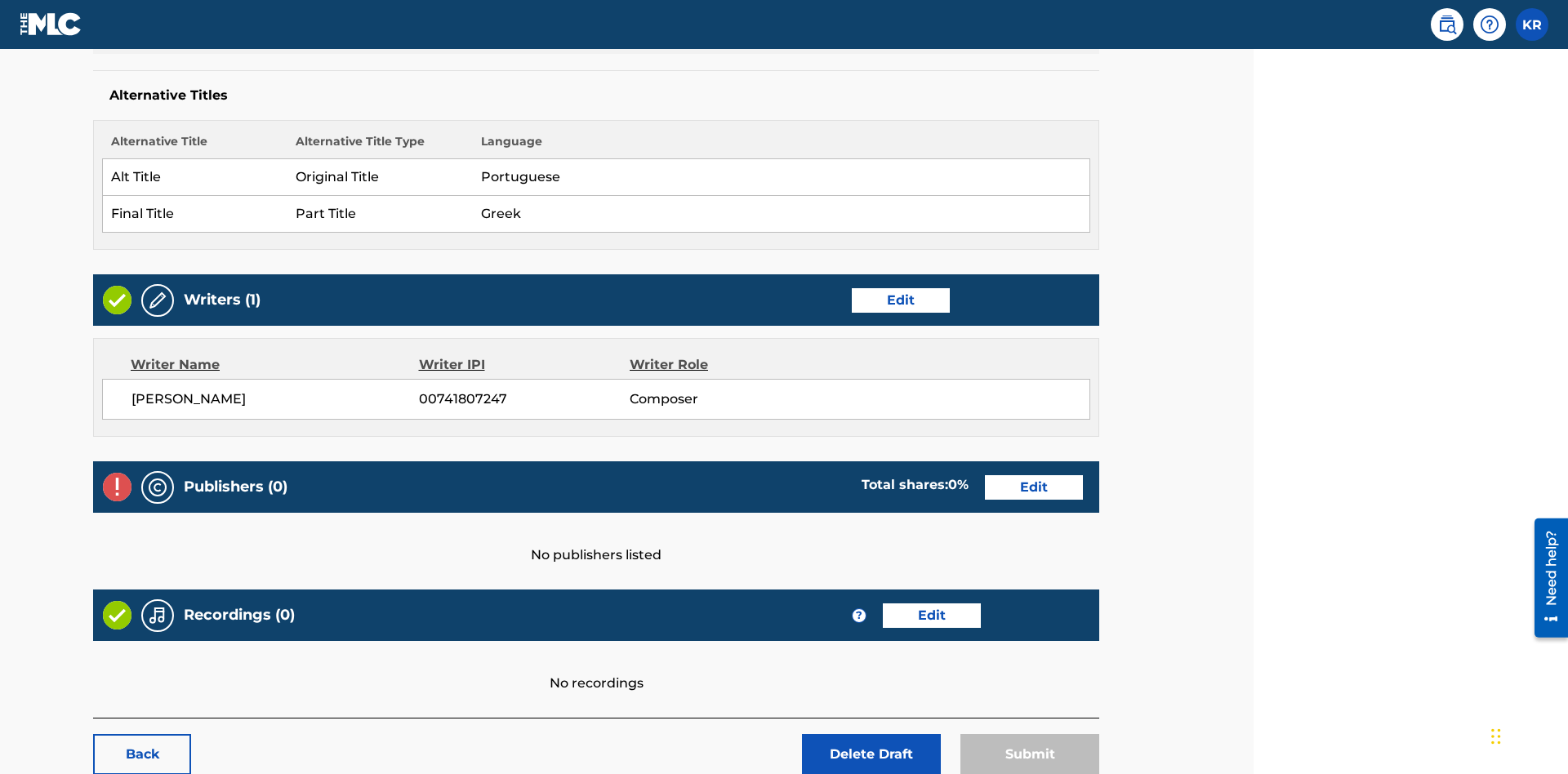
click at [985, 475] on link "Edit" at bounding box center [1033, 486] width 98 height 24
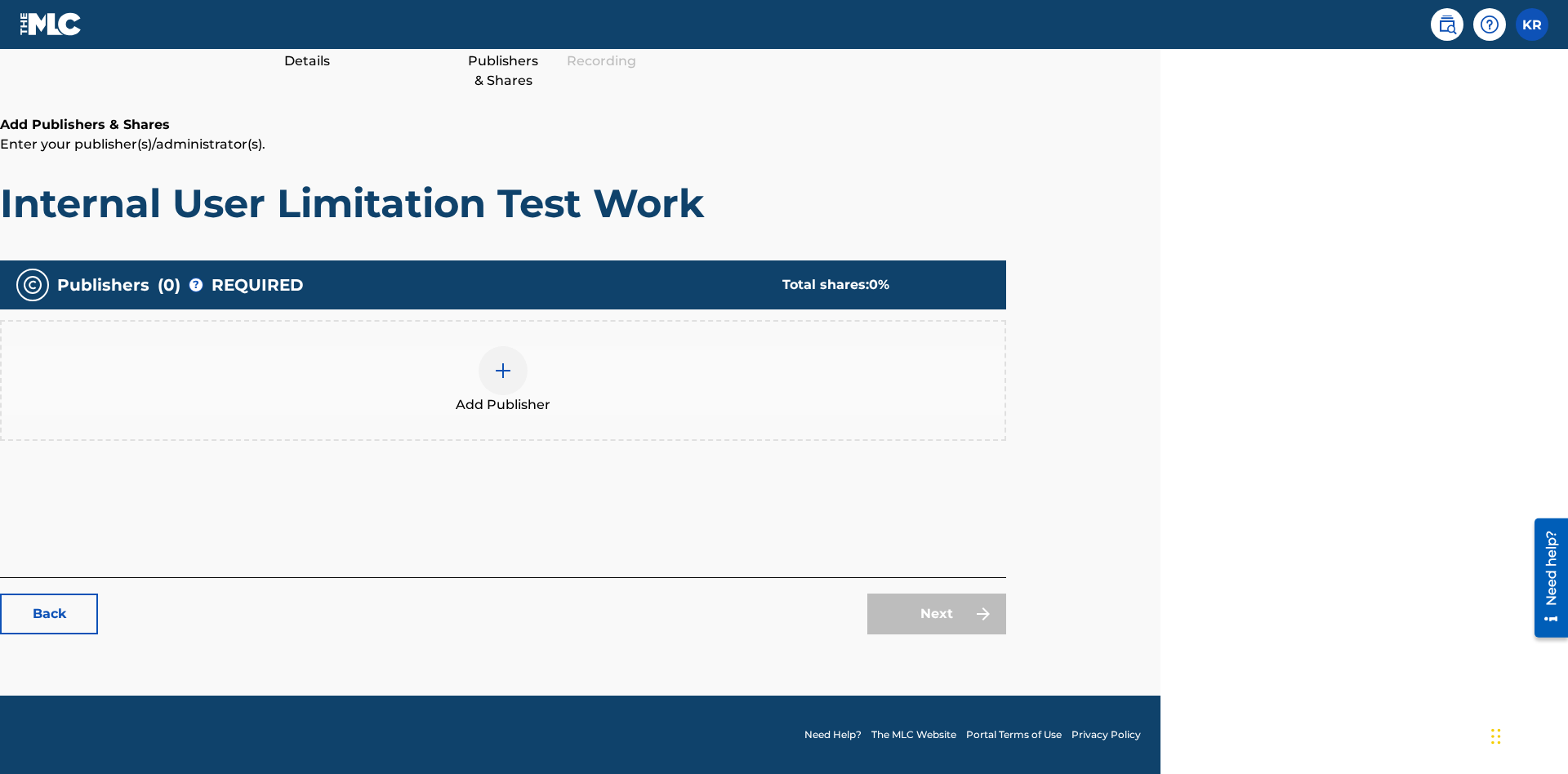
click at [503, 370] on img at bounding box center [503, 371] width 20 height 20
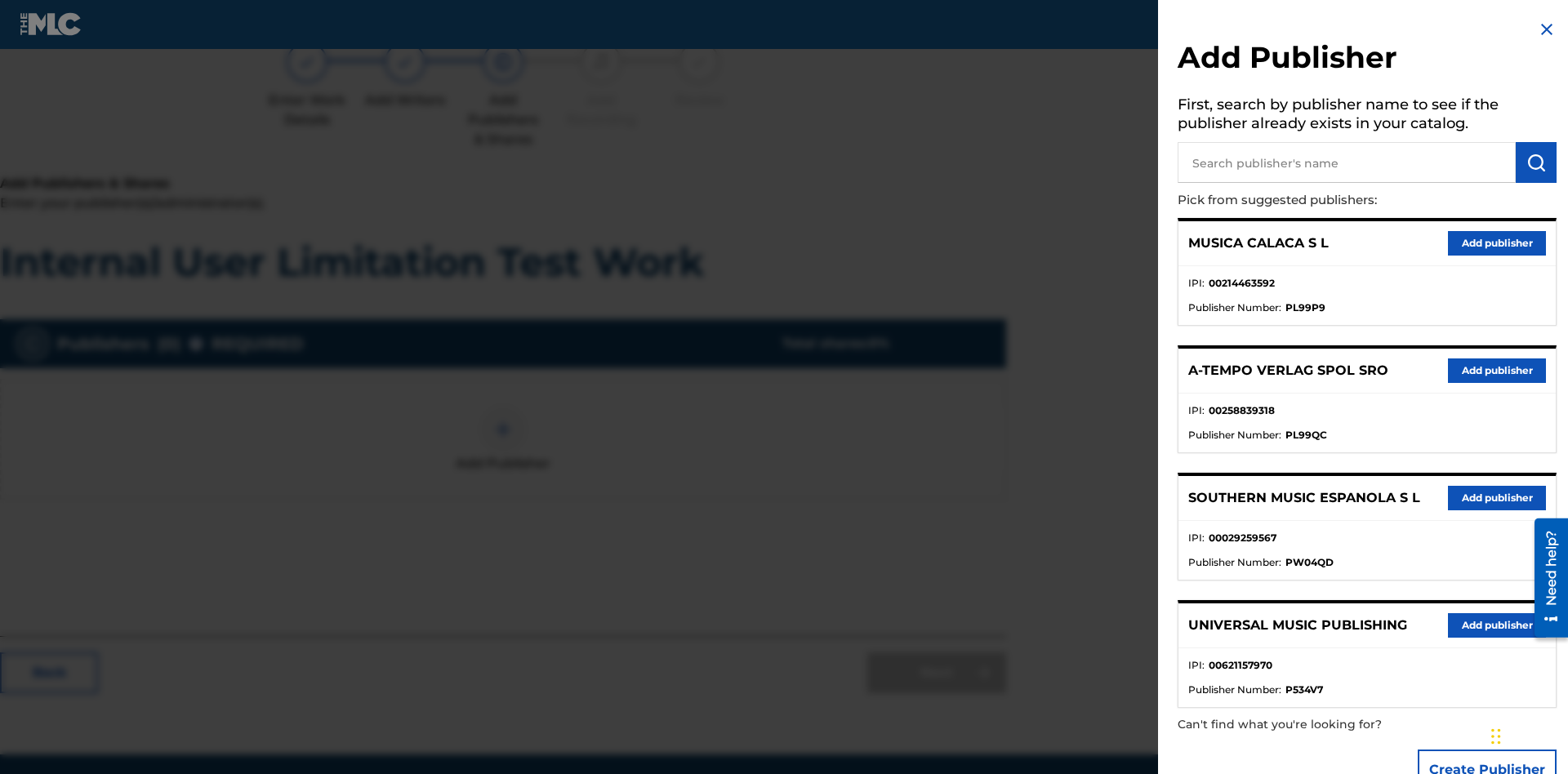
click at [1347, 162] on input "text" at bounding box center [1346, 163] width 338 height 41
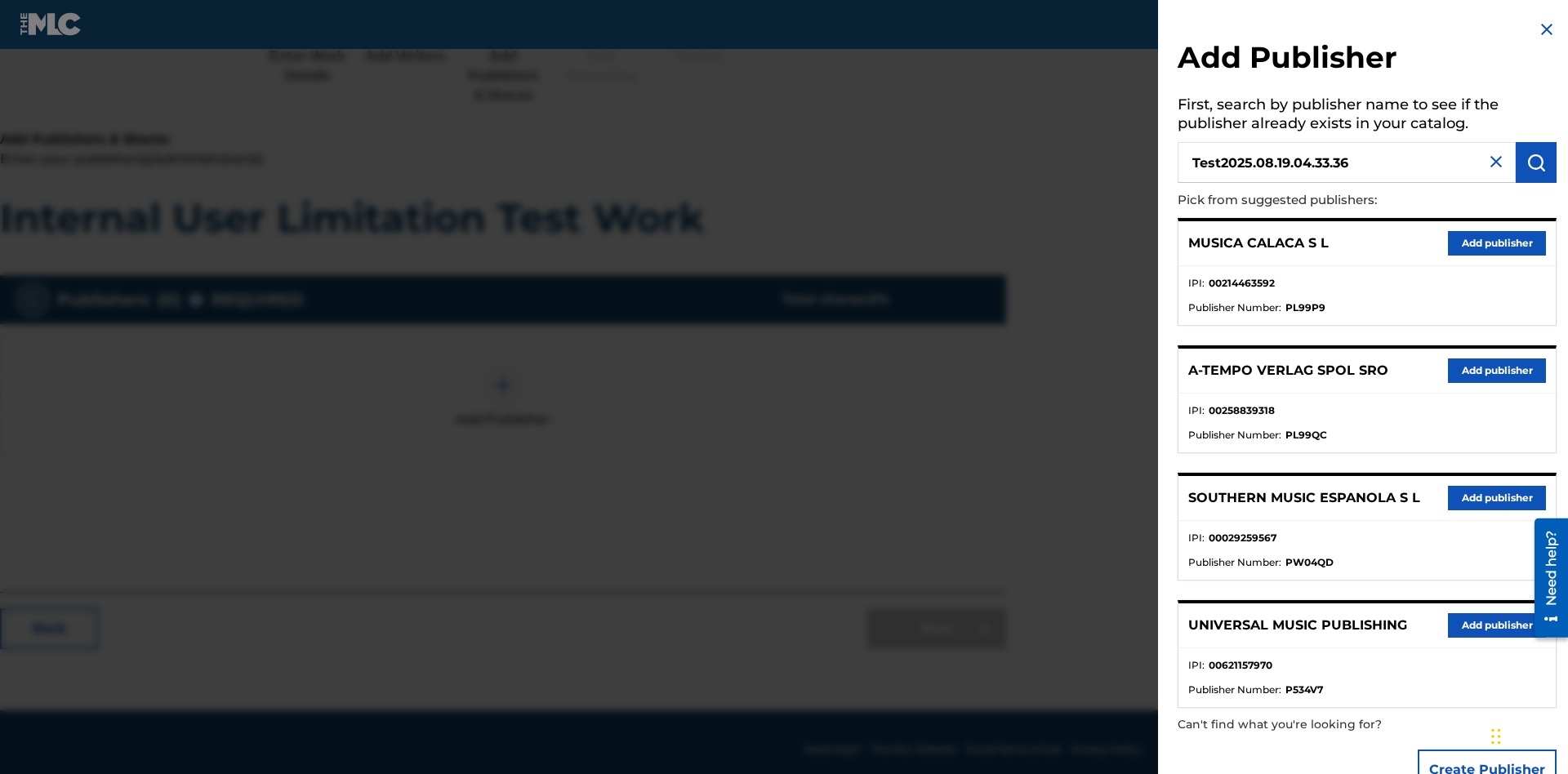
type input "Test2025.08.19.04.33.36"
click at [1536, 162] on img "submit" at bounding box center [1536, 162] width 20 height 20
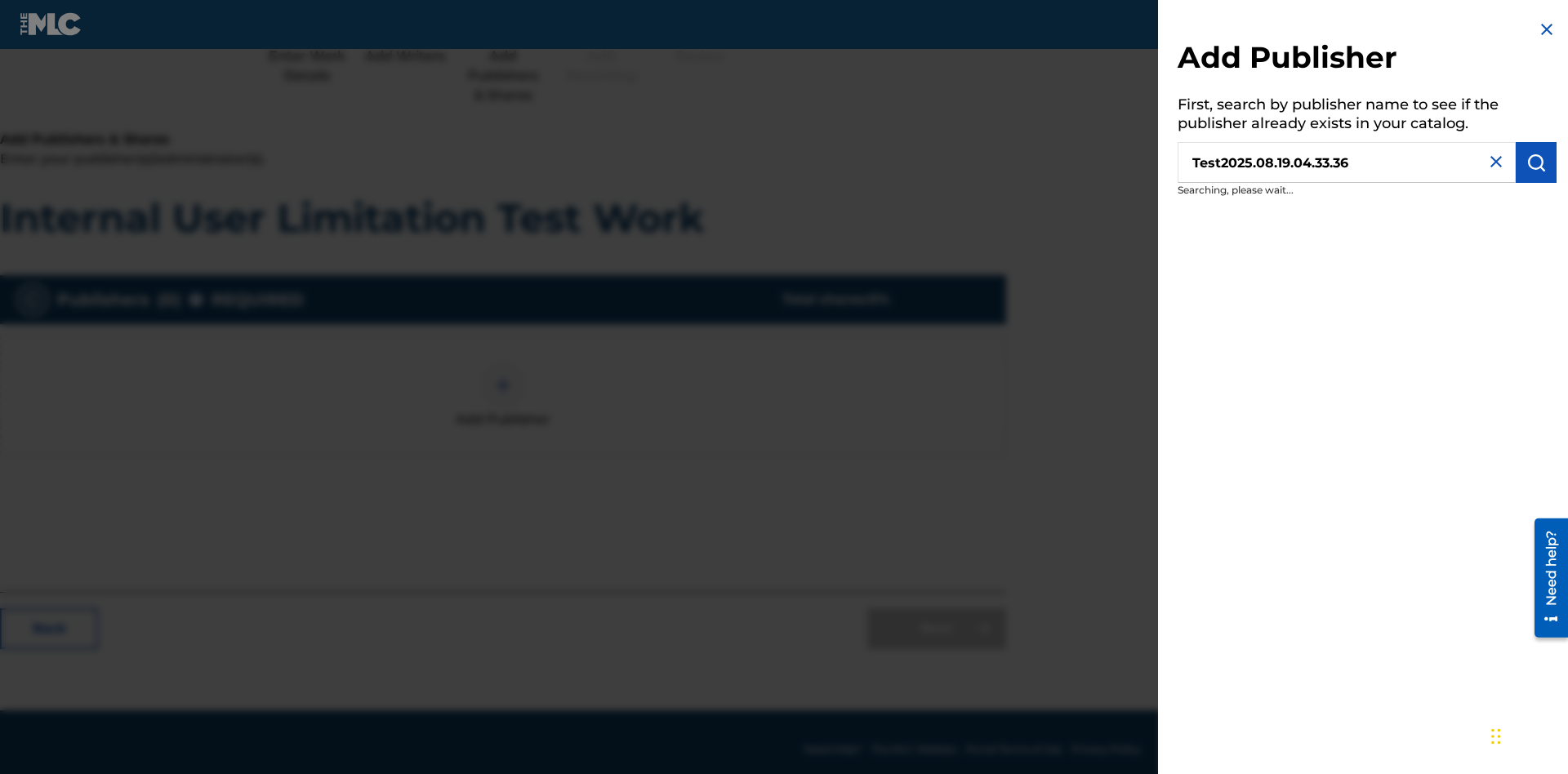
scroll to position [205, 408]
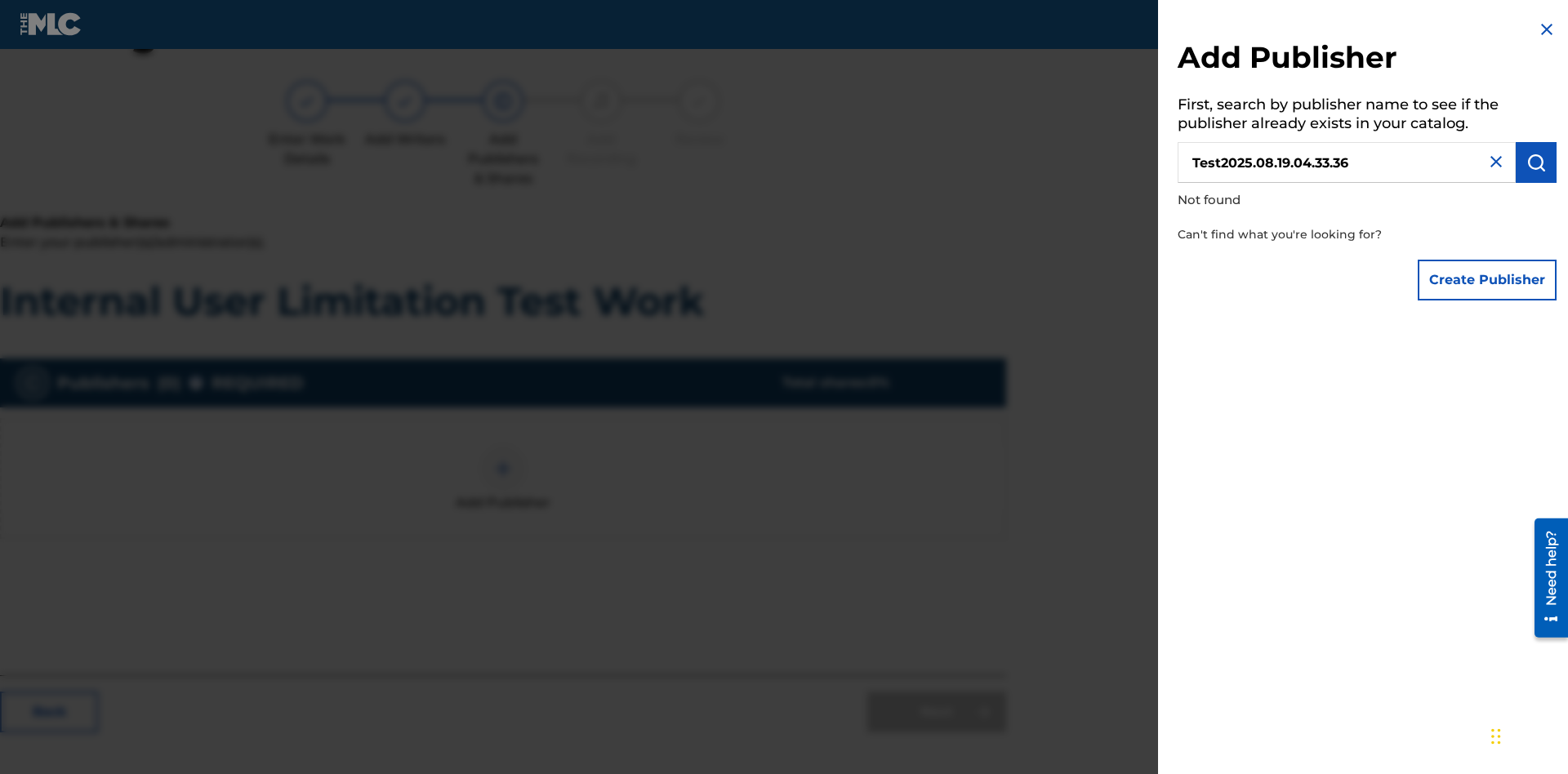
click at [1487, 280] on button "Create Publisher" at bounding box center [1486, 280] width 139 height 41
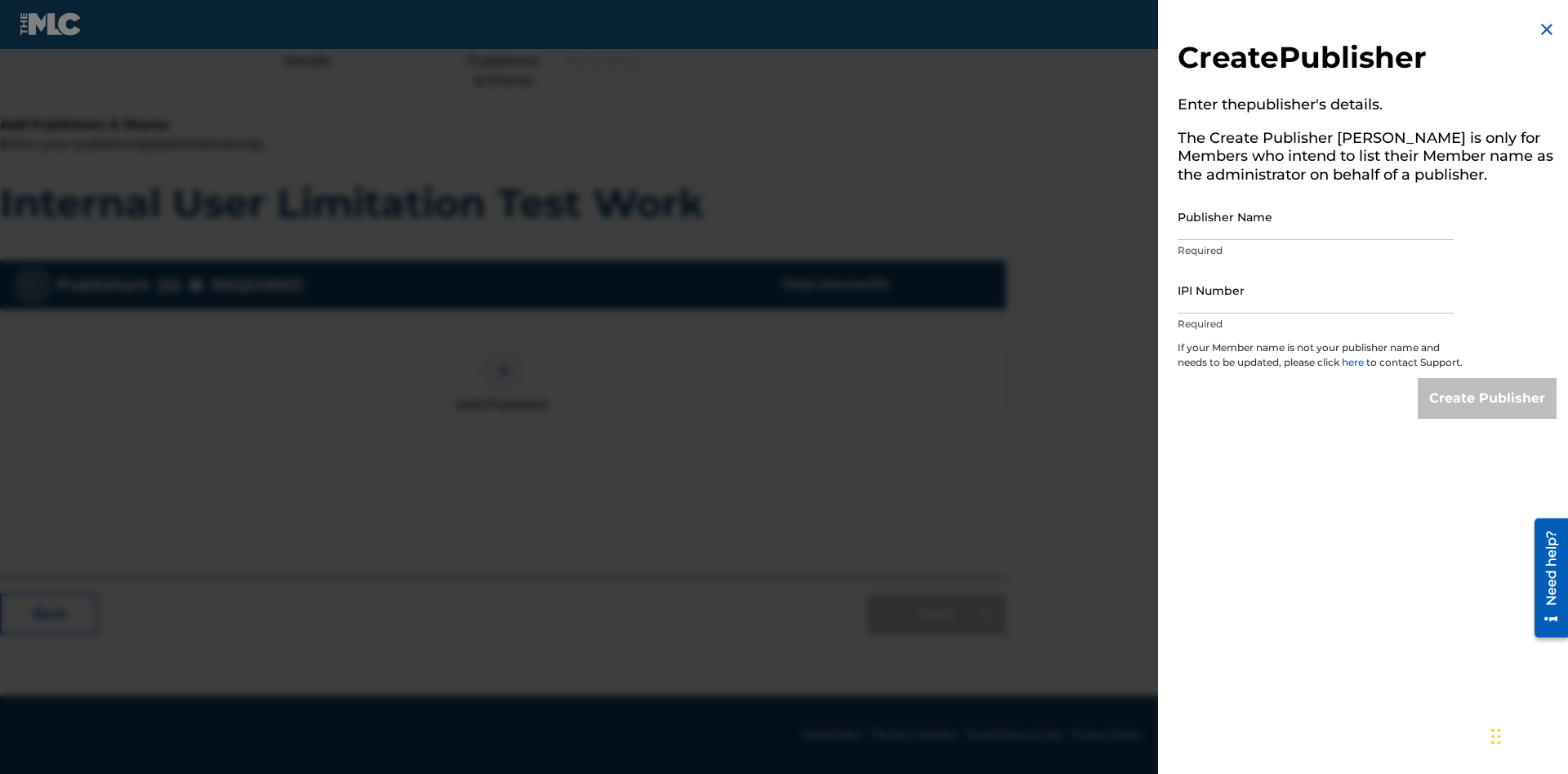
click at [1315, 216] on input "Publisher Name" at bounding box center [1315, 217] width 276 height 47
type input "Test2025.08.19.04.33.41"
click at [1315, 290] on input "IPI Number" at bounding box center [1315, 290] width 276 height 47
type input "00595839777"
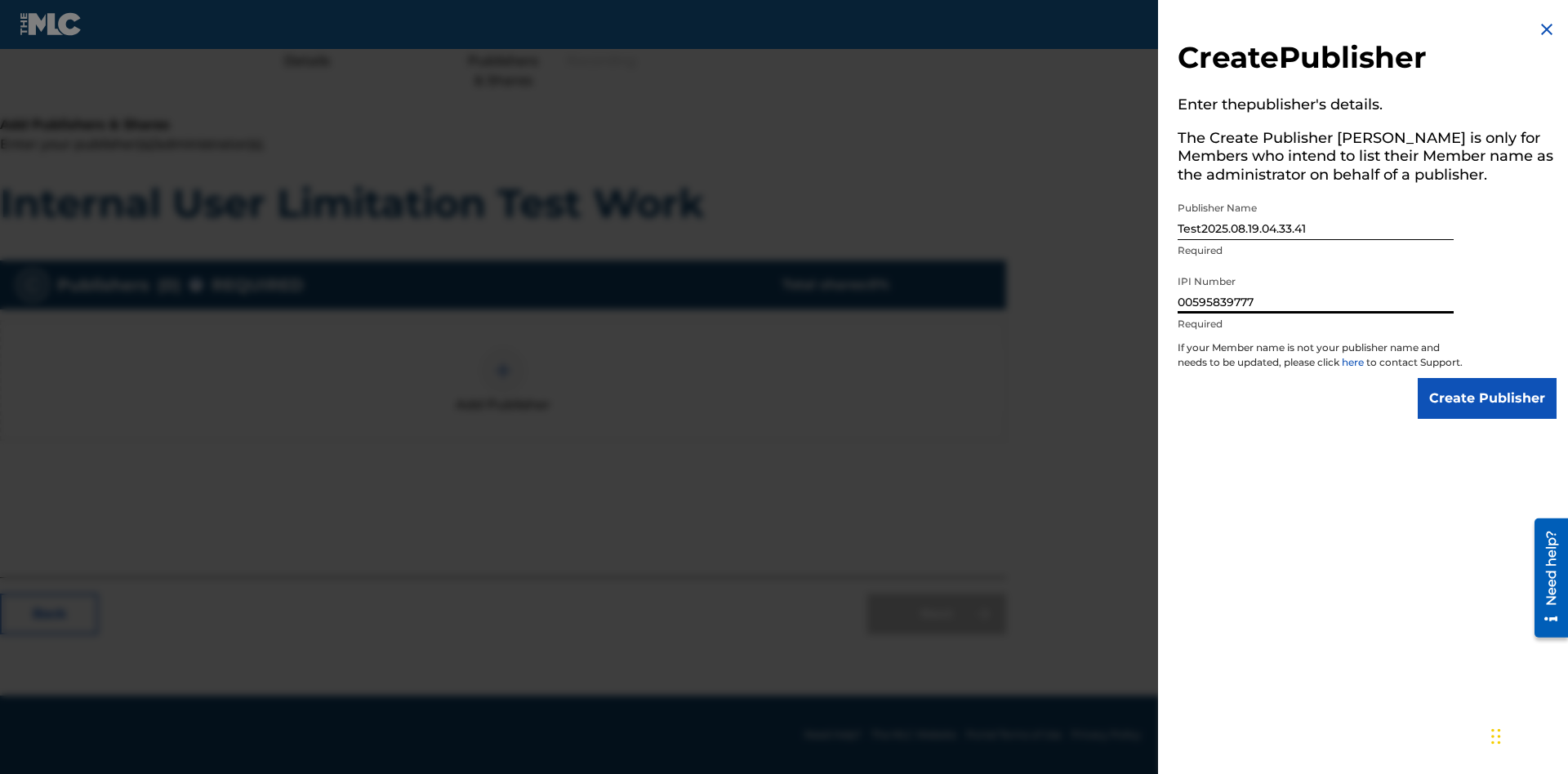
click at [1487, 413] on input "Create Publisher" at bounding box center [1486, 399] width 139 height 41
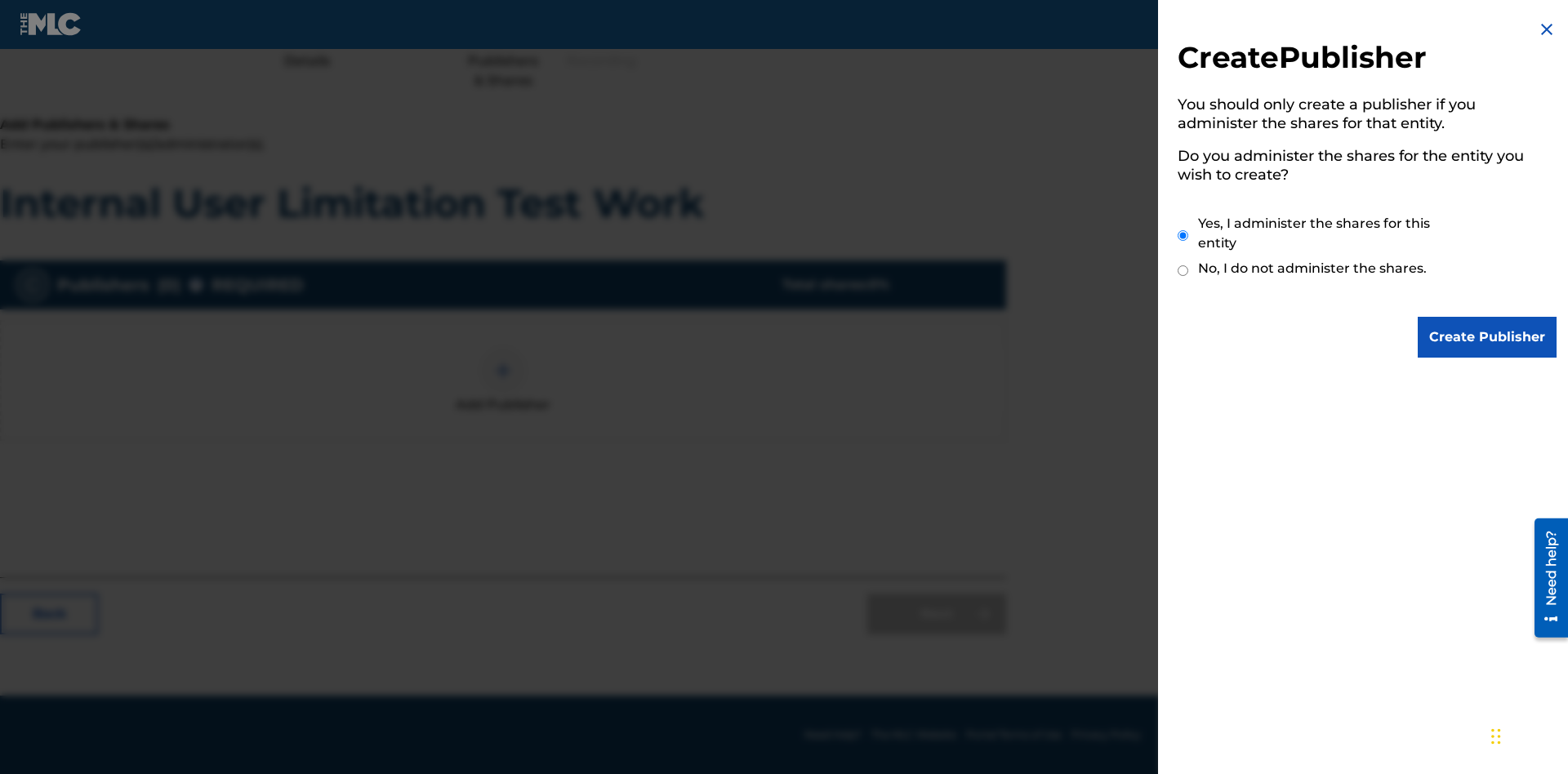
click at [1184, 235] on input "Yes, I administer the shares for this entity" at bounding box center [1183, 235] width 11 height 35
click at [1487, 337] on input "Create Publisher" at bounding box center [1486, 338] width 139 height 41
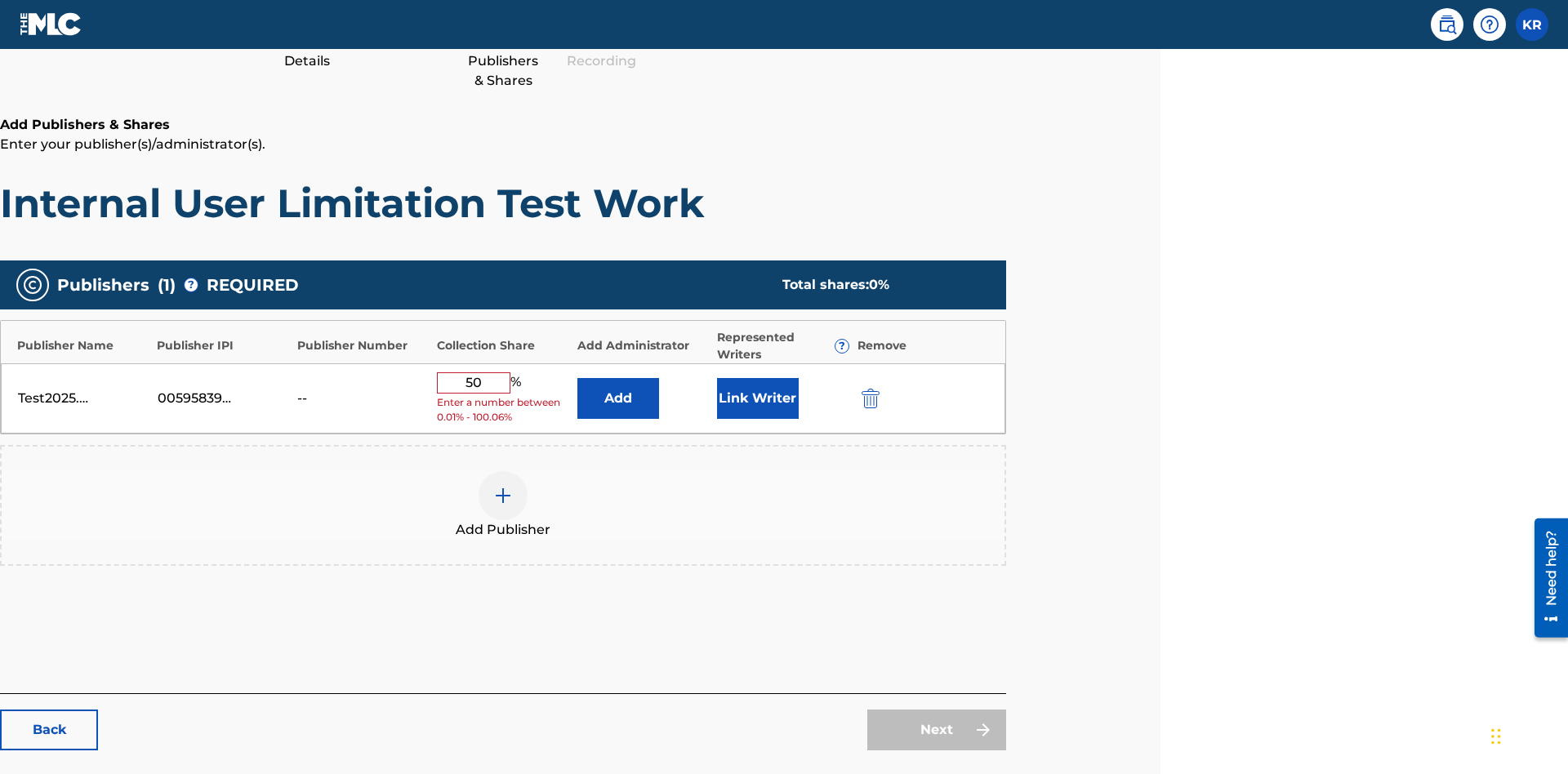
scroll to position [271, 408]
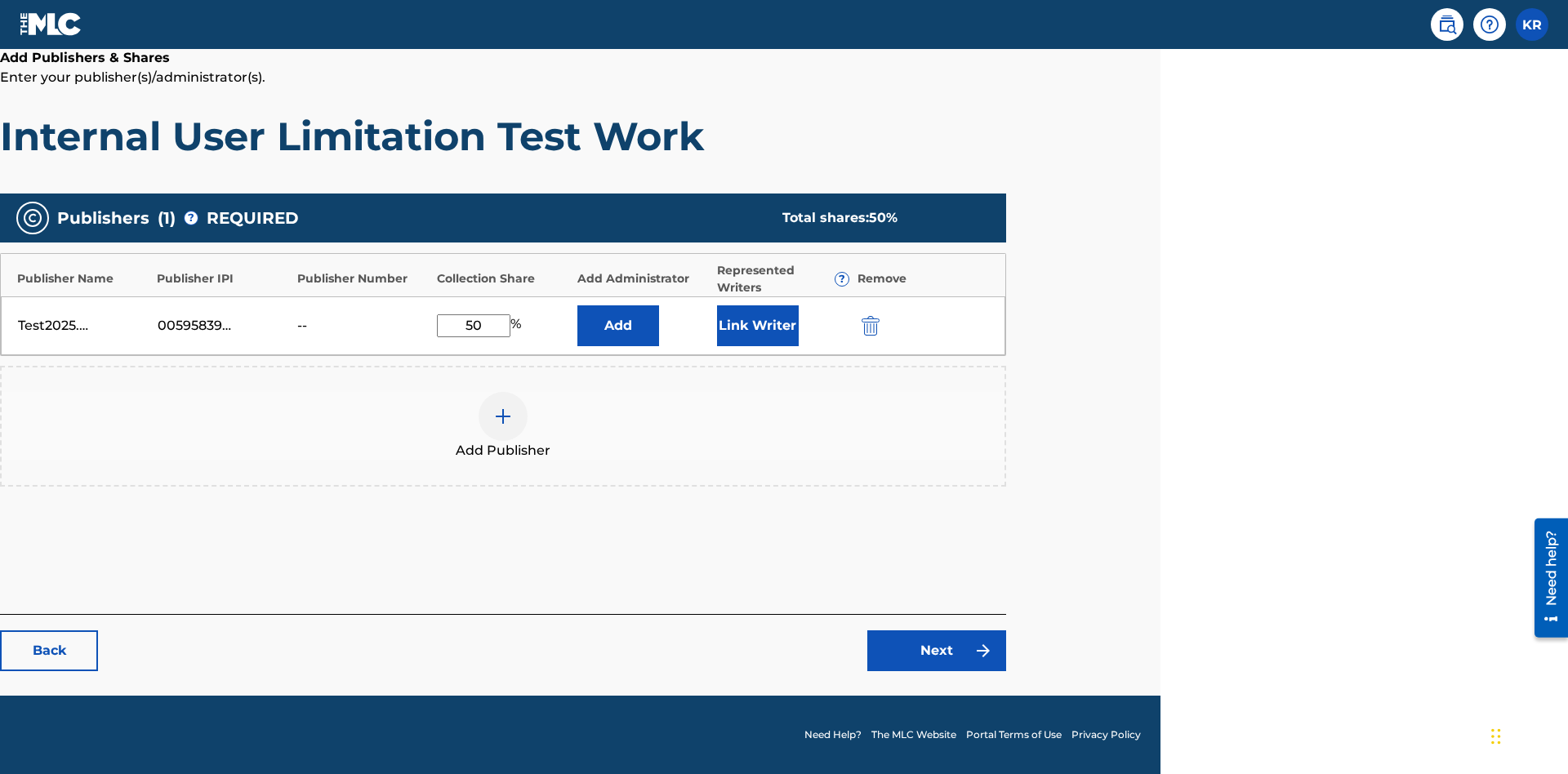
type input "50"
click at [757, 325] on button "Link Writer" at bounding box center [757, 326] width 82 height 41
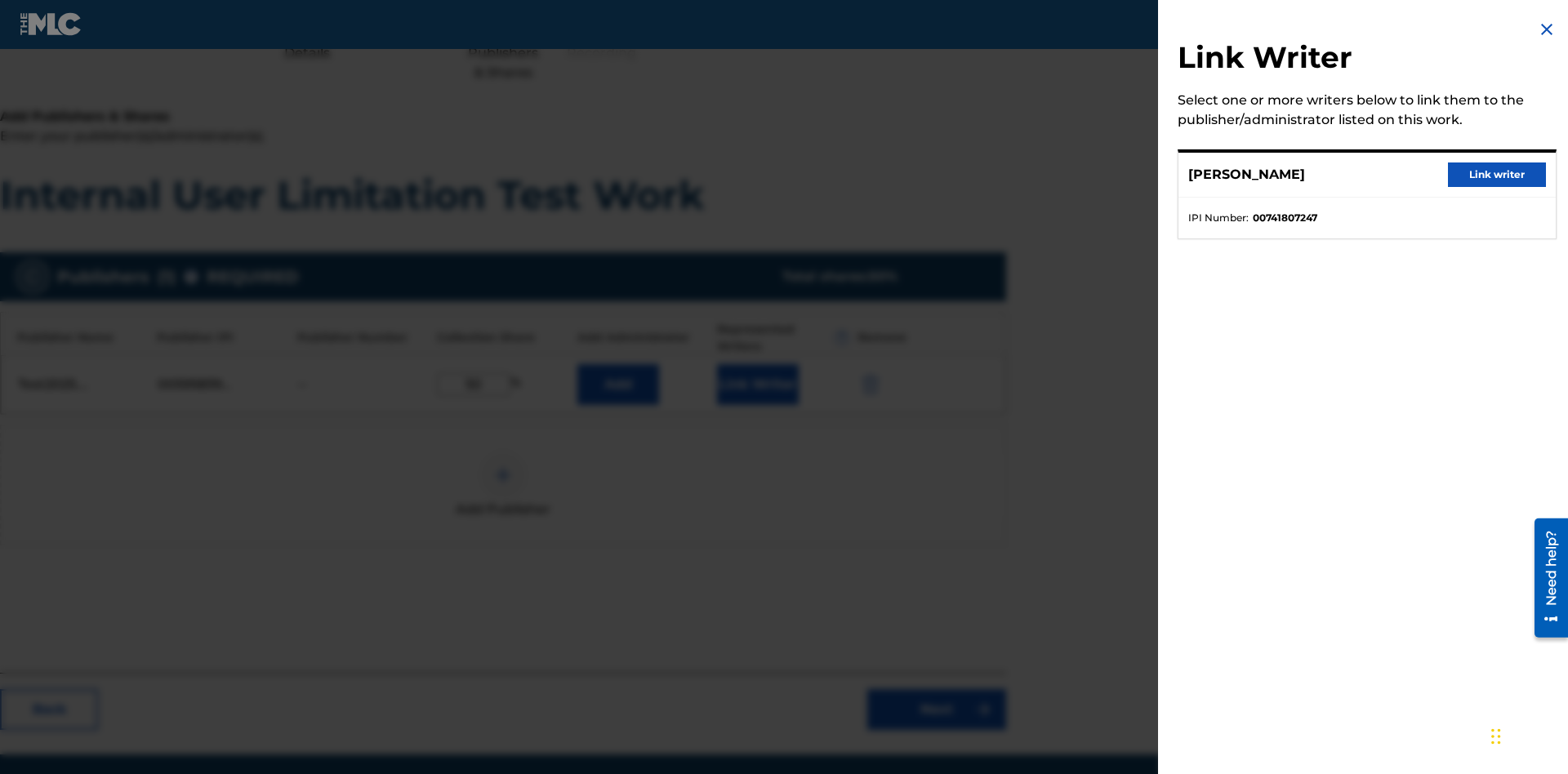
click at [1496, 175] on button "Link writer" at bounding box center [1496, 174] width 98 height 24
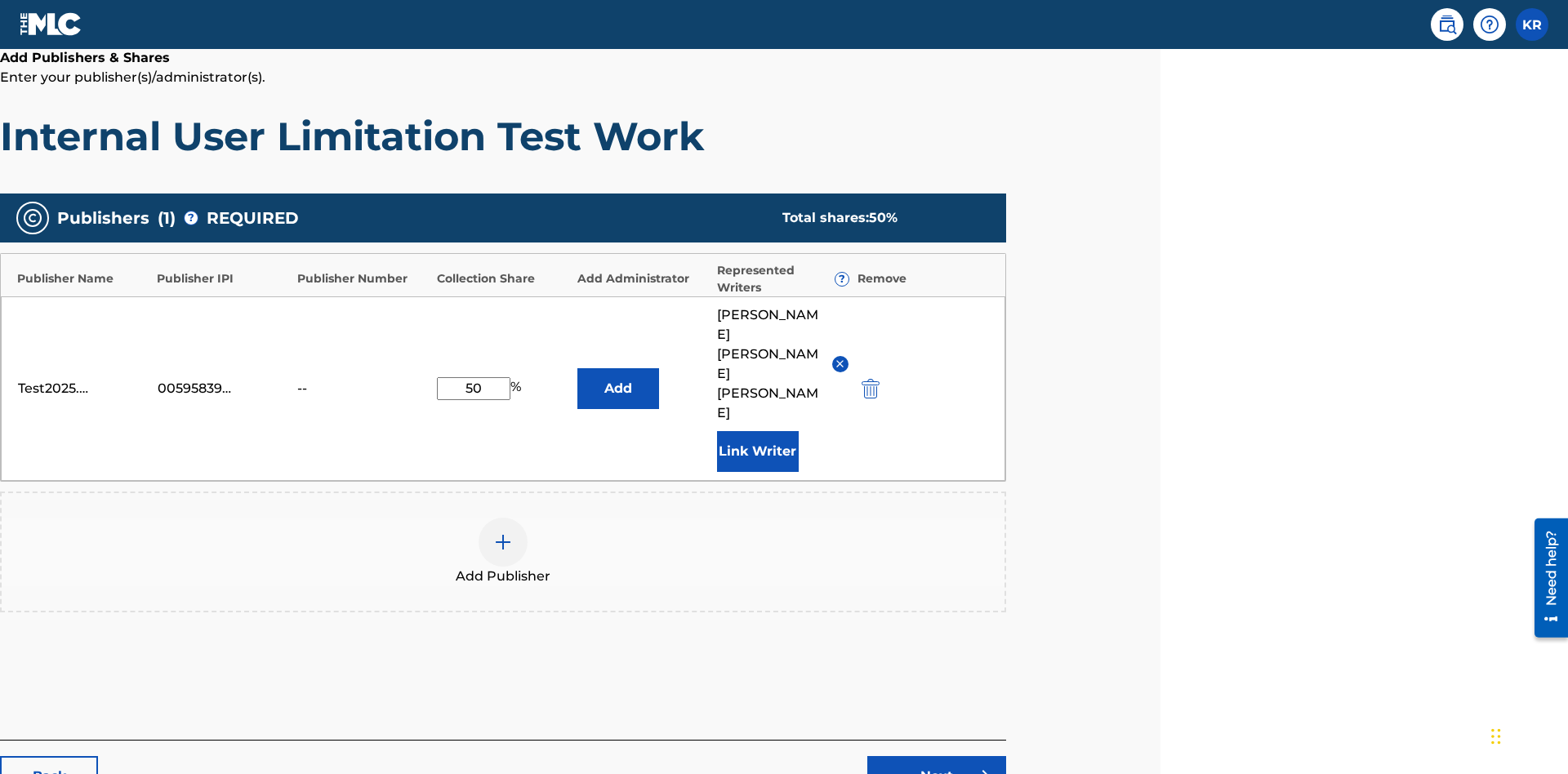
click at [757, 431] on button "Link Writer" at bounding box center [757, 452] width 82 height 41
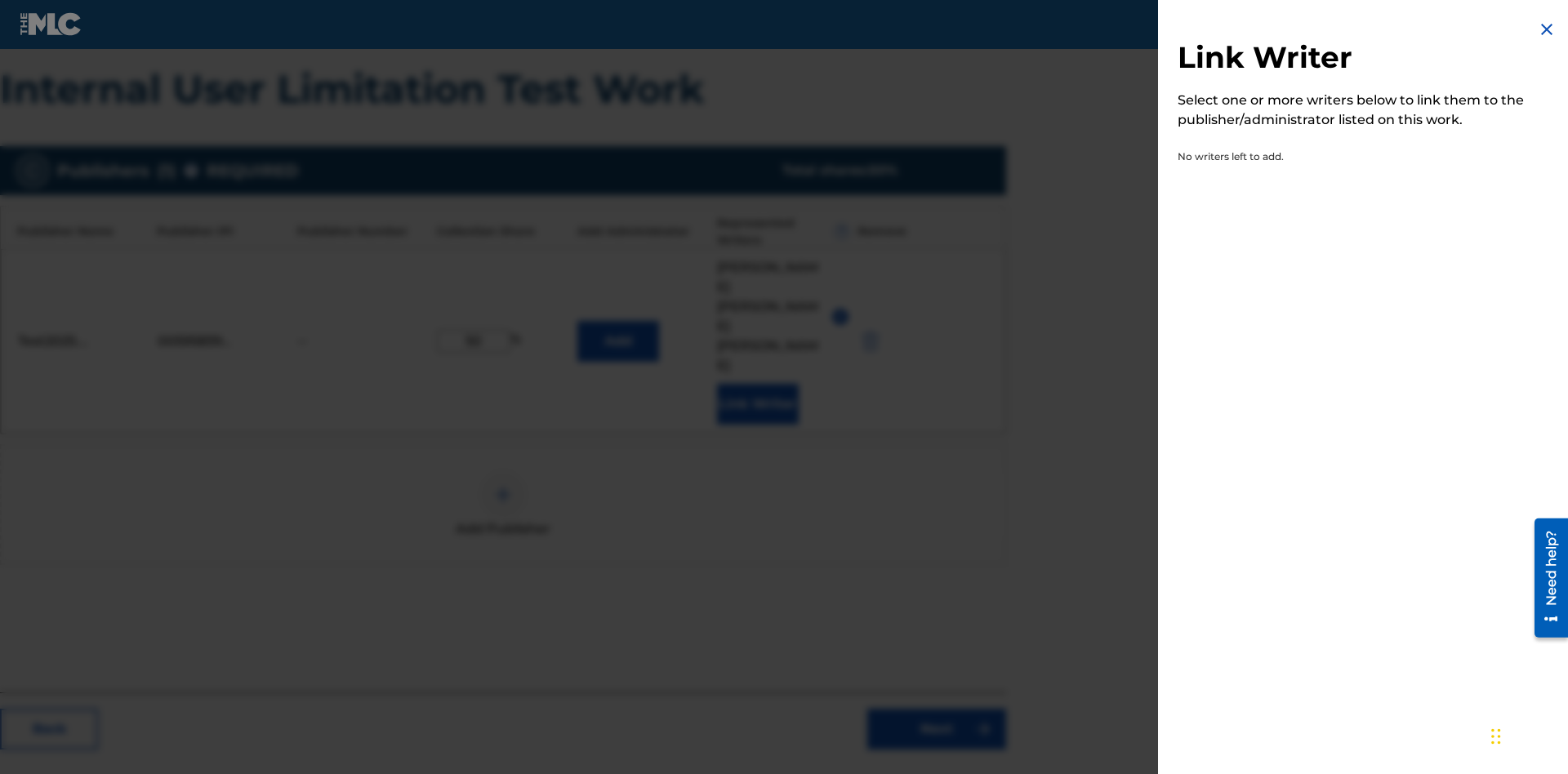
click at [1546, 30] on img at bounding box center [1546, 30] width 20 height 20
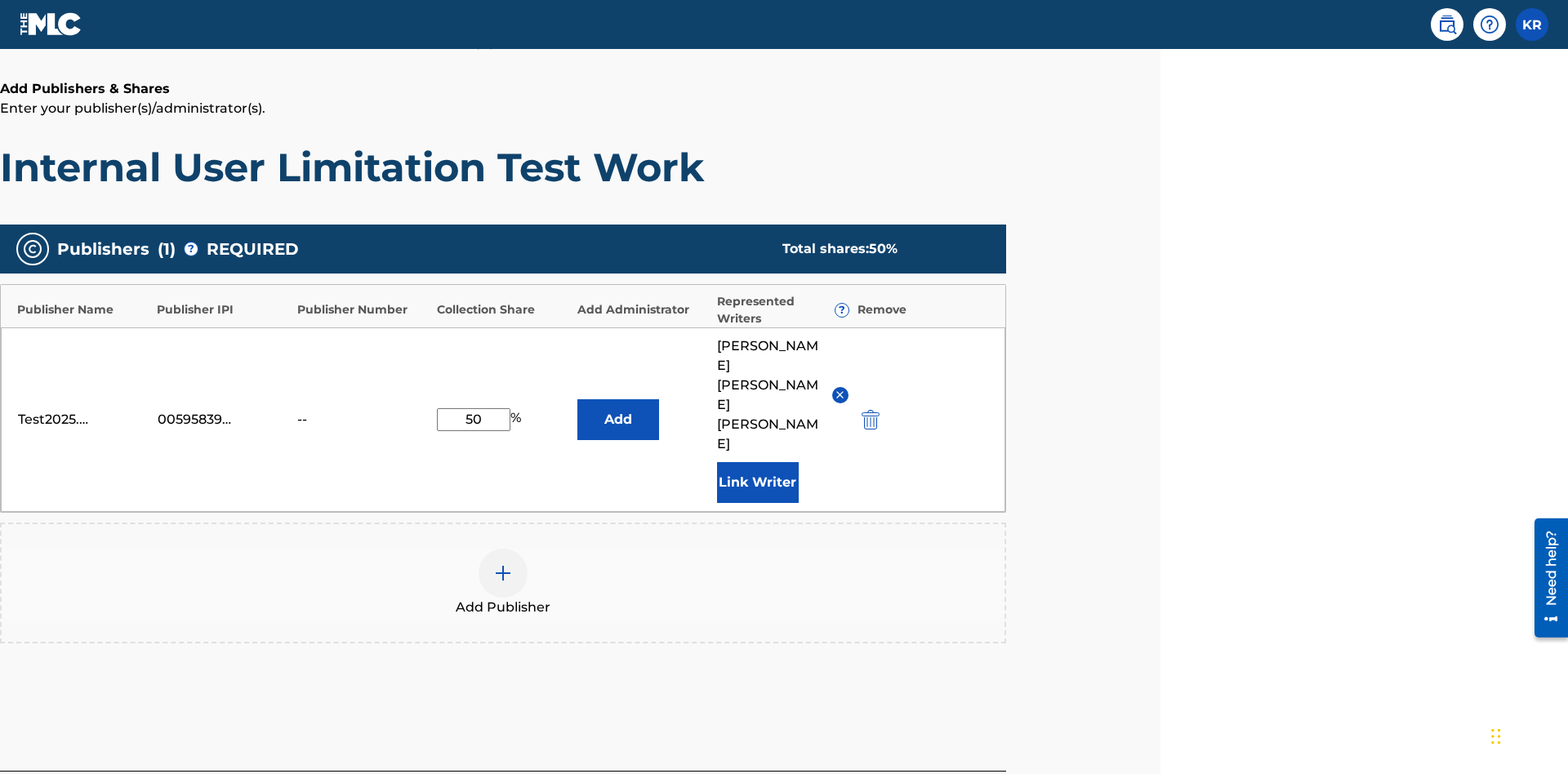
scroll to position [319, 408]
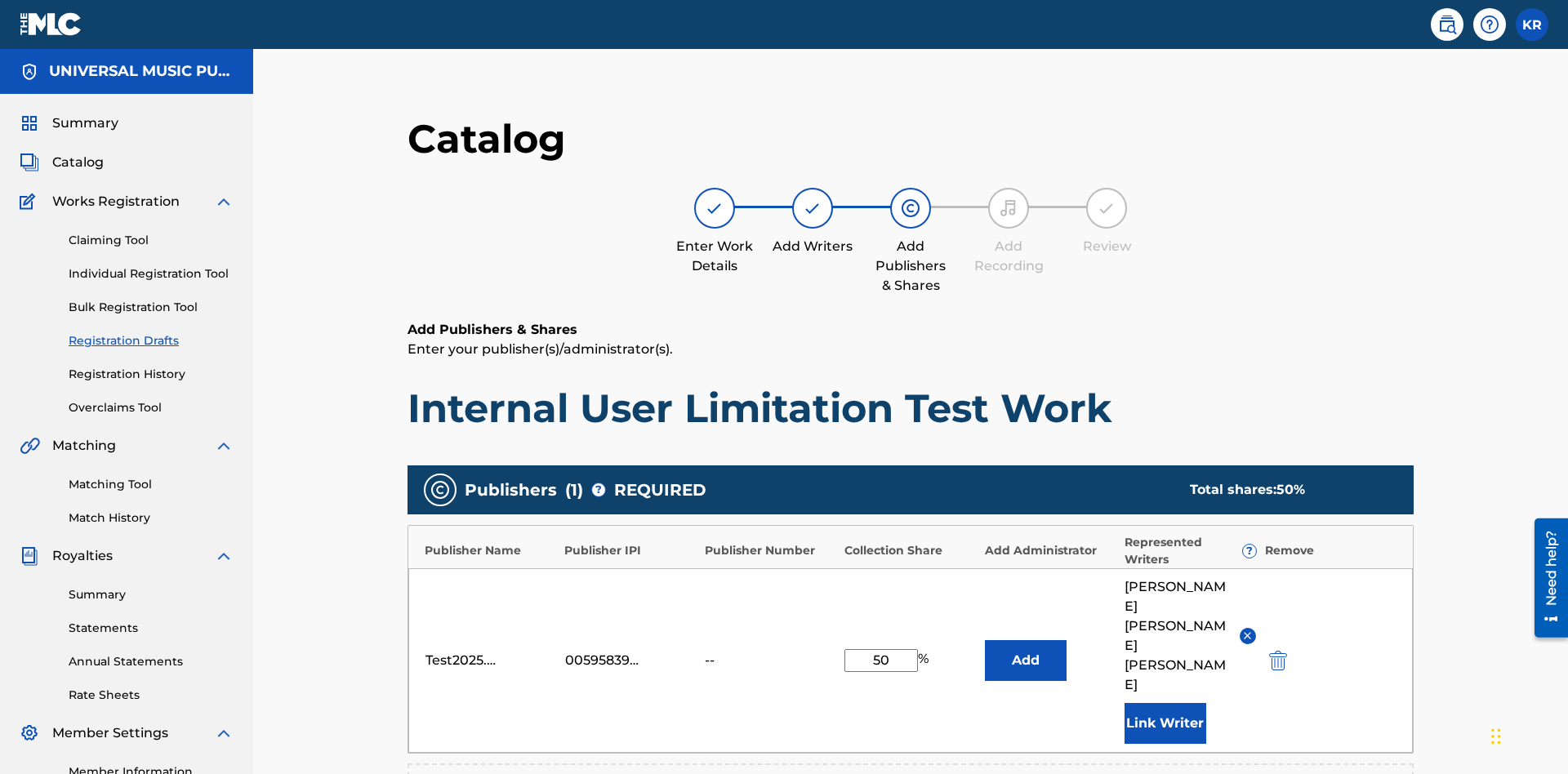
click at [985, 640] on button "Add" at bounding box center [1025, 660] width 82 height 41
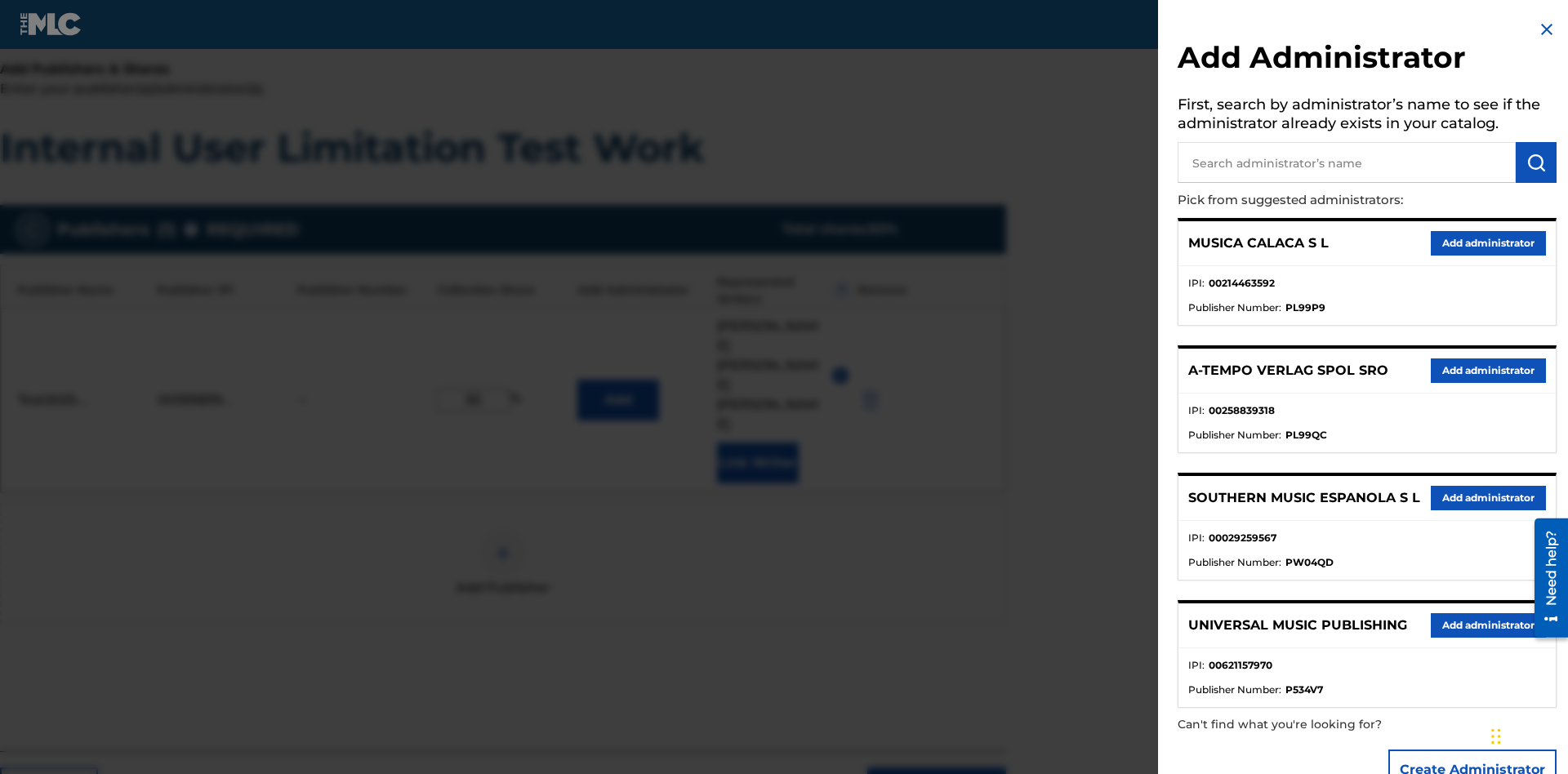
click at [1347, 162] on input "text" at bounding box center [1346, 163] width 338 height 41
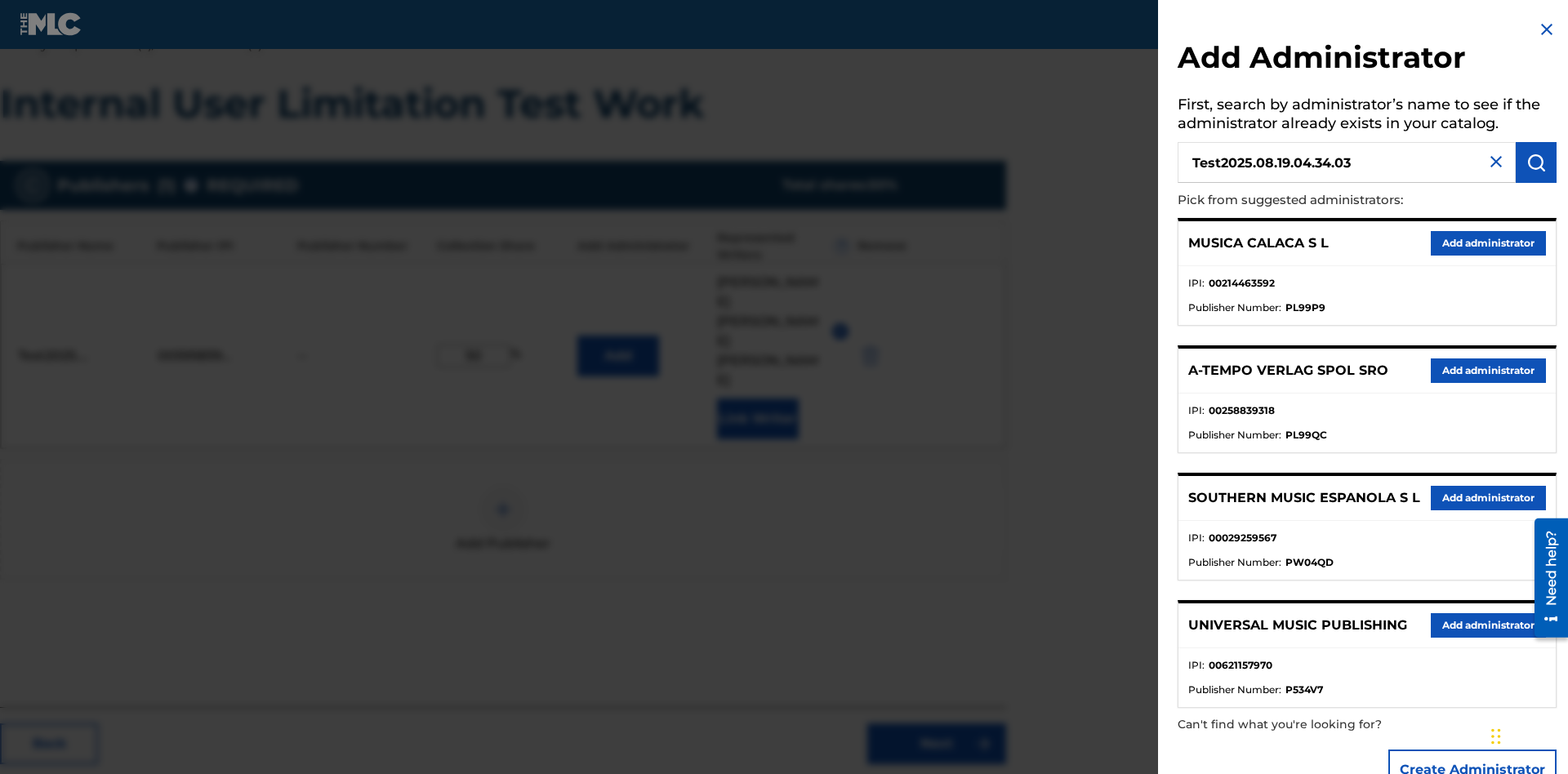
type input "Test2025.08.19.04.34.03"
click at [1536, 162] on img "submit" at bounding box center [1536, 162] width 20 height 20
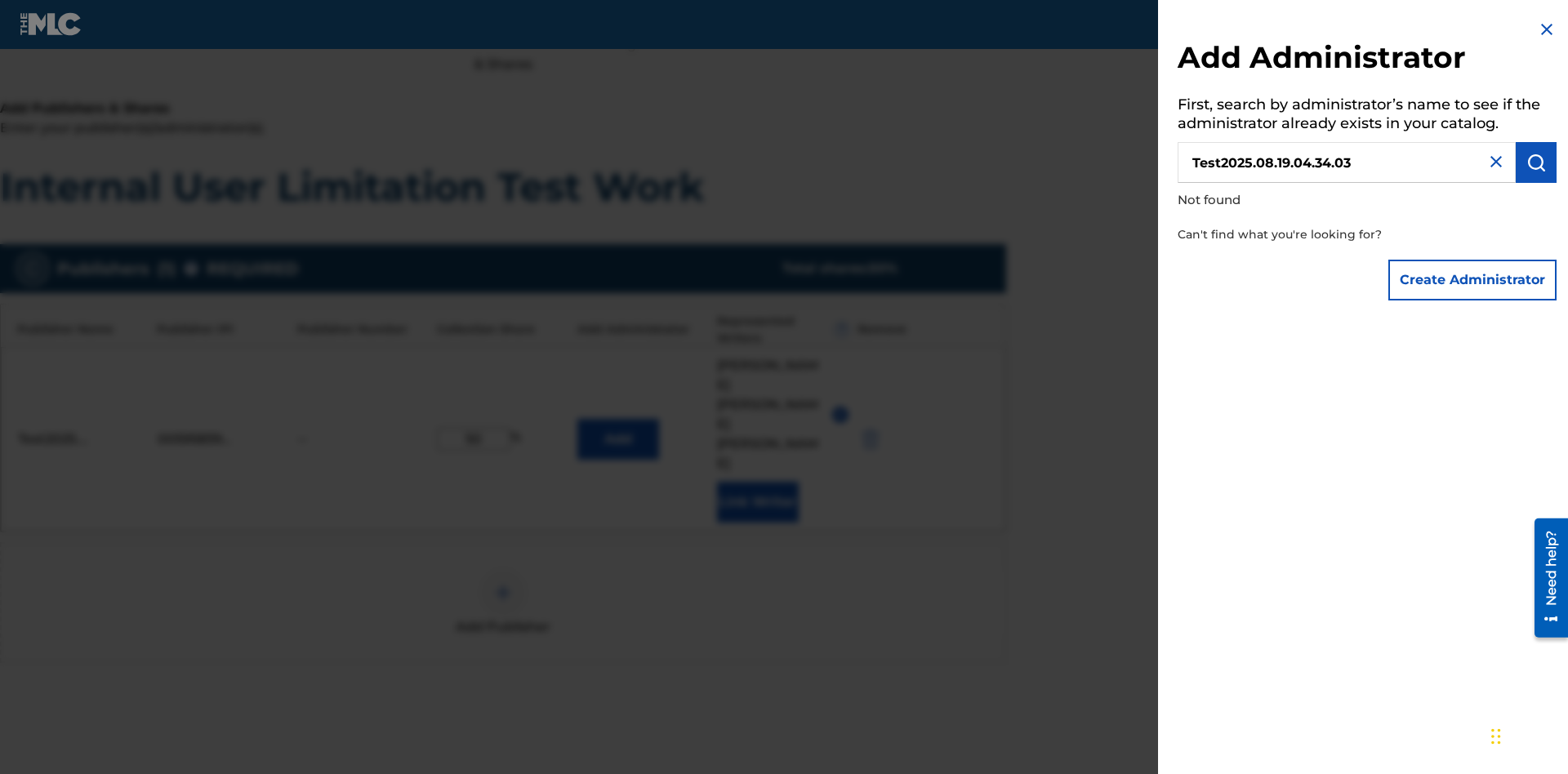
click at [1473, 280] on button "Create Administrator" at bounding box center [1472, 280] width 168 height 41
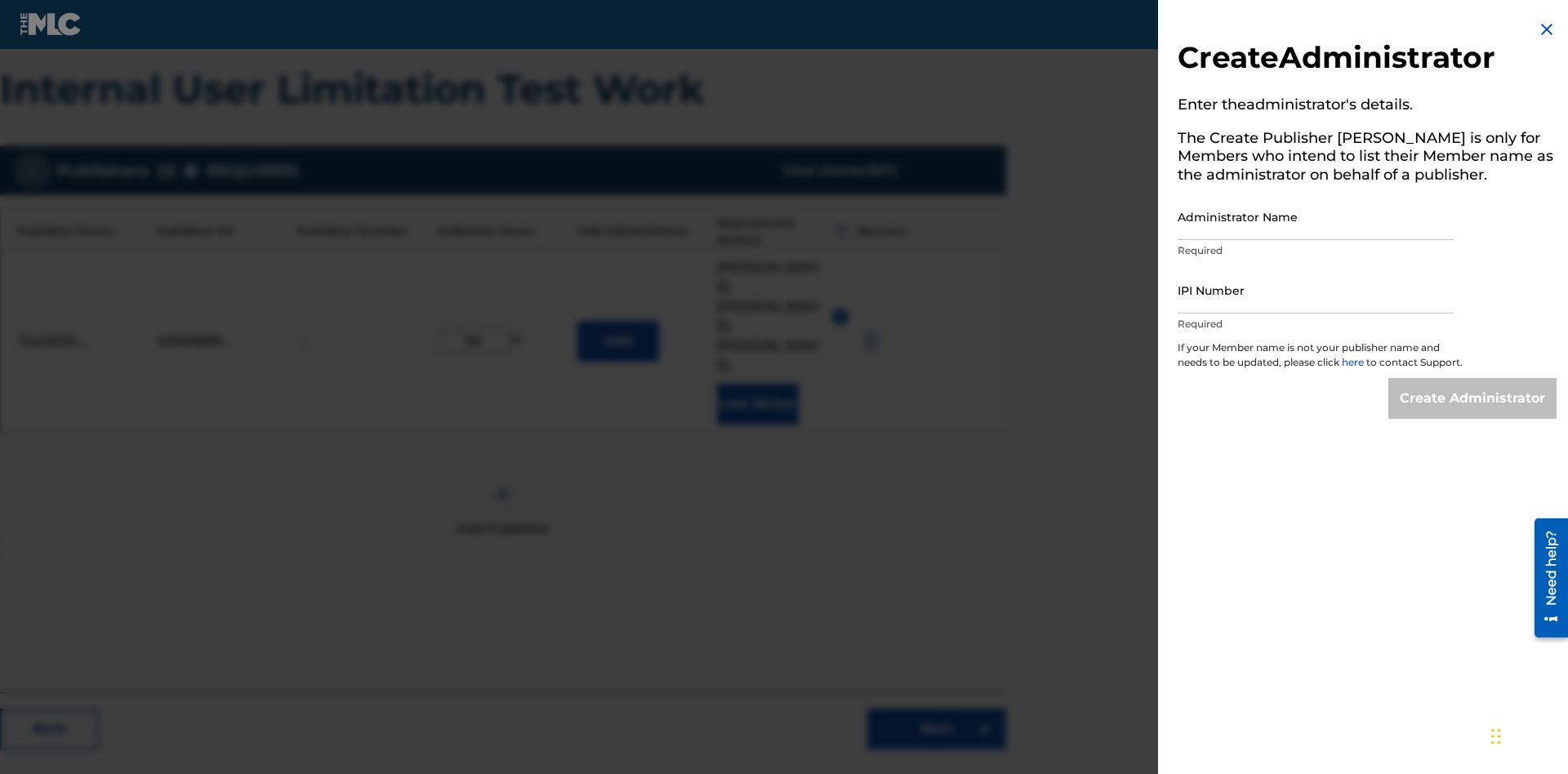
click at [1315, 216] on input "Administrator Name" at bounding box center [1315, 217] width 276 height 47
type input "Test2025.08.19.04.34.07"
click at [1315, 290] on input "IPI Number" at bounding box center [1315, 290] width 276 height 47
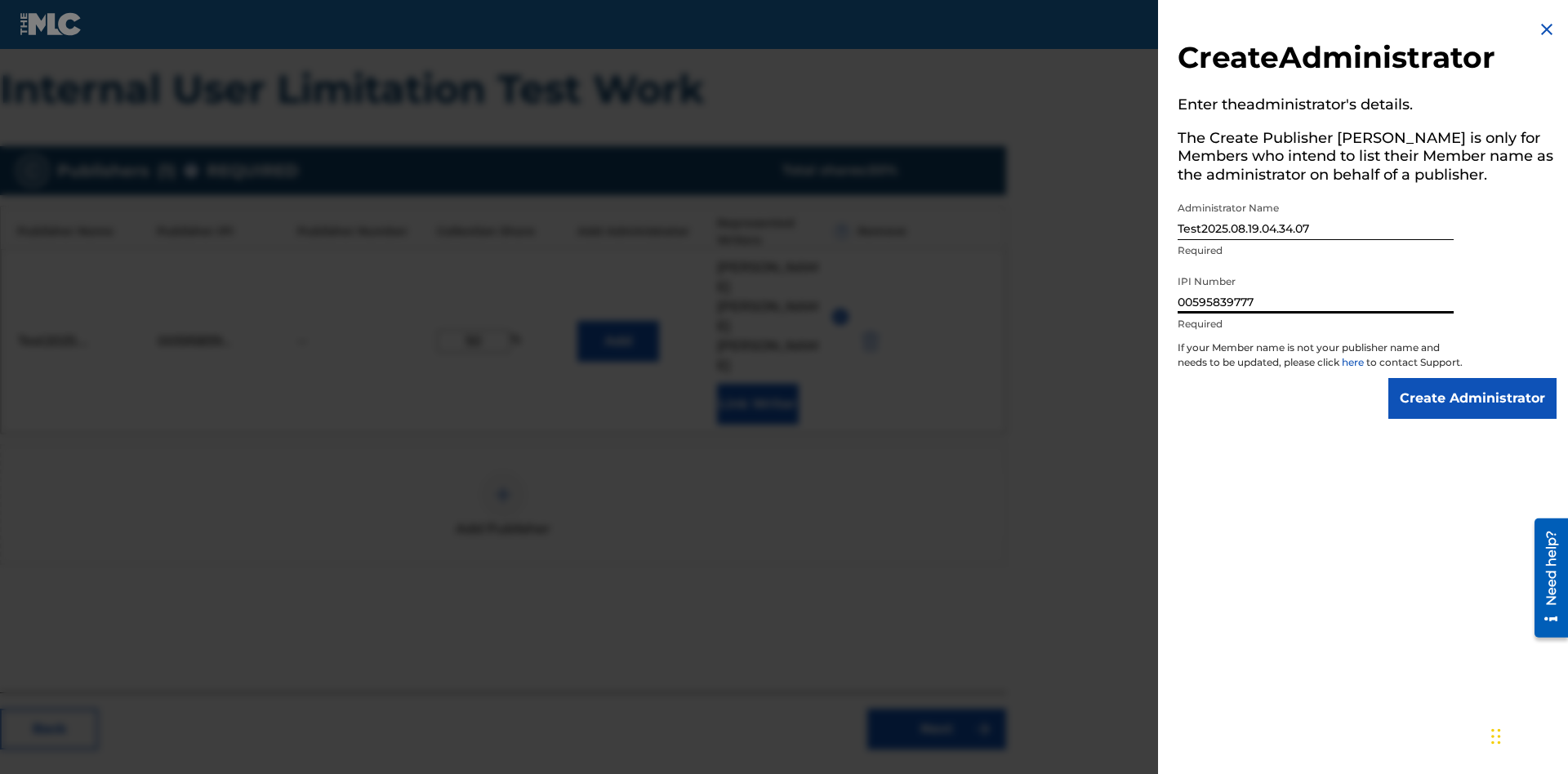
type input "00595839777"
click at [1473, 413] on input "Create Administrator" at bounding box center [1472, 399] width 168 height 41
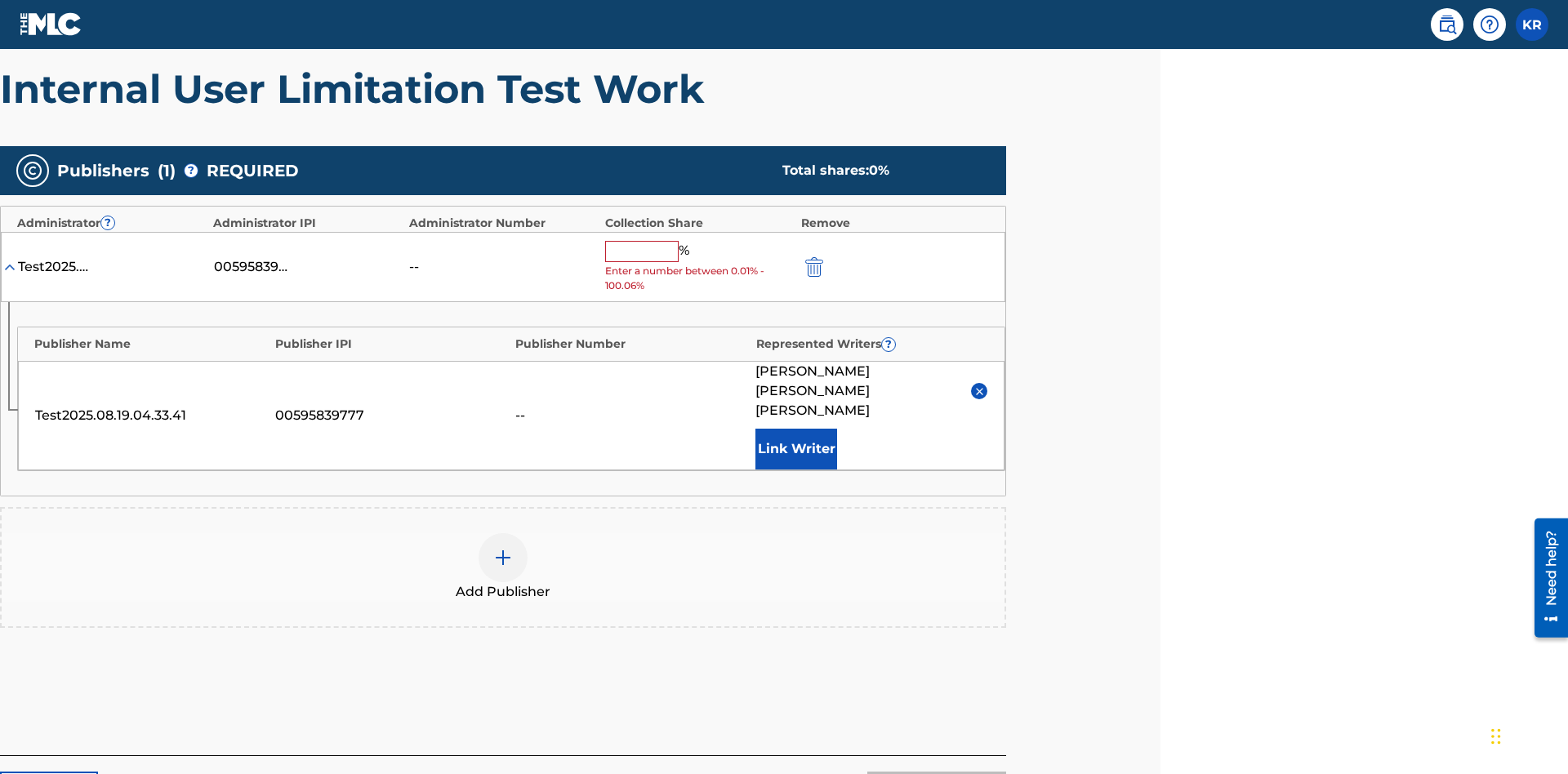
scroll to position [391, 408]
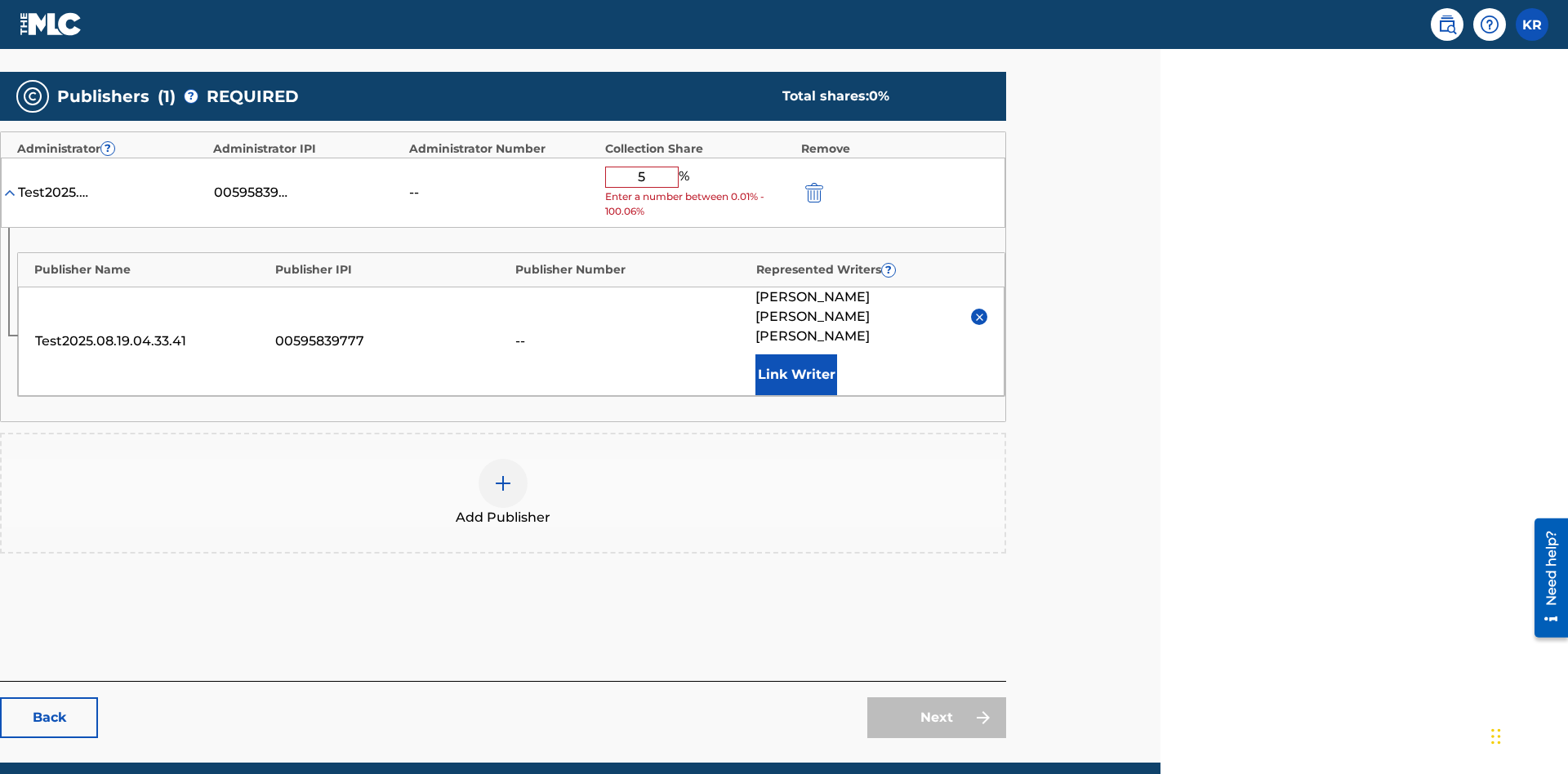
type input "50"
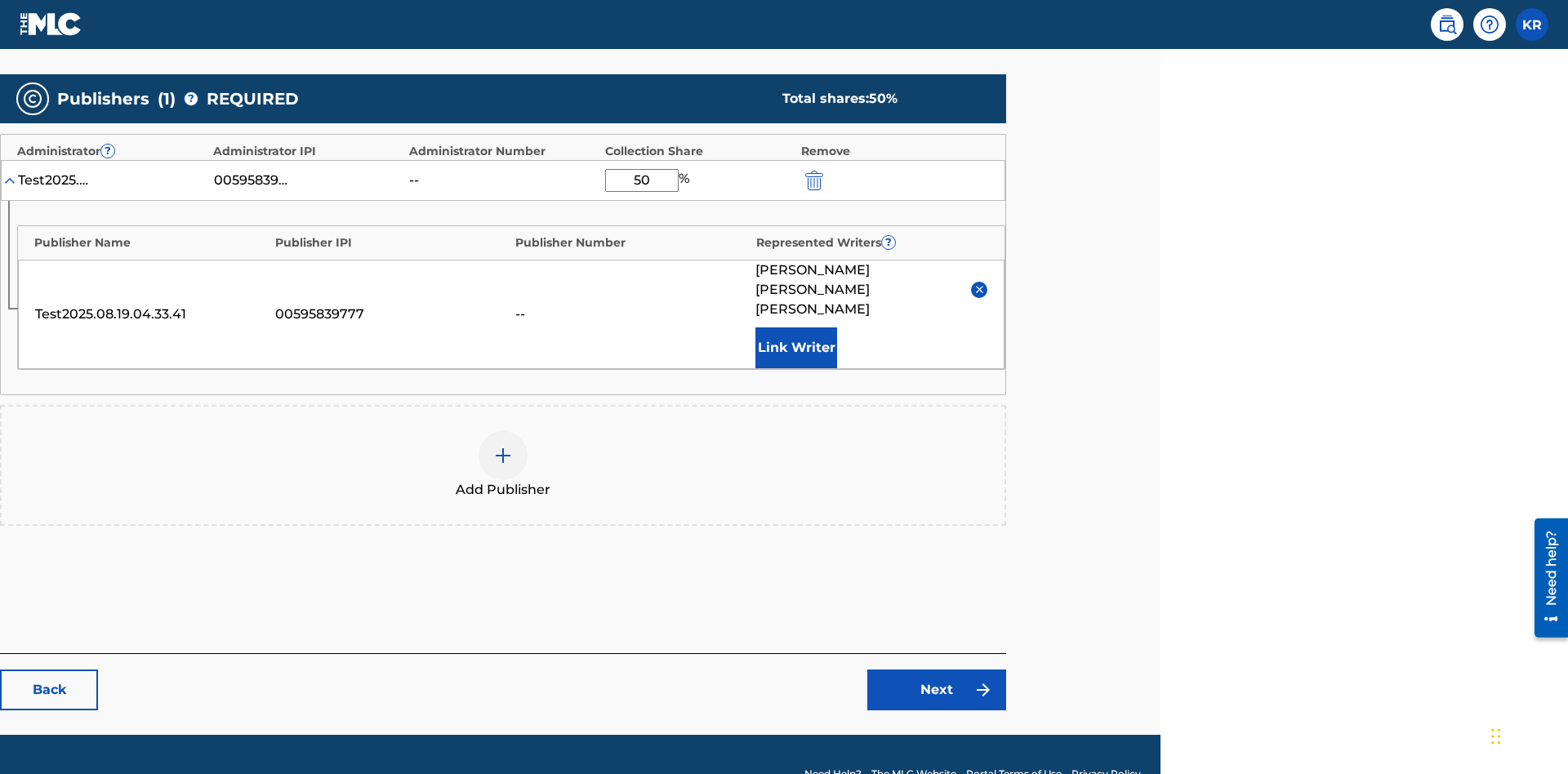
click at [936, 669] on link "Next" at bounding box center [936, 690] width 139 height 41
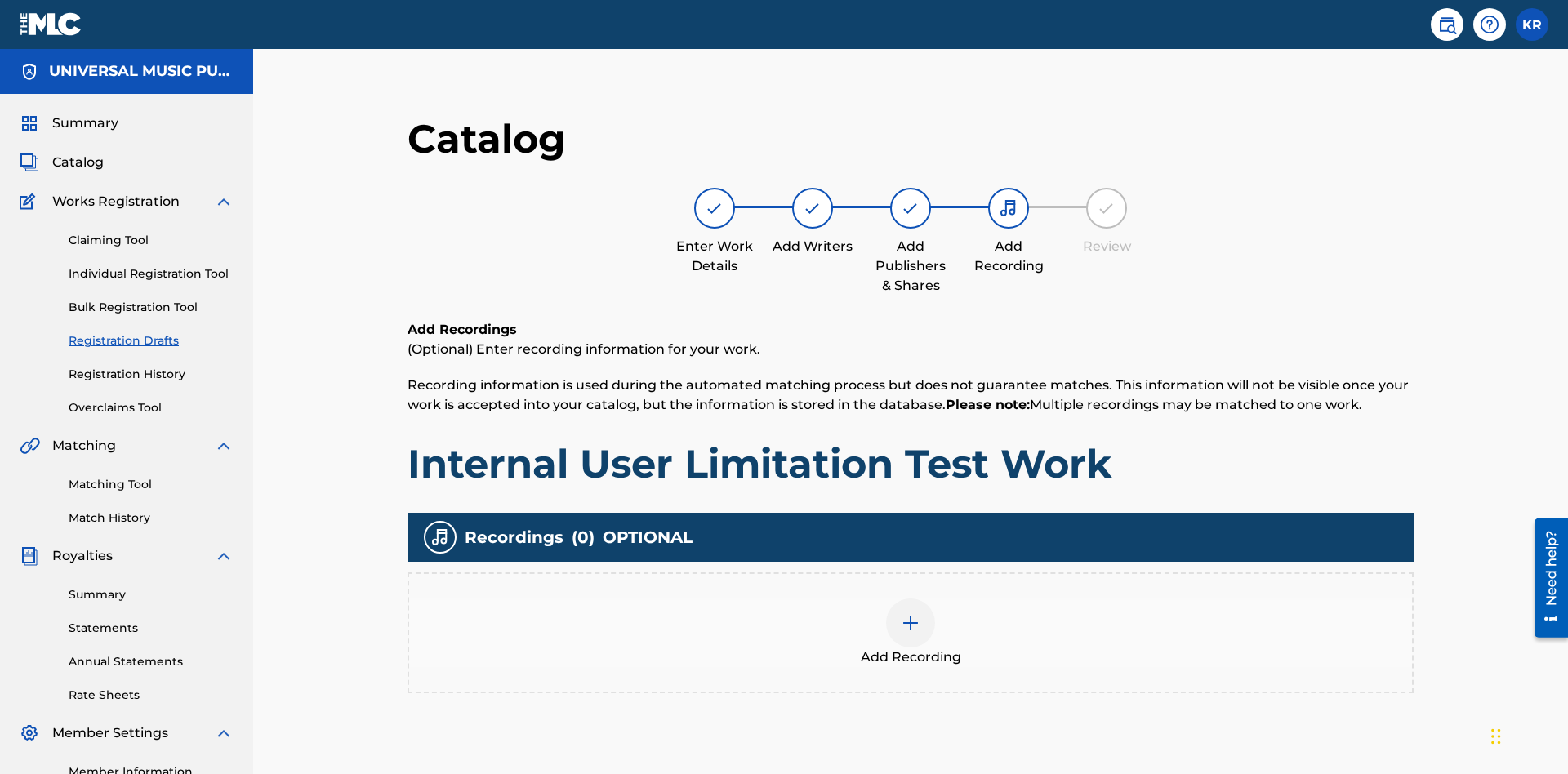
click at [900, 613] on img at bounding box center [910, 623] width 20 height 20
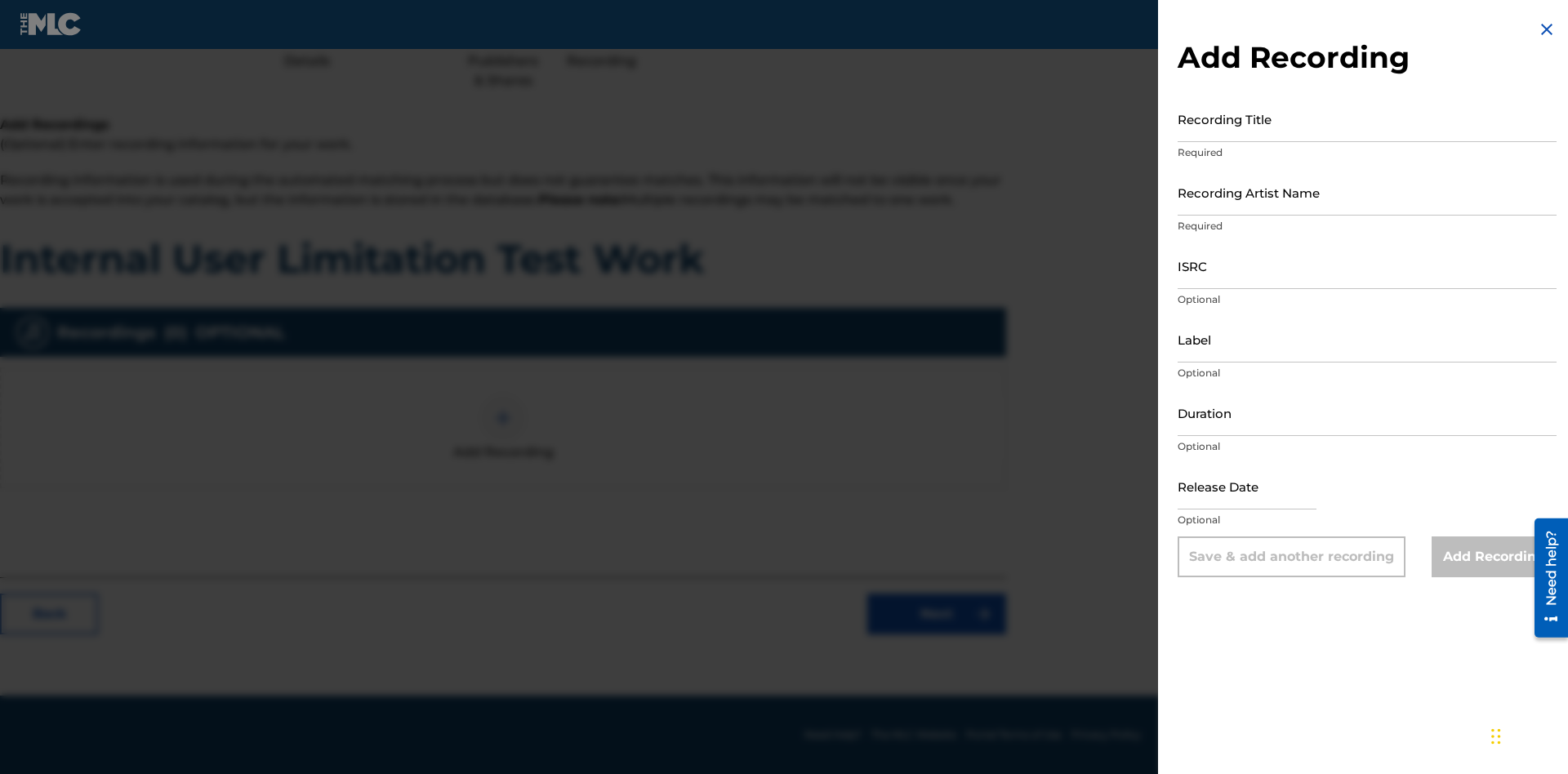
click at [1367, 118] on input "Recording Title" at bounding box center [1366, 119] width 379 height 47
type input "Best Song Ever"
click at [1367, 192] on input "Recording Artist Name" at bounding box center [1366, 193] width 379 height 47
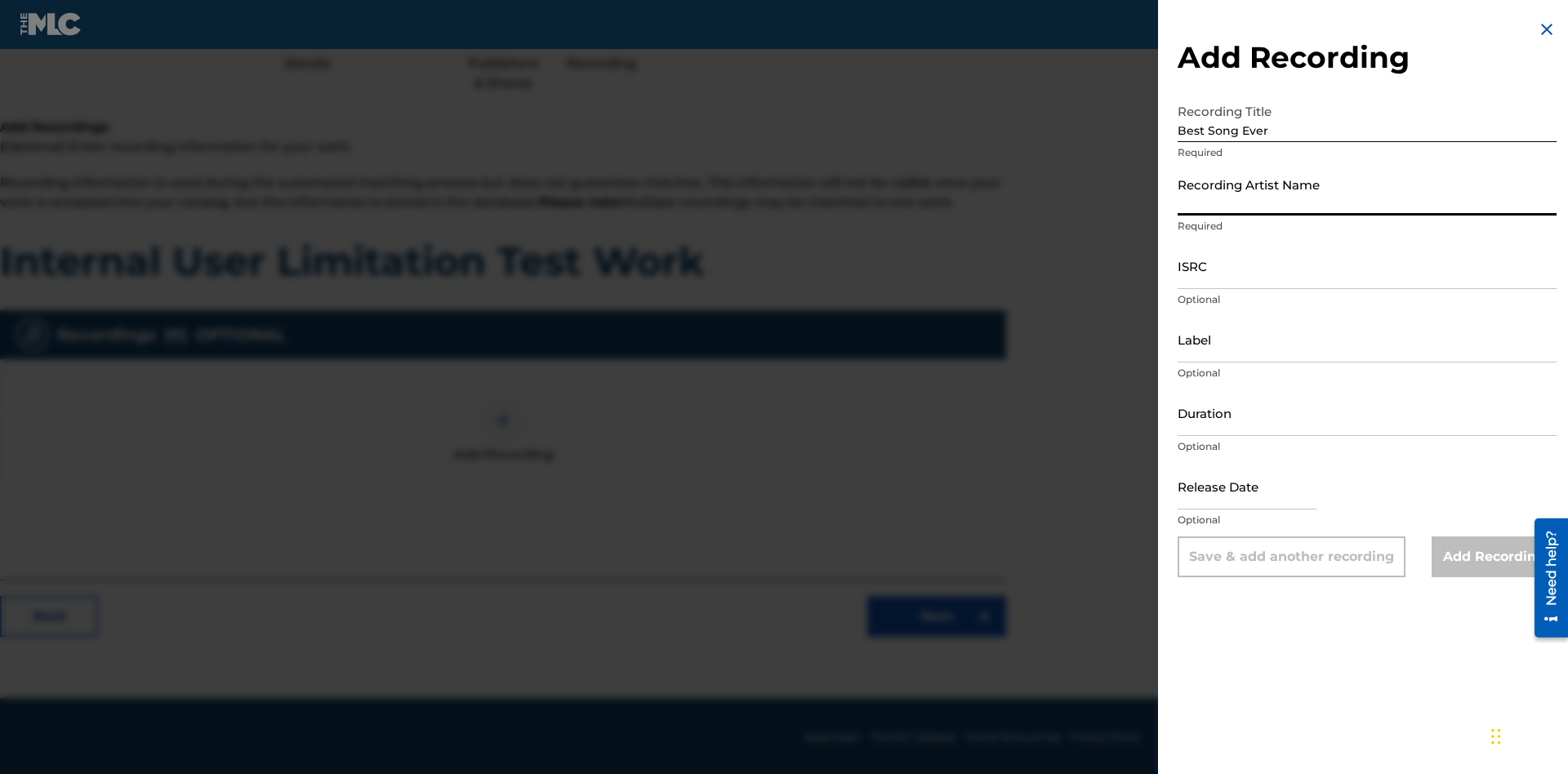
scroll to position [205, 408]
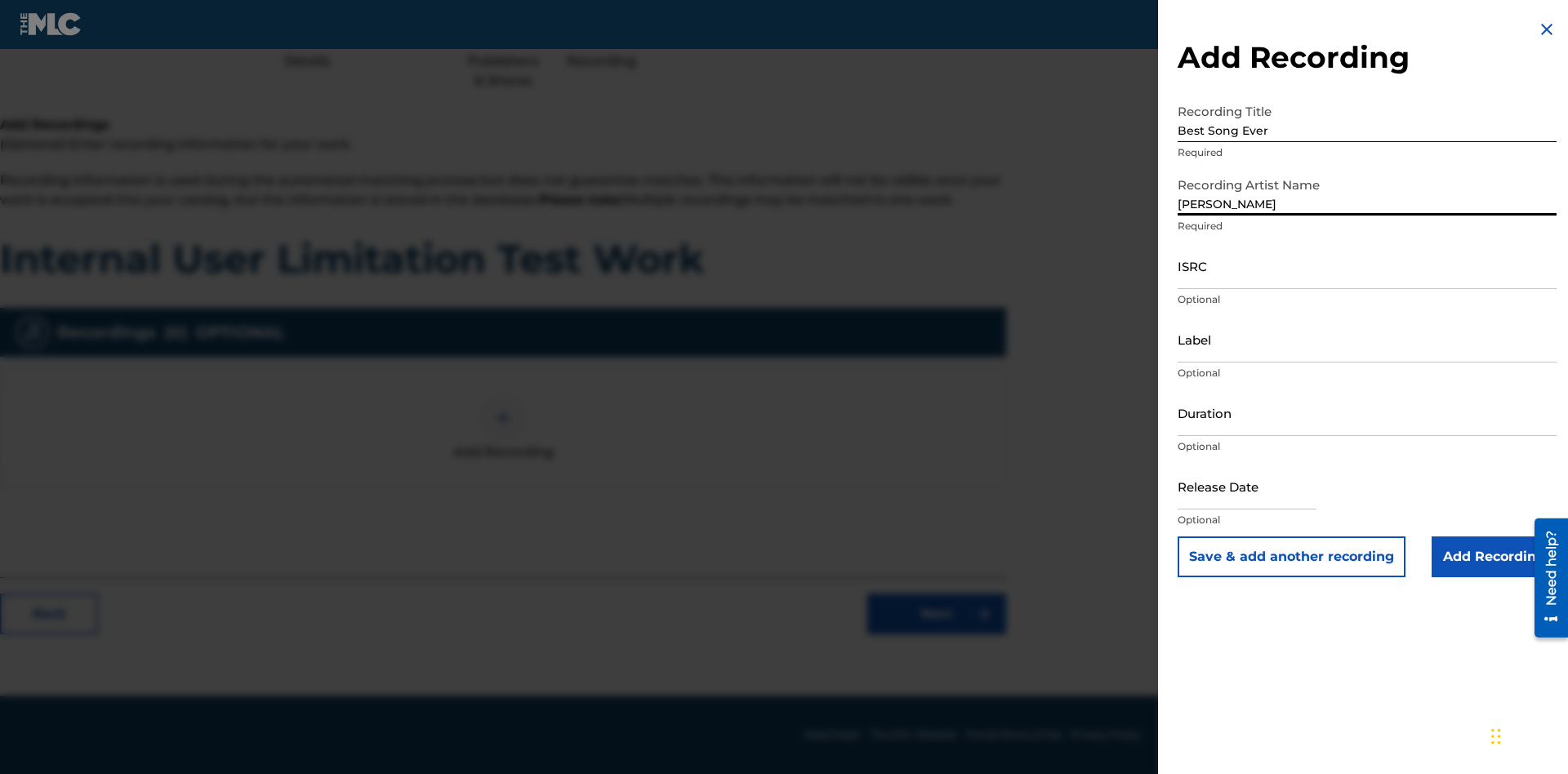
type input "[PERSON_NAME]"
click at [1367, 265] on input "ISRC" at bounding box center [1366, 266] width 379 height 47
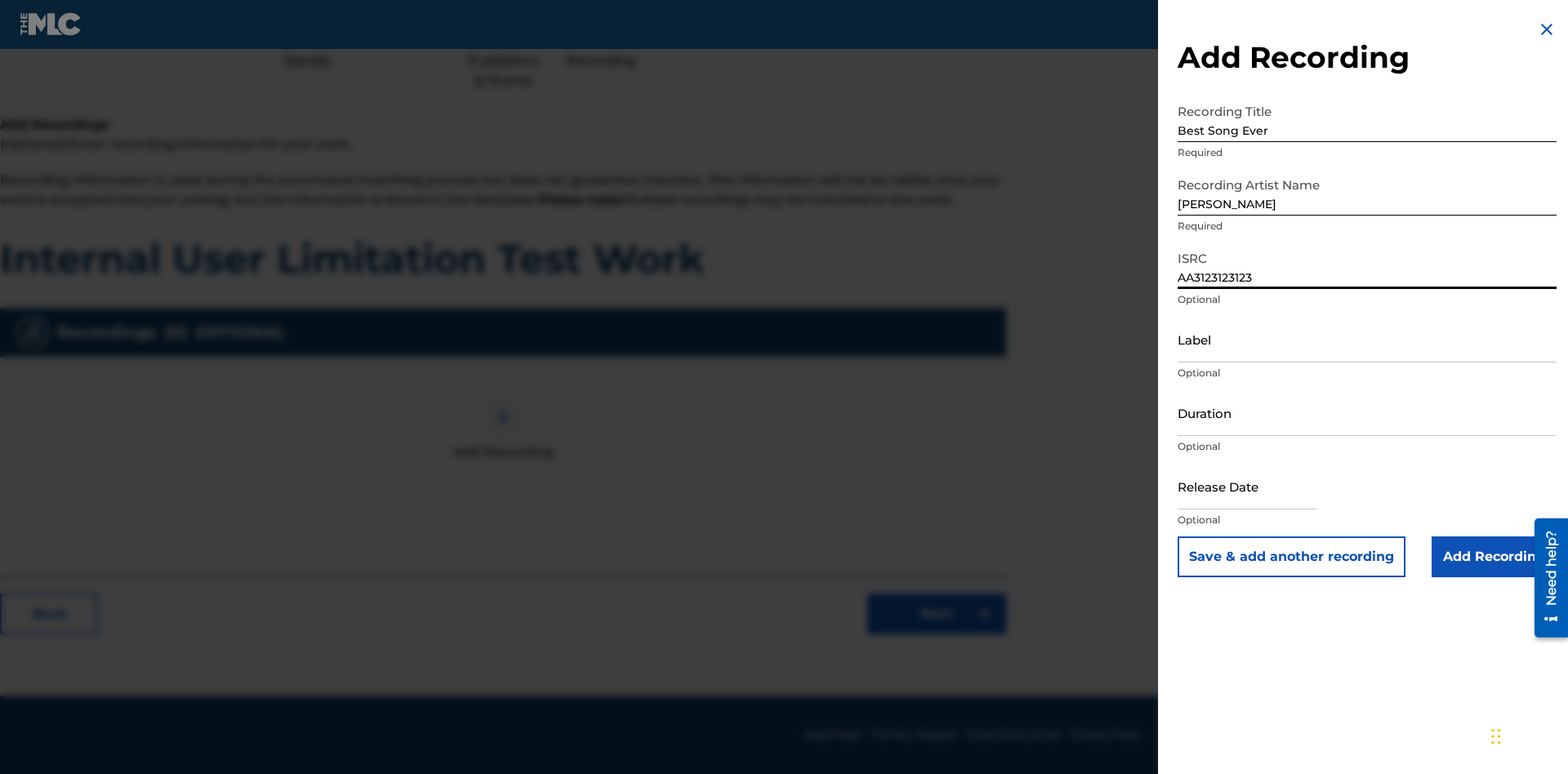
type input "AA3123123123"
click at [1367, 339] on input "Label" at bounding box center [1366, 340] width 379 height 47
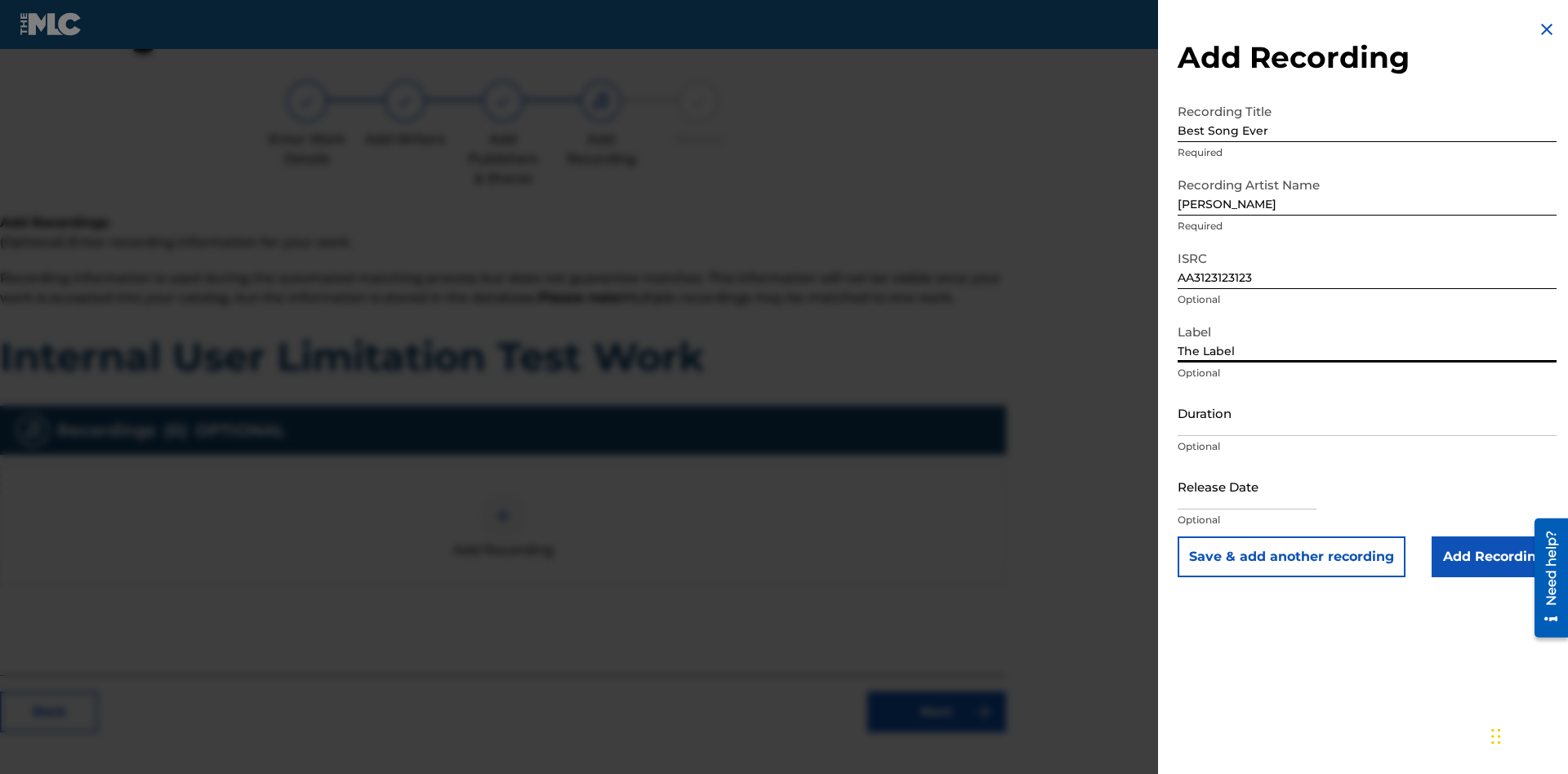
type input "The Label"
click at [1367, 412] on input "Duration" at bounding box center [1366, 413] width 379 height 47
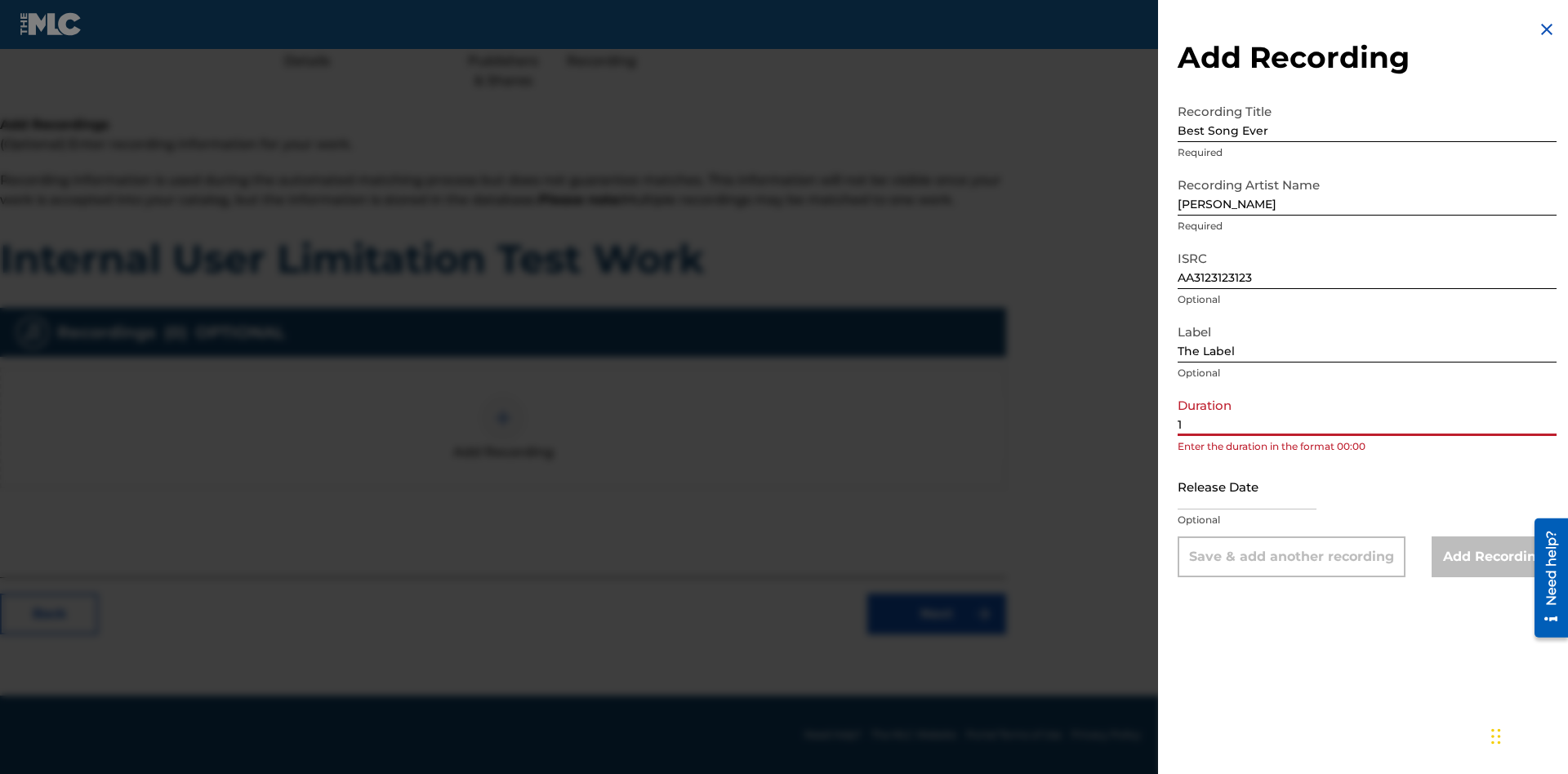
click at [1367, 412] on input "1" at bounding box center [1366, 413] width 379 height 47
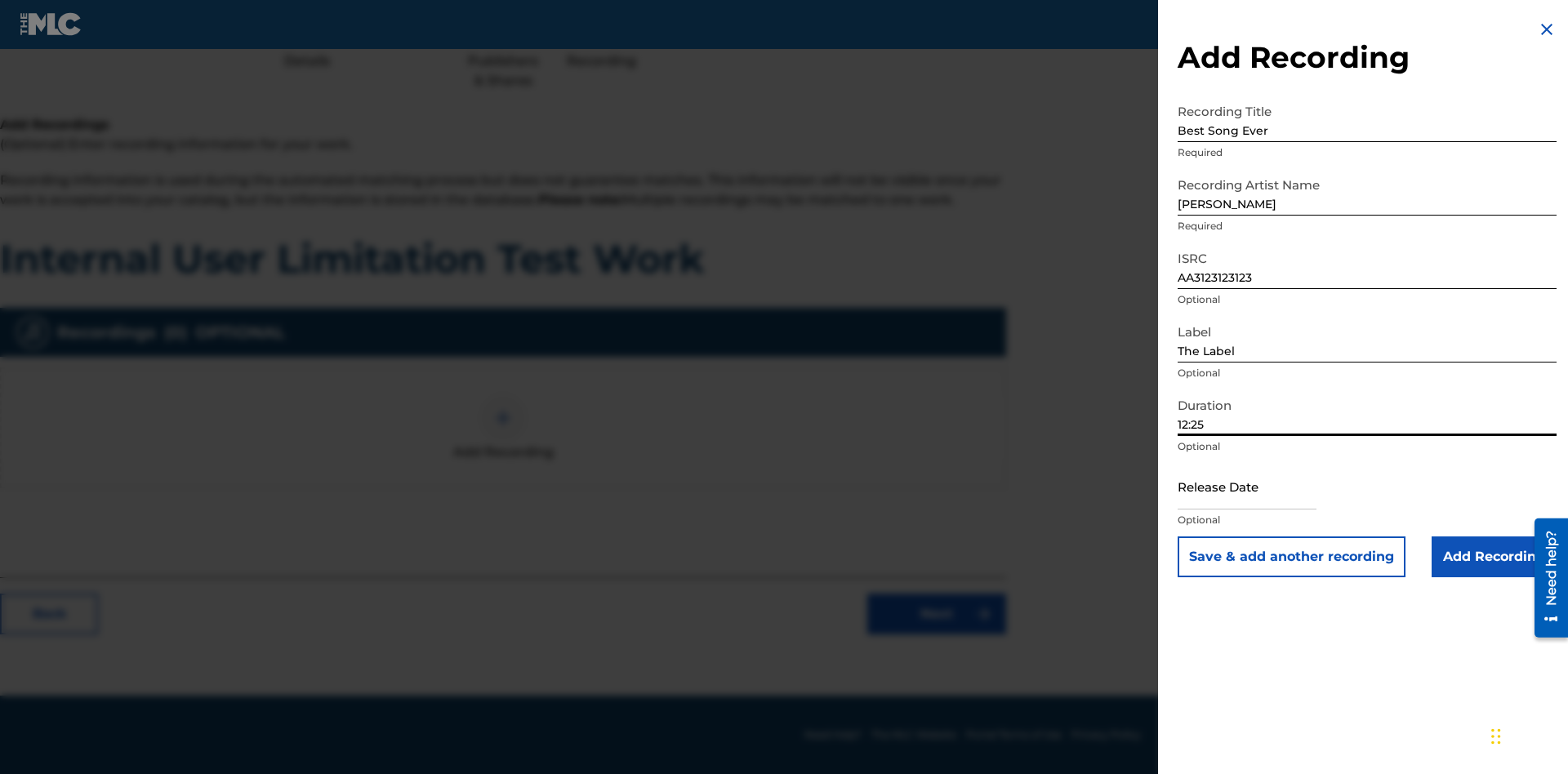
type input "12:25"
click at [1260, 487] on input "text" at bounding box center [1246, 486] width 139 height 47
select select "7"
select select "2025"
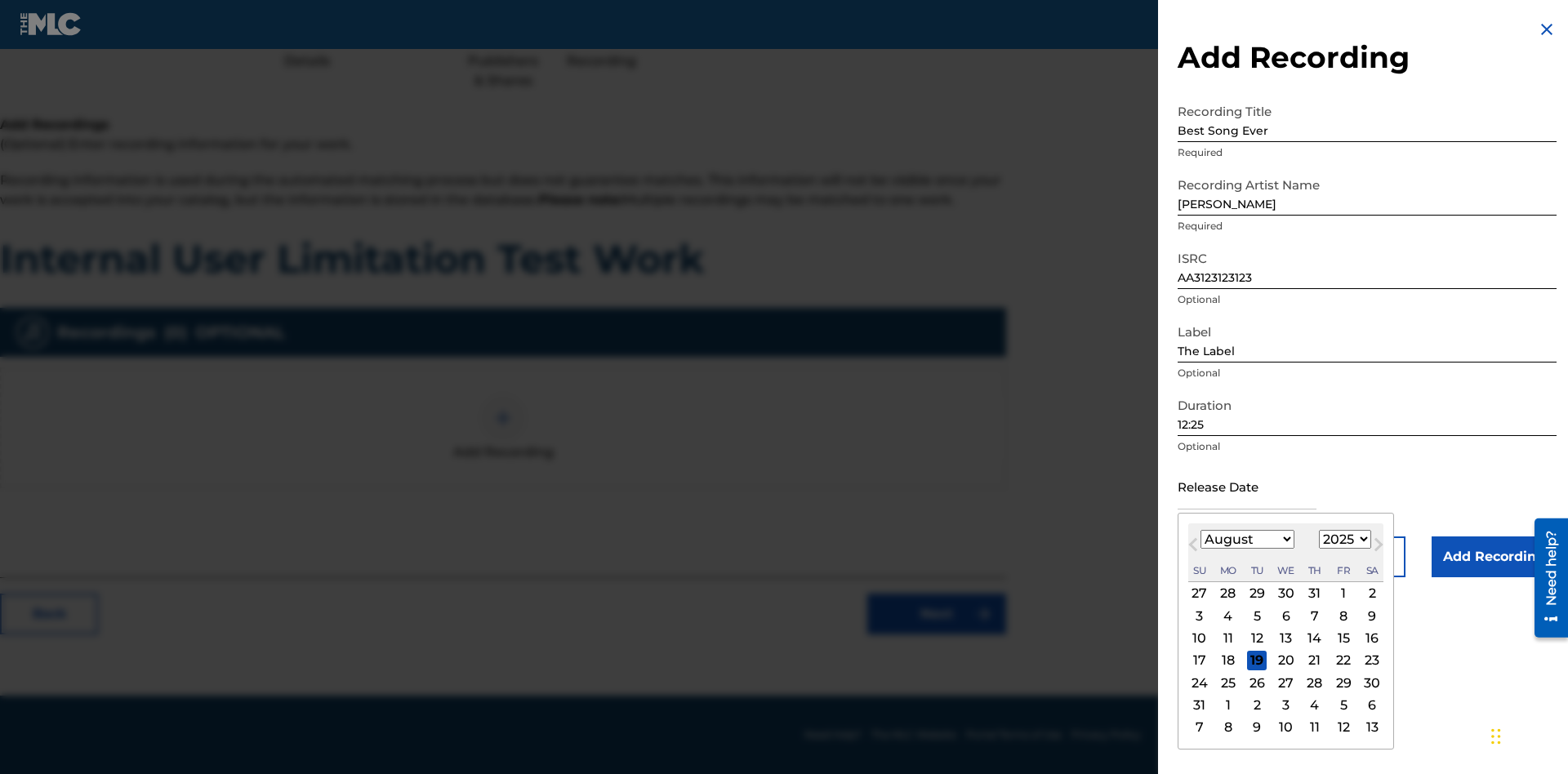
click at [1246, 539] on select "January February March April May June July August September October November De…" at bounding box center [1247, 538] width 94 height 19
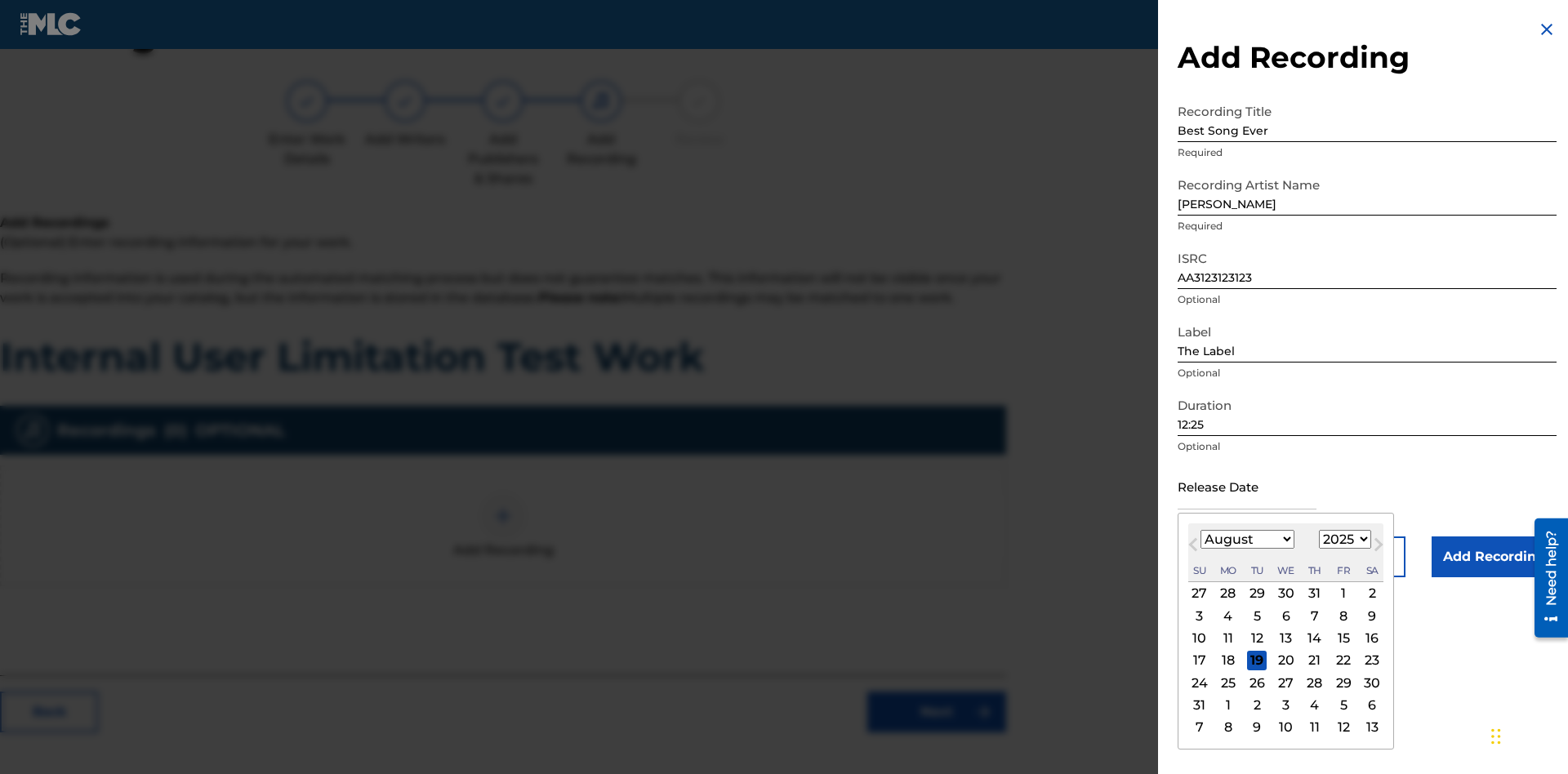
select select "3"
click at [1342, 539] on select "1900 1901 1902 1903 1904 1905 1906 1907 1908 1909 1910 1911 1912 1913 1914 1915…" at bounding box center [1345, 538] width 52 height 19
select select "2021"
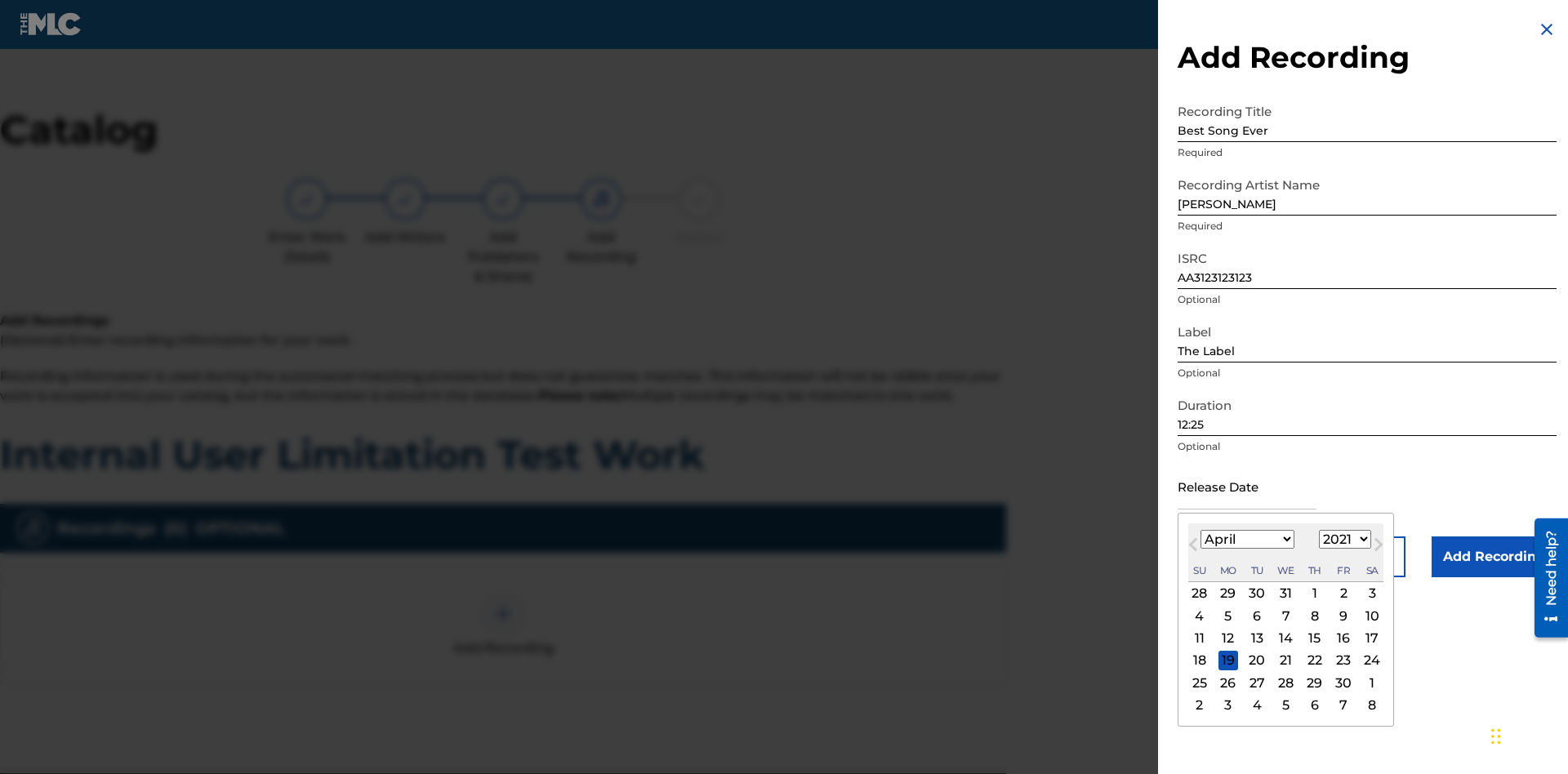
click at [1342, 539] on select "1900 1901 1902 1903 1904 1905 1906 1907 1908 1909 1910 1911 1912 1913 1914 1915…" at bounding box center [1345, 538] width 52 height 19
click at [1312, 594] on div "1" at bounding box center [1314, 594] width 20 height 20
type input "[DATE]"
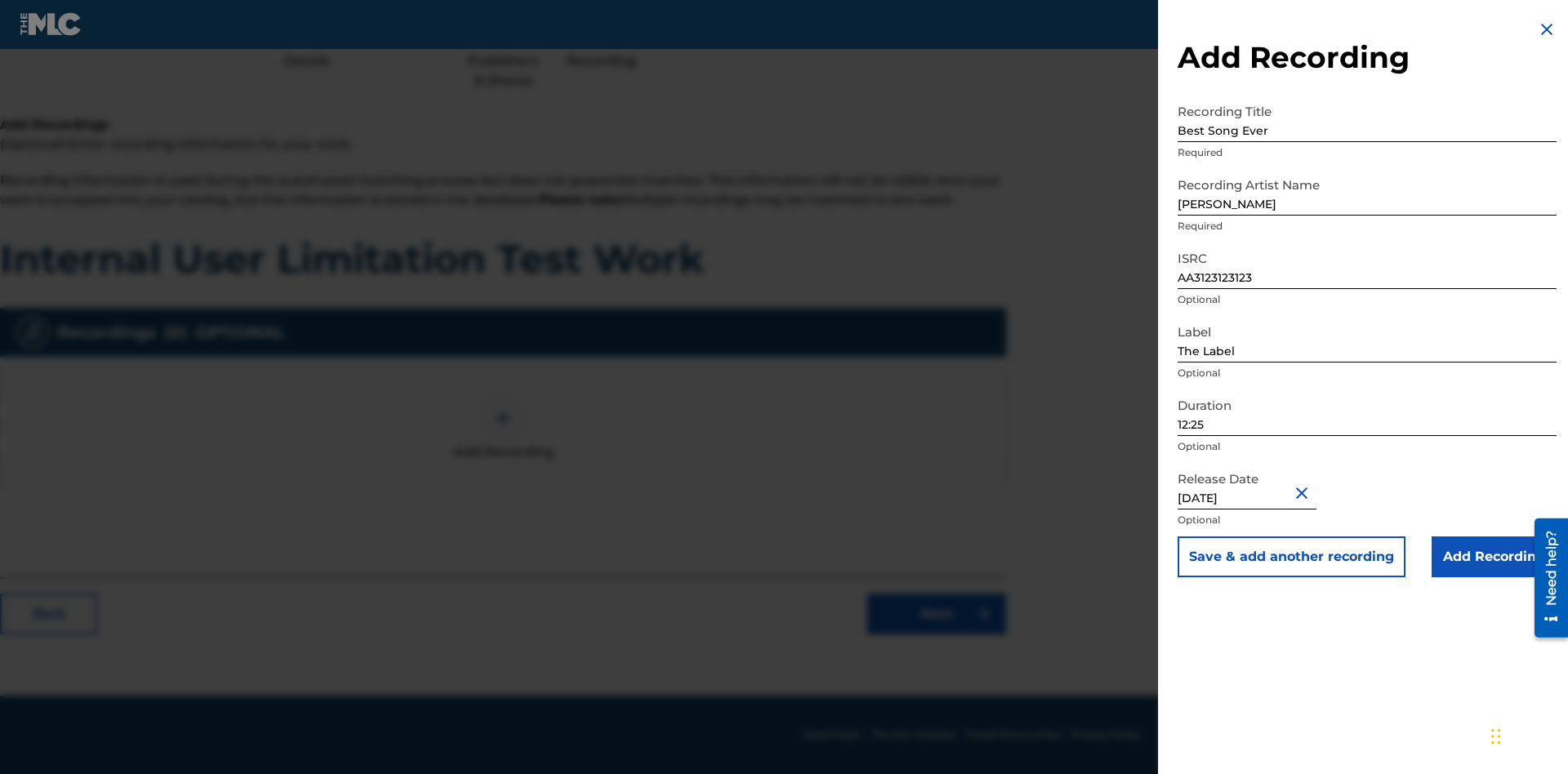
click at [1494, 557] on input "Add Recording" at bounding box center [1494, 557] width 125 height 41
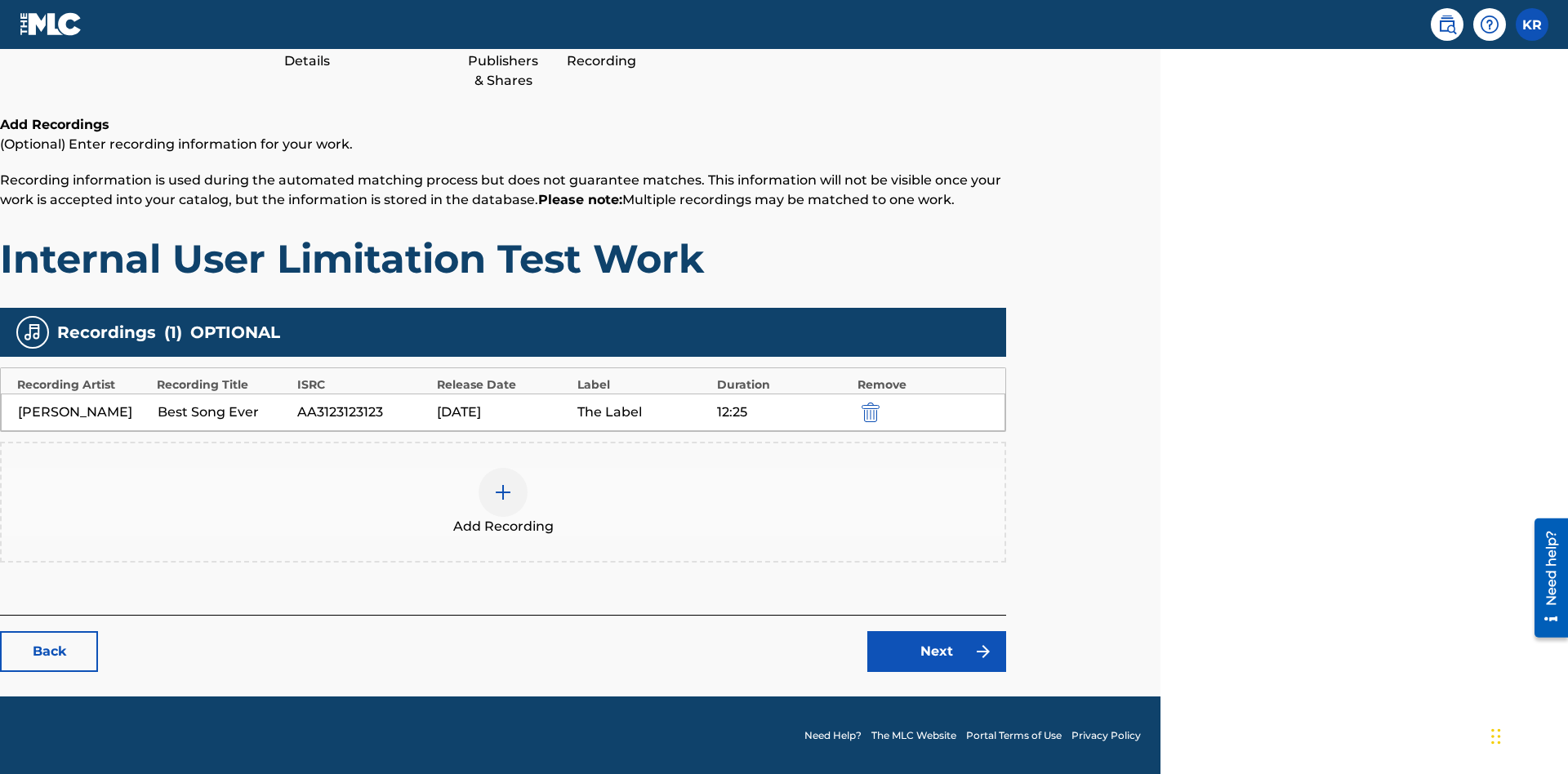
scroll to position [206, 408]
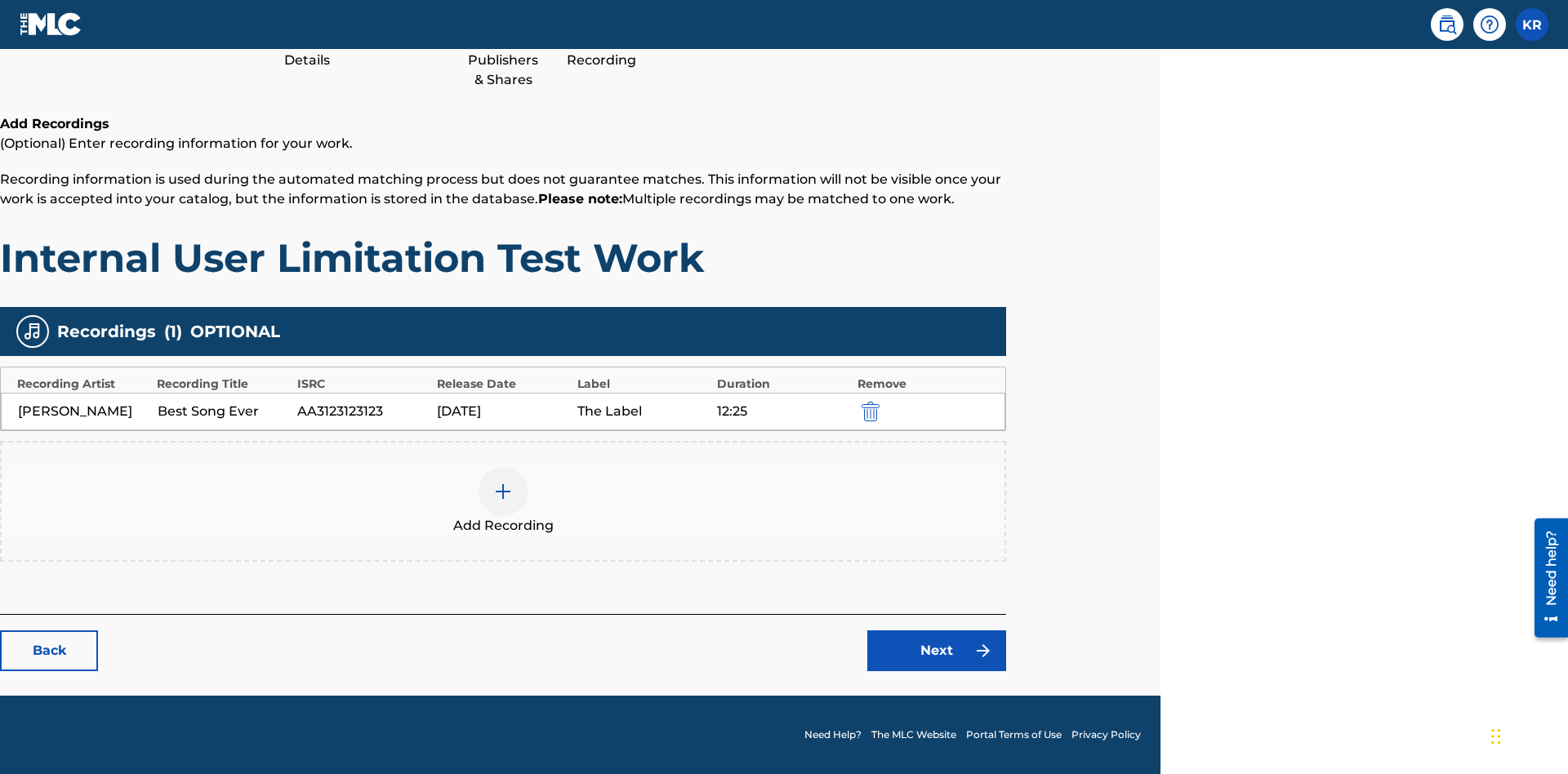
click at [936, 650] on link "Next" at bounding box center [936, 651] width 139 height 41
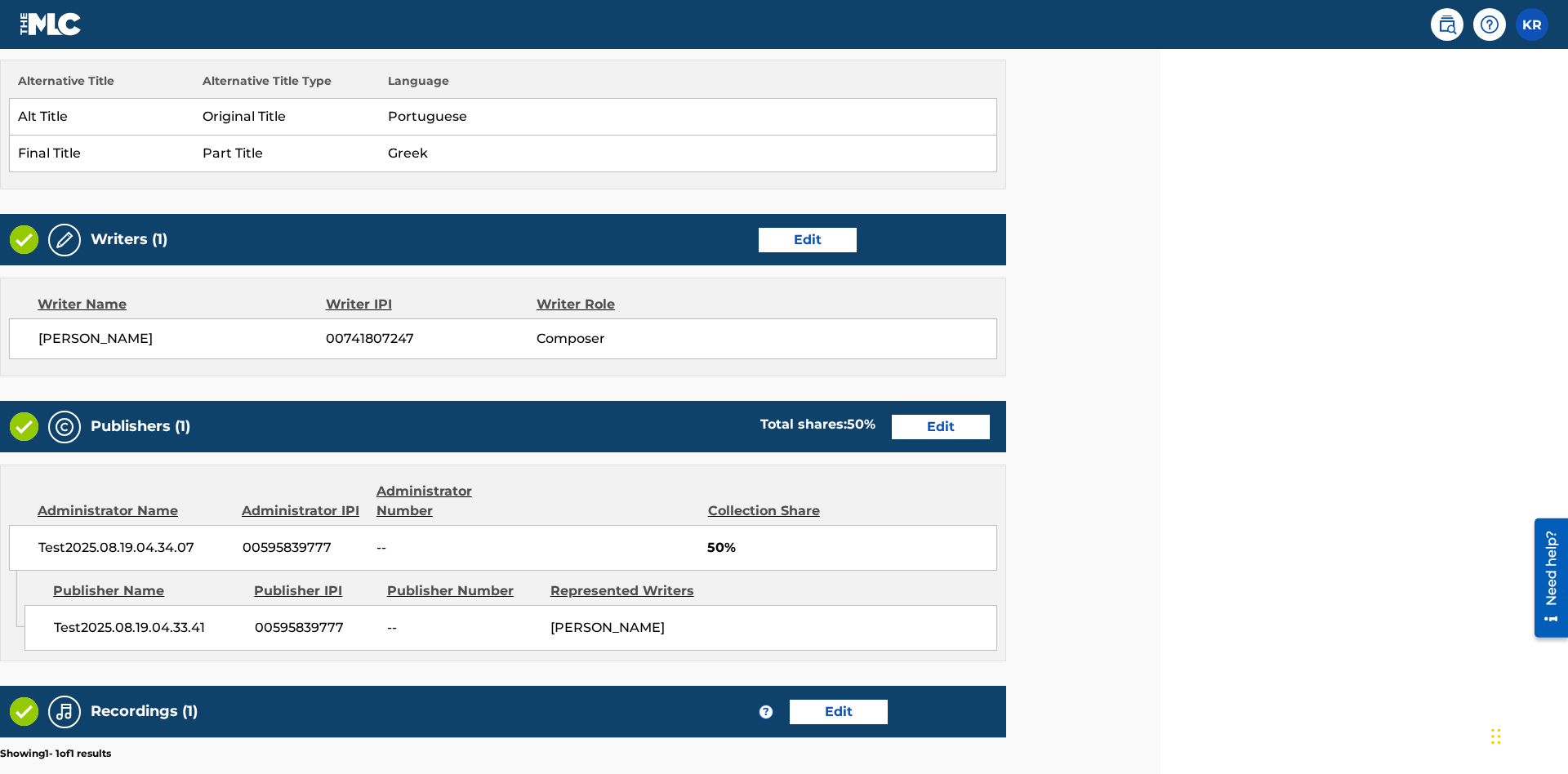
scroll to position [450, 408]
